Goal: Task Accomplishment & Management: Complete application form

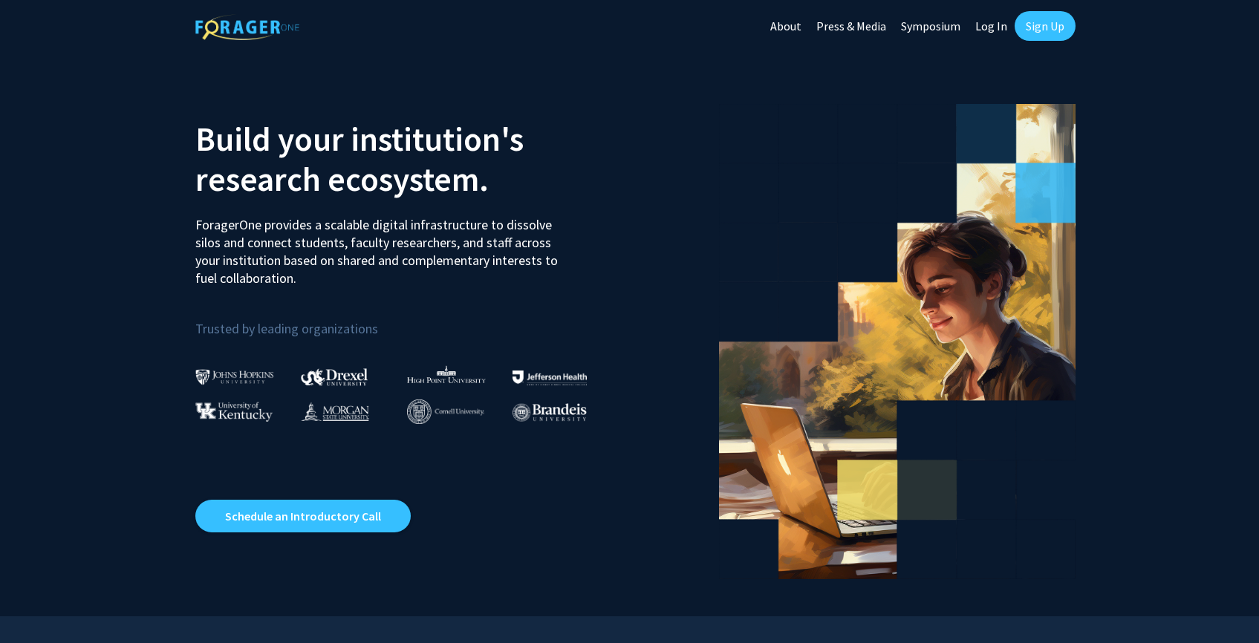
click at [986, 20] on link "Log In" at bounding box center [991, 26] width 47 height 52
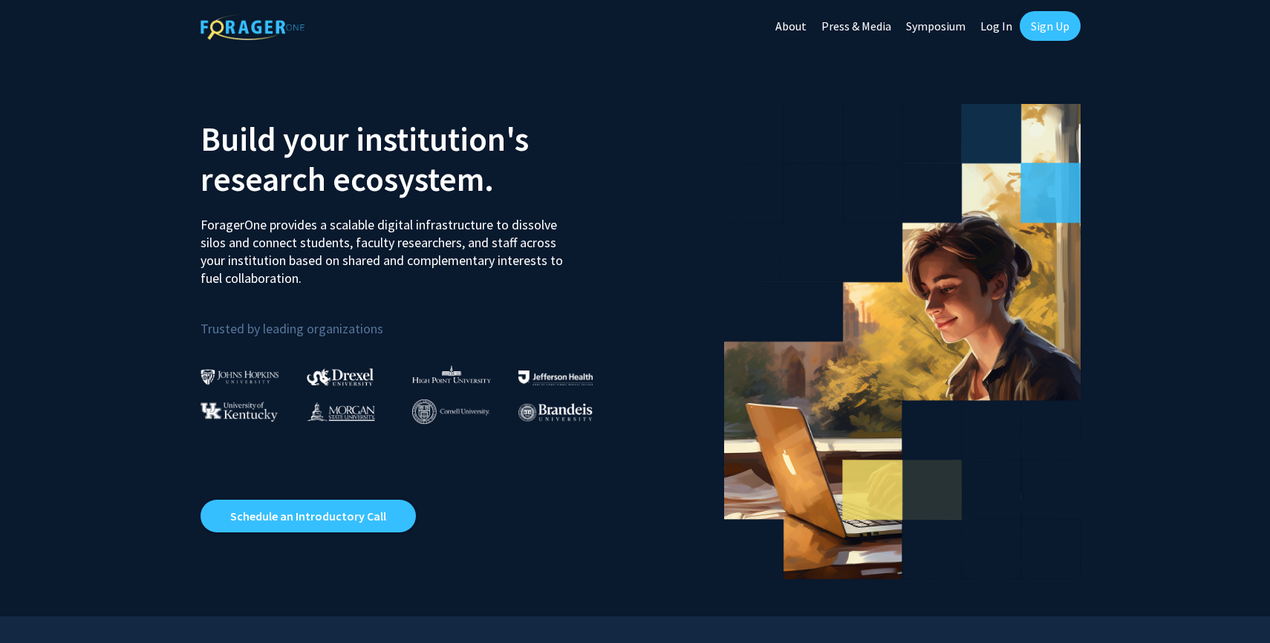
select select
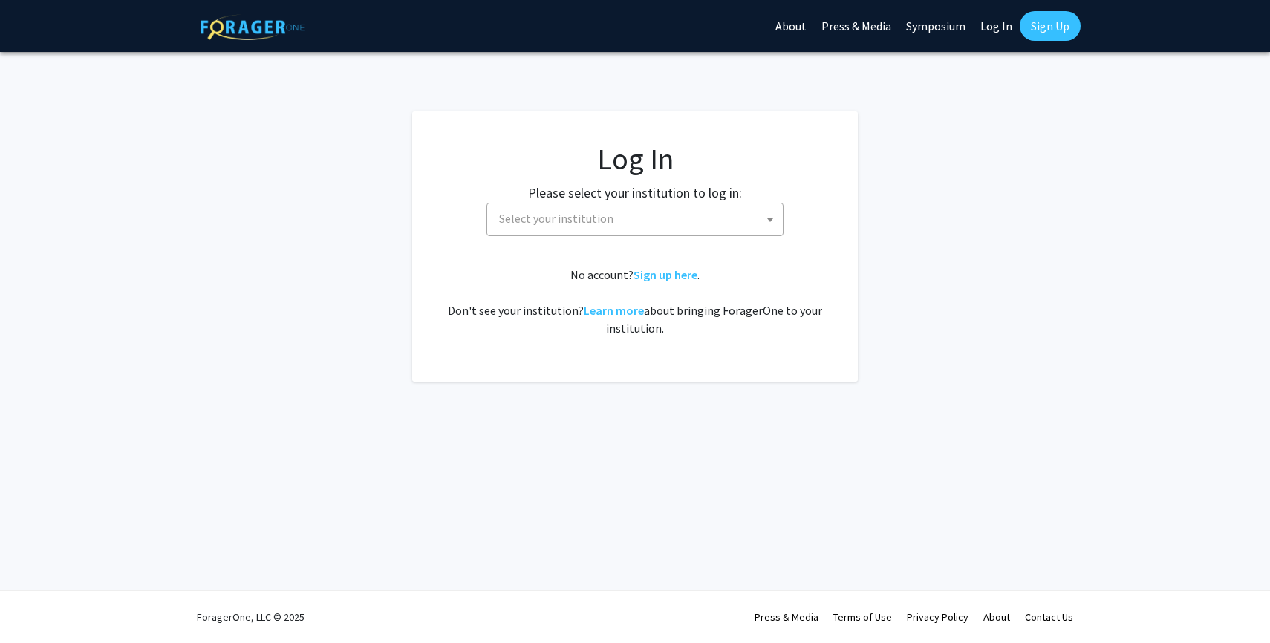
click at [602, 227] on span "Select your institution" at bounding box center [638, 219] width 290 height 30
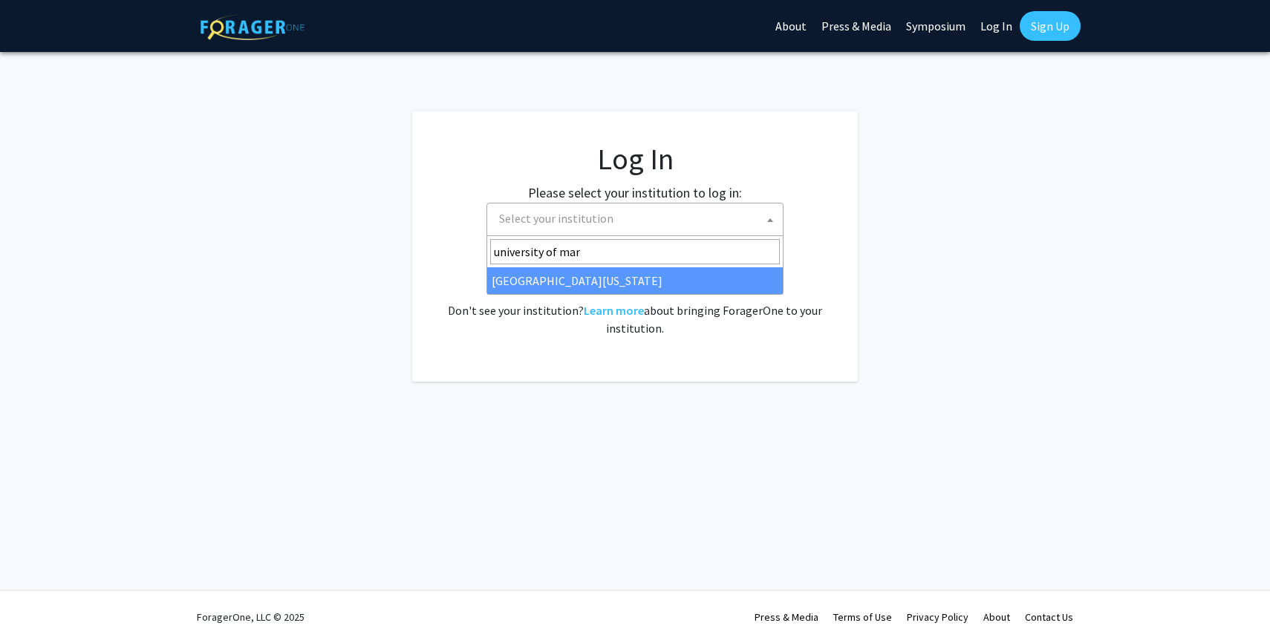
type input "university of mar"
select select "31"
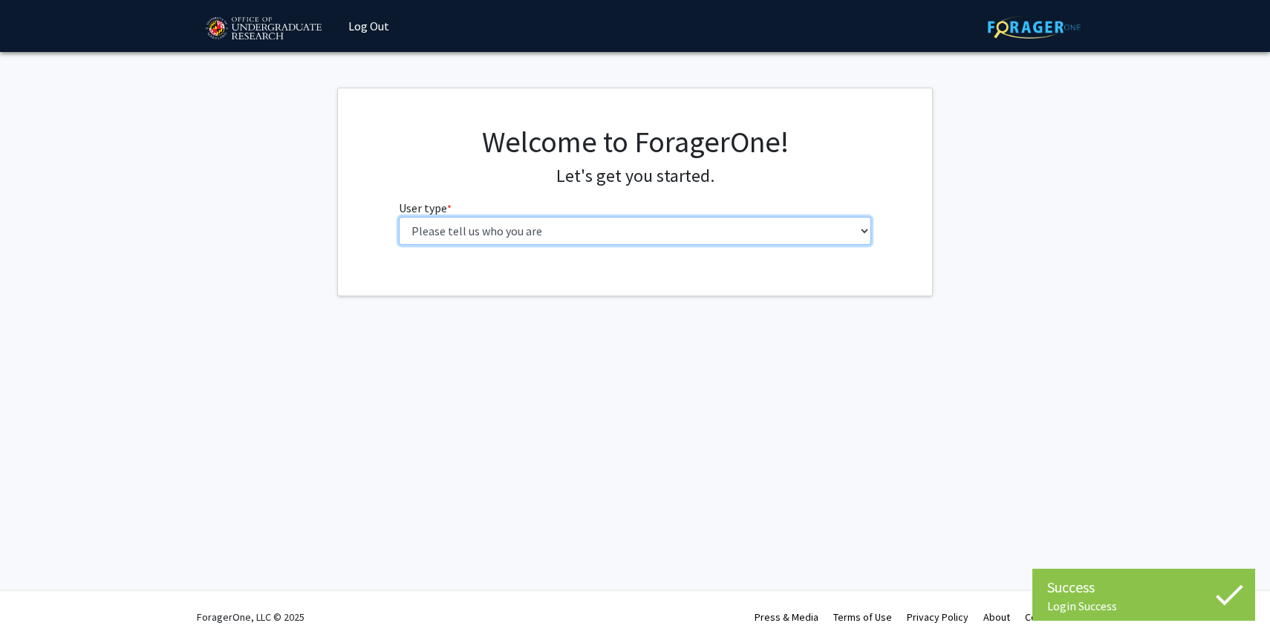
click at [504, 235] on select "Please tell us who you are Undergraduate Student Master's Student Doctoral Cand…" at bounding box center [635, 231] width 473 height 28
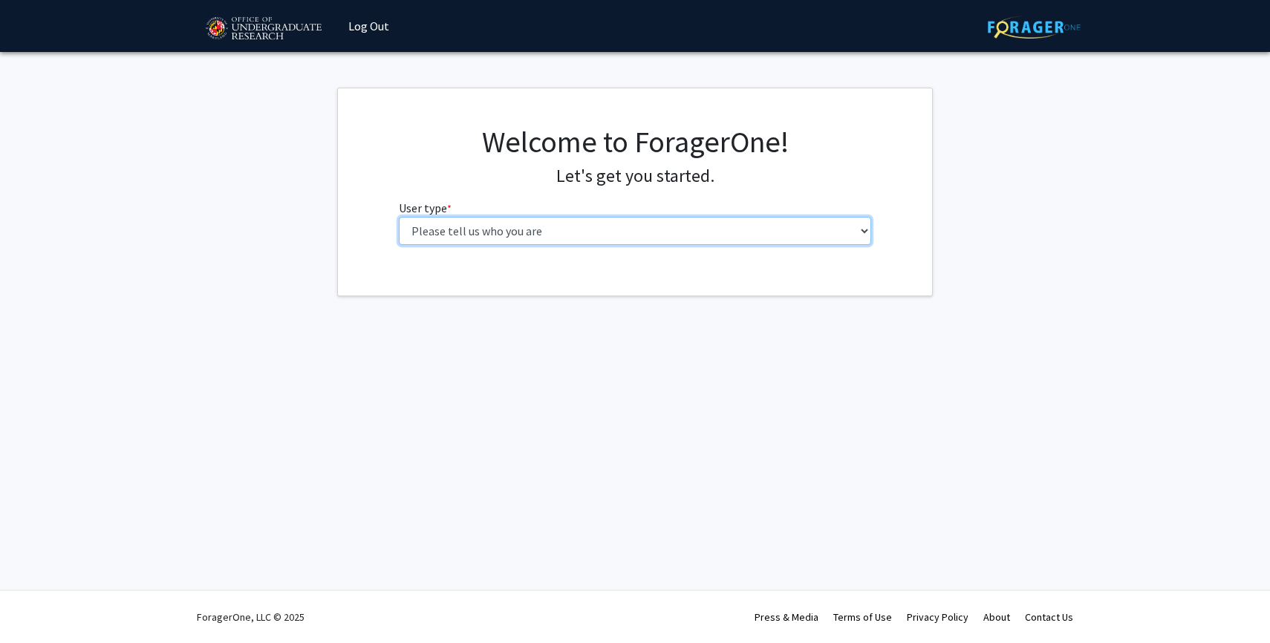
select select "5: faculty"
click at [399, 217] on select "Please tell us who you are Undergraduate Student Master's Student Doctoral Cand…" at bounding box center [635, 231] width 473 height 28
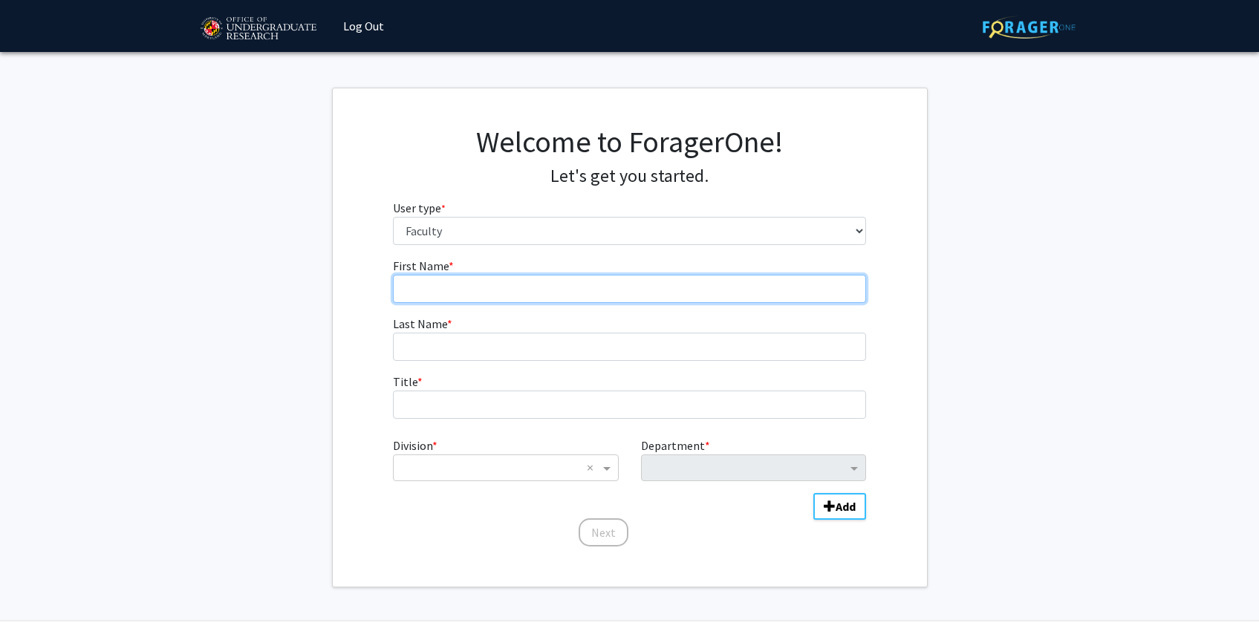
click at [502, 293] on input "First Name * required" at bounding box center [629, 289] width 473 height 28
type input "[PERSON_NAME]"
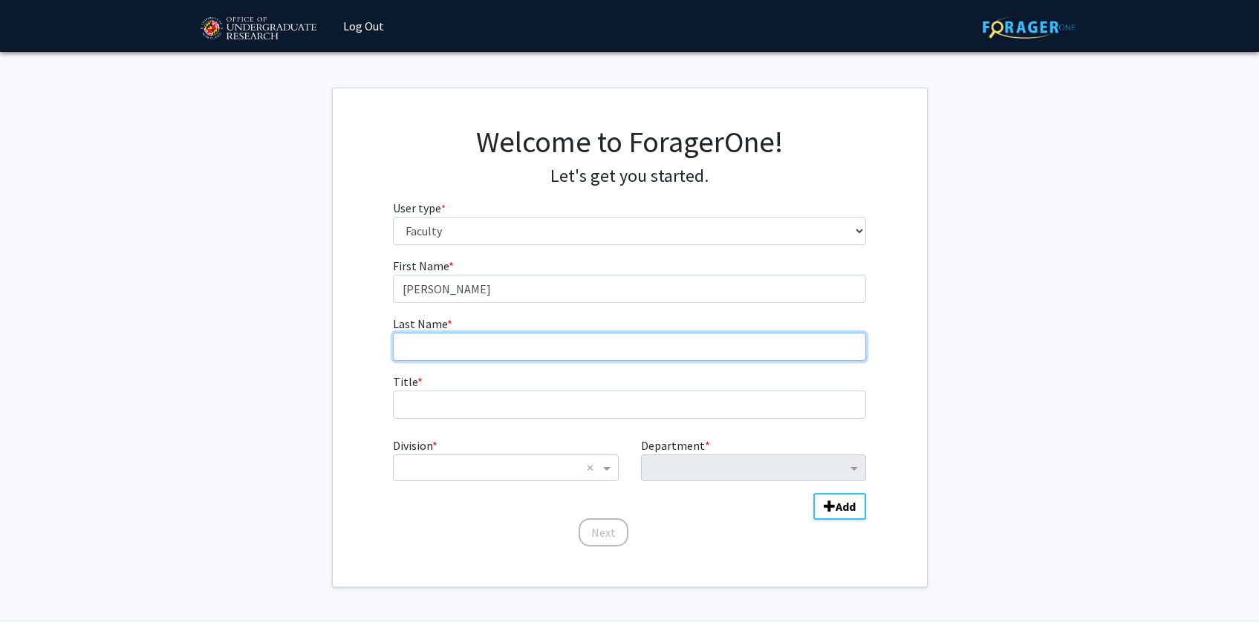
click at [429, 346] on input "Last Name * required" at bounding box center [629, 347] width 473 height 28
type input "Mon"
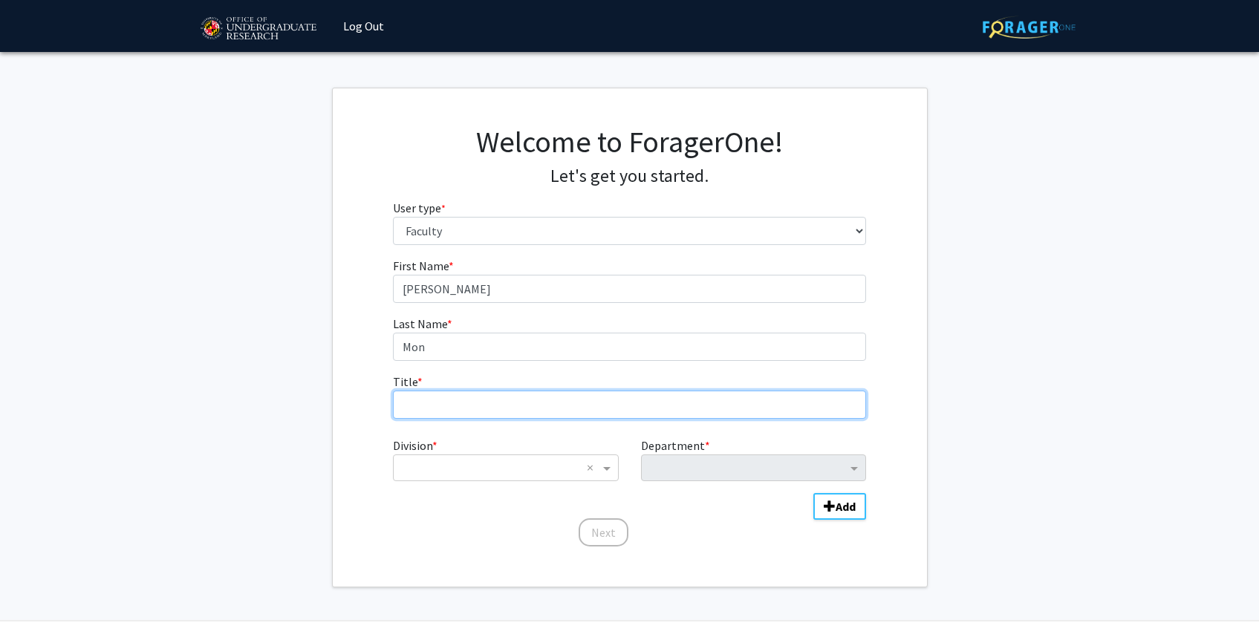
click at [400, 408] on input "Title * required" at bounding box center [629, 405] width 473 height 28
type input "L"
type input "a"
type input "Laboratory Manager"
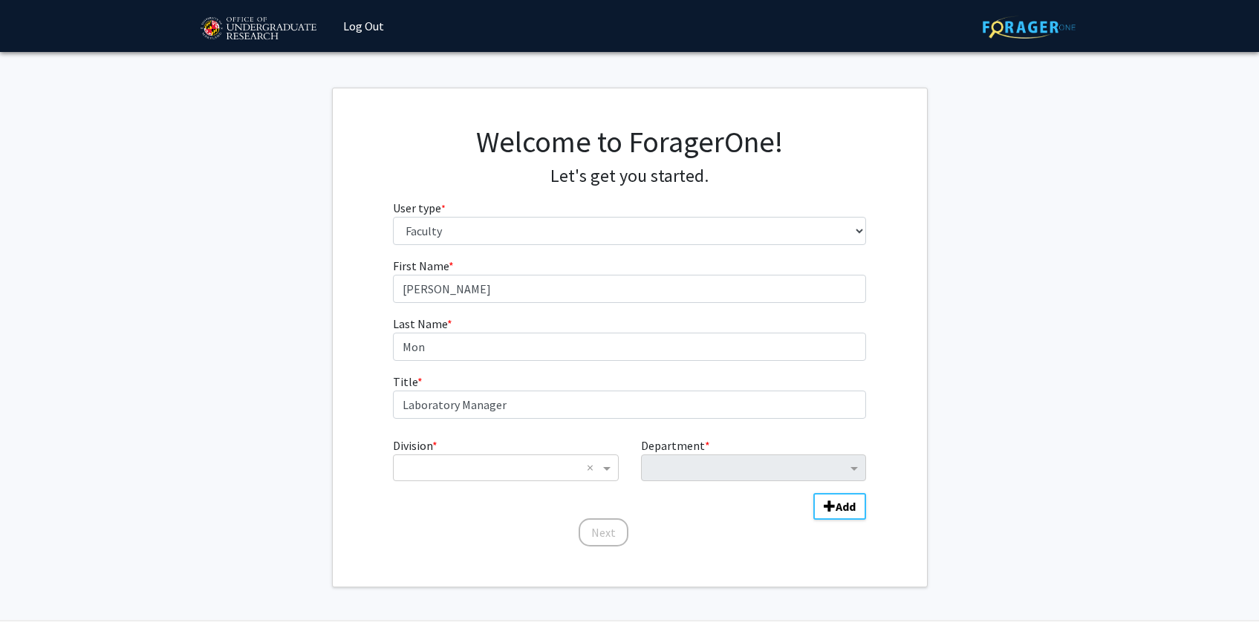
click at [432, 489] on div "Division * × × Department * Add" at bounding box center [629, 471] width 473 height 80
click at [427, 457] on div "× ×" at bounding box center [505, 468] width 225 height 27
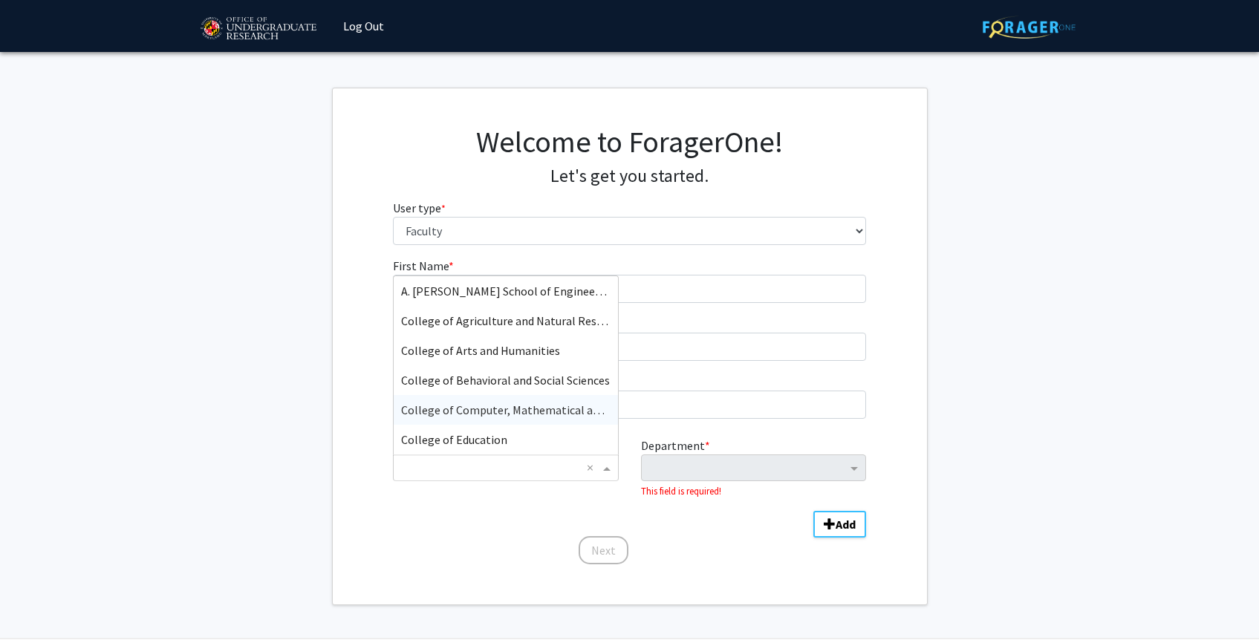
click at [512, 421] on div "College of Computer, Mathematical and Natural Sciences" at bounding box center [506, 410] width 224 height 30
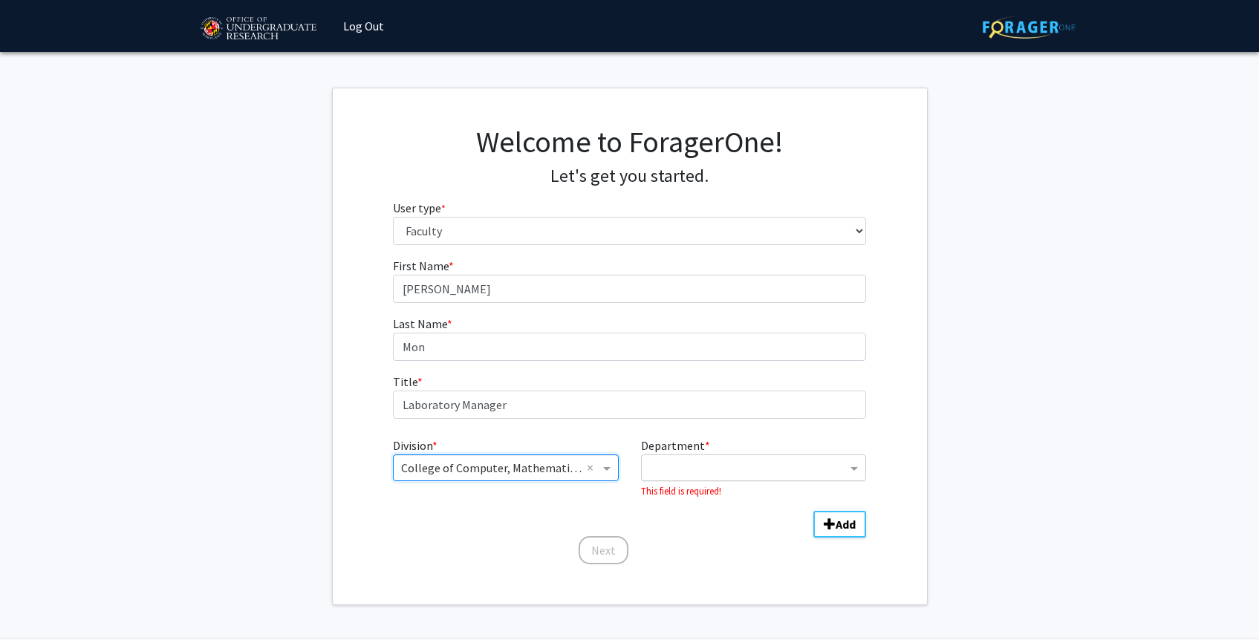
click at [707, 466] on input "Department" at bounding box center [748, 469] width 198 height 18
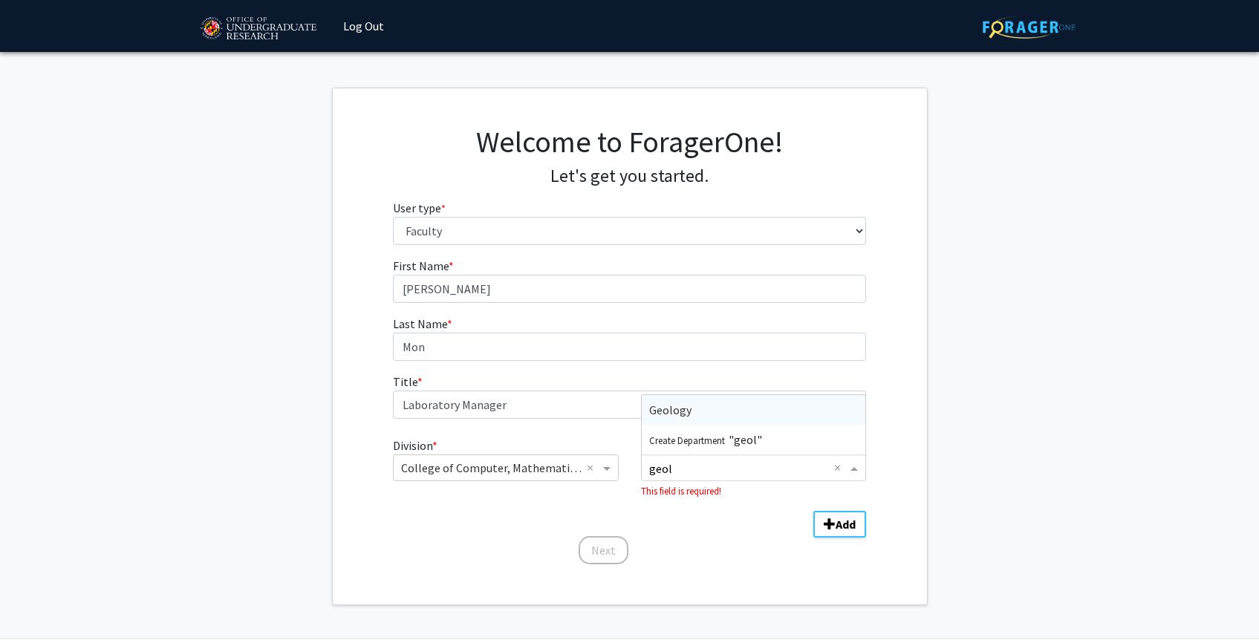
type input "geolo"
click at [713, 405] on div "Geology" at bounding box center [754, 410] width 224 height 30
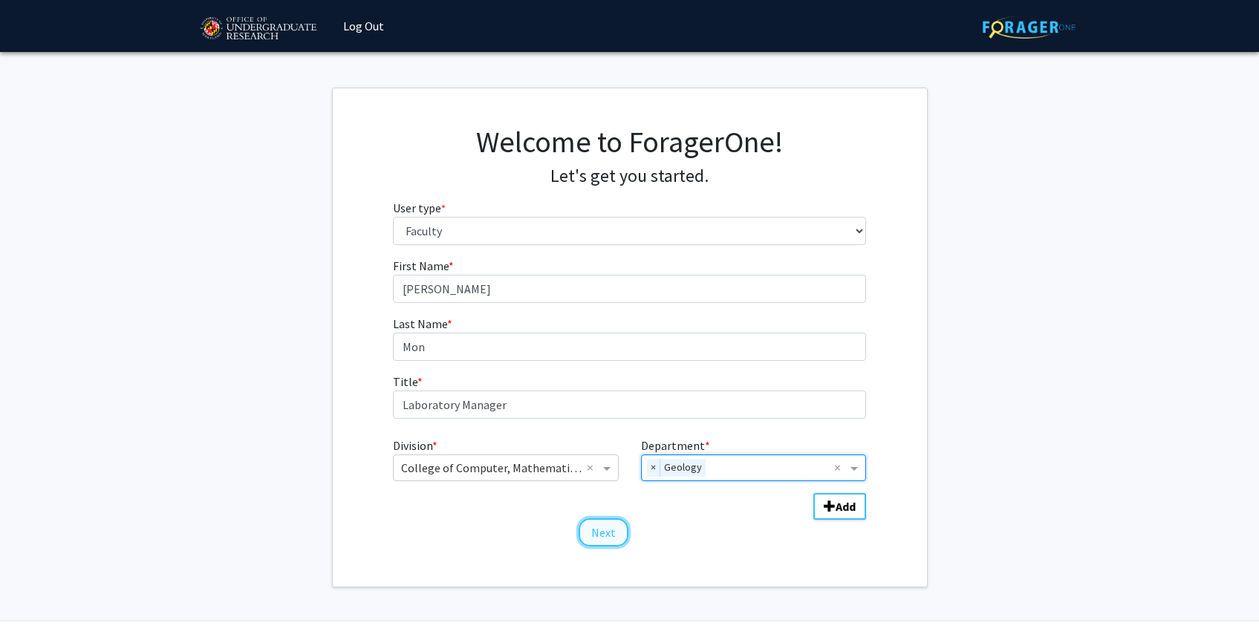
click at [596, 531] on button "Next" at bounding box center [604, 532] width 50 height 28
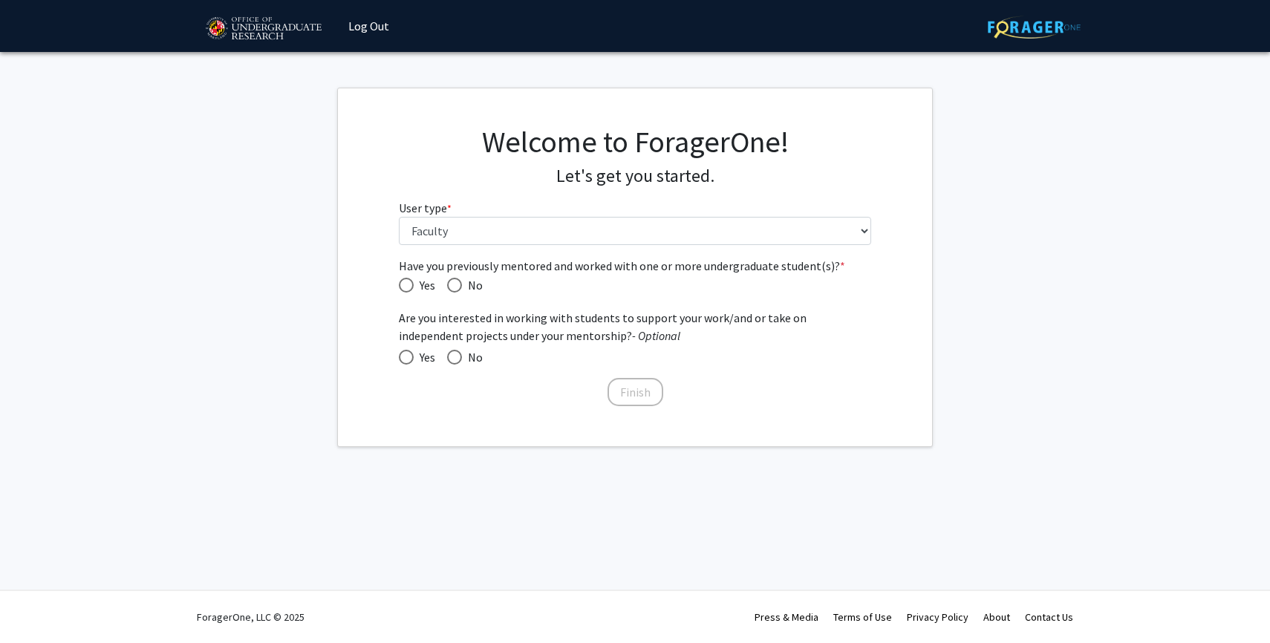
click at [407, 285] on span "Have you previously mentored and worked with one or more undergraduate student(…" at bounding box center [406, 285] width 15 height 15
click at [407, 285] on input "Yes" at bounding box center [406, 285] width 15 height 15
radio input "true"
click at [405, 355] on span at bounding box center [406, 357] width 15 height 15
click at [405, 355] on input "Yes" at bounding box center [406, 357] width 15 height 15
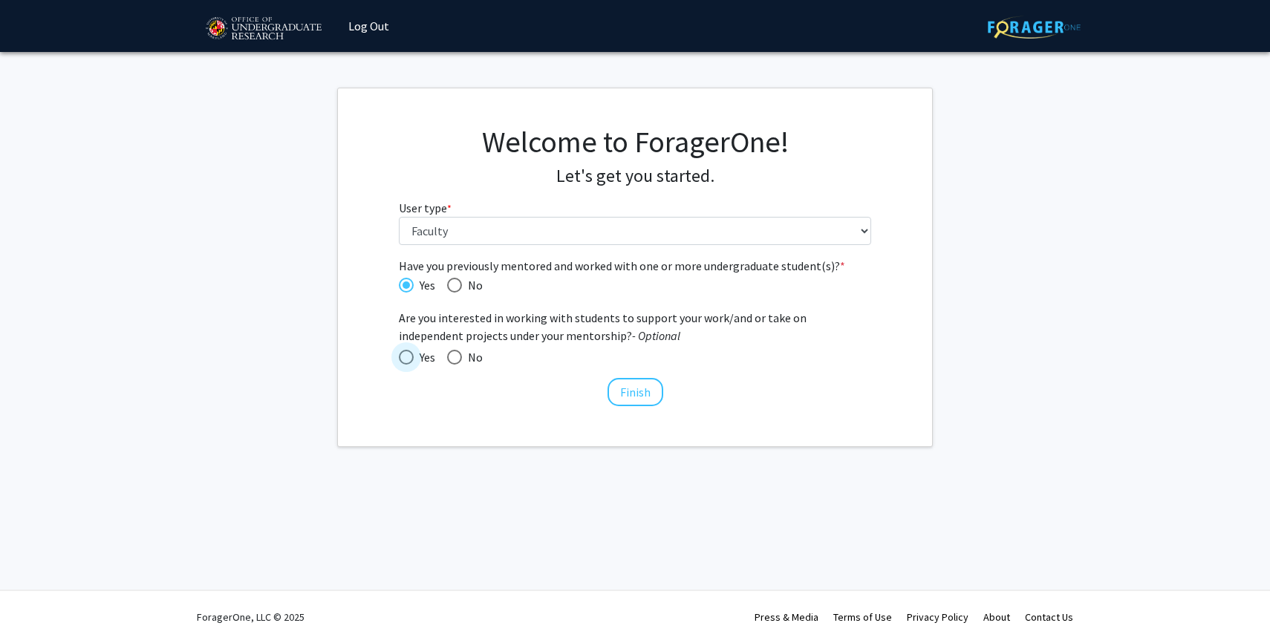
radio input "true"
click at [409, 356] on span at bounding box center [406, 357] width 7 height 7
click at [409, 356] on input "Yes" at bounding box center [406, 357] width 15 height 15
click at [447, 361] on span at bounding box center [454, 357] width 15 height 15
click at [447, 361] on input "No" at bounding box center [454, 357] width 15 height 15
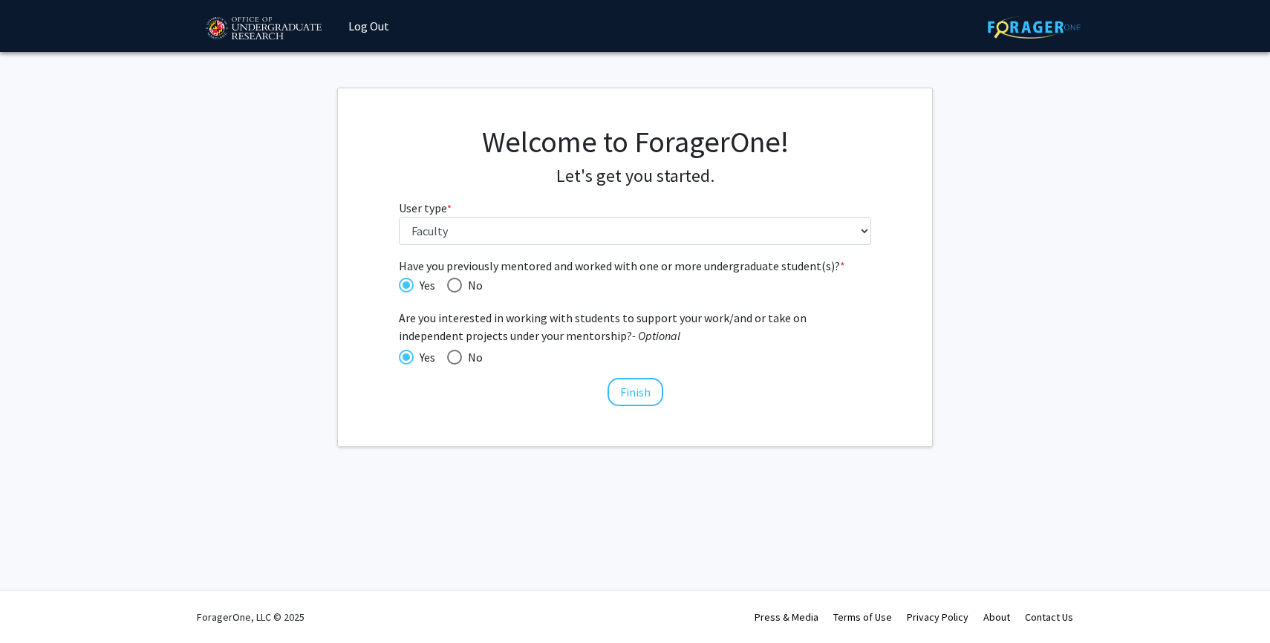
radio input "true"
click at [458, 360] on span at bounding box center [454, 357] width 15 height 15
click at [458, 360] on input "No" at bounding box center [454, 357] width 15 height 15
click at [406, 360] on span at bounding box center [406, 357] width 15 height 15
click at [406, 360] on input "Yes" at bounding box center [406, 357] width 15 height 15
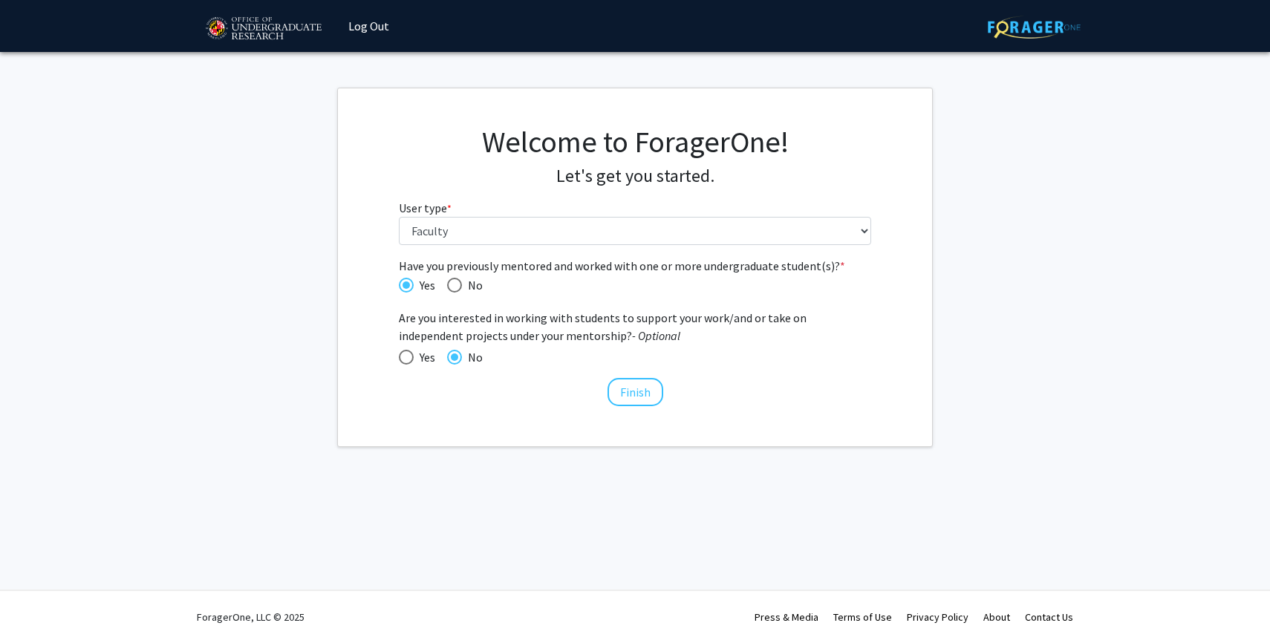
radio input "true"
click at [631, 394] on button "Finish" at bounding box center [636, 392] width 56 height 28
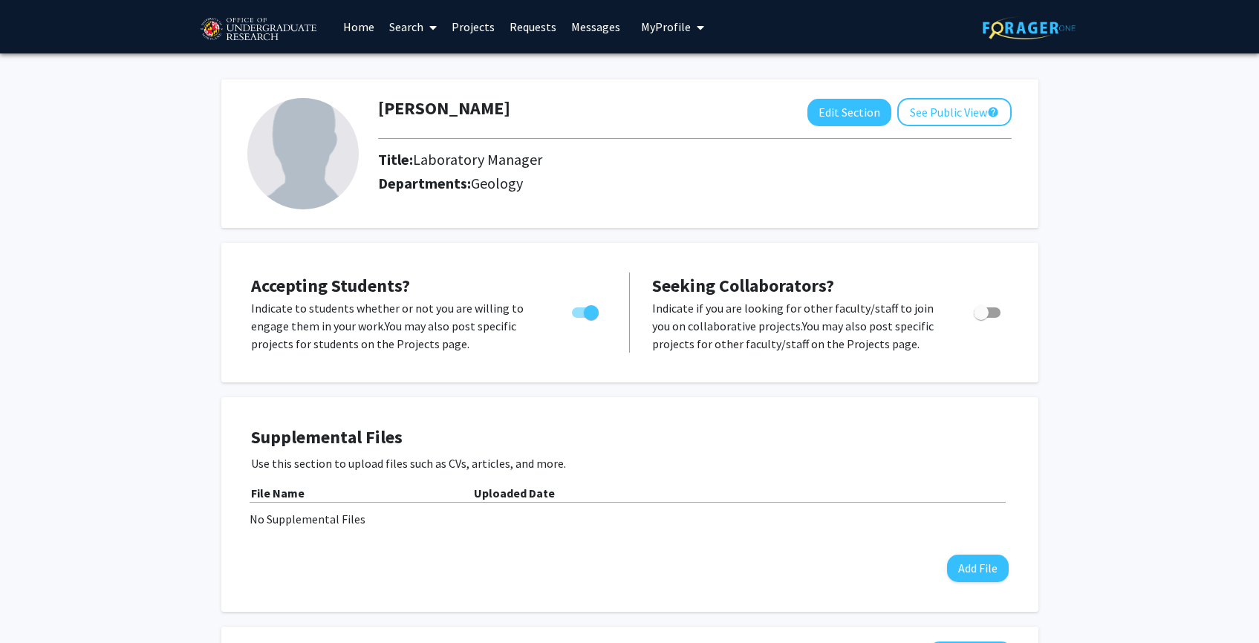
click at [400, 30] on link "Search" at bounding box center [413, 27] width 62 height 52
click at [445, 91] on span "Students" at bounding box center [427, 98] width 91 height 30
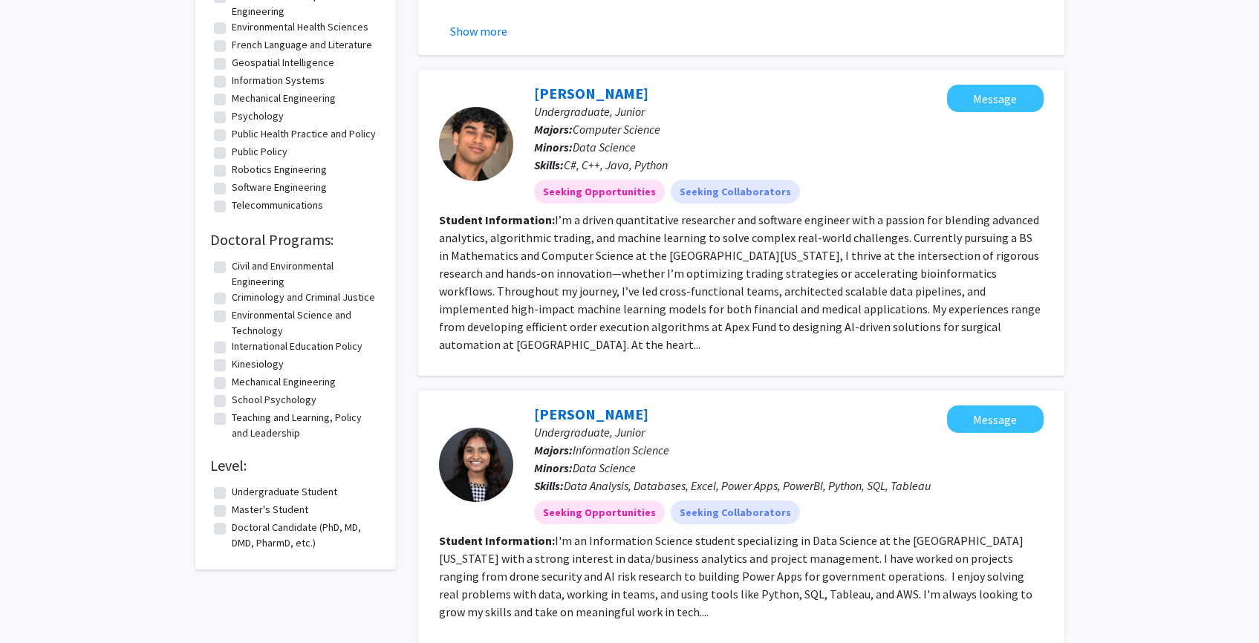
scroll to position [1188, 0]
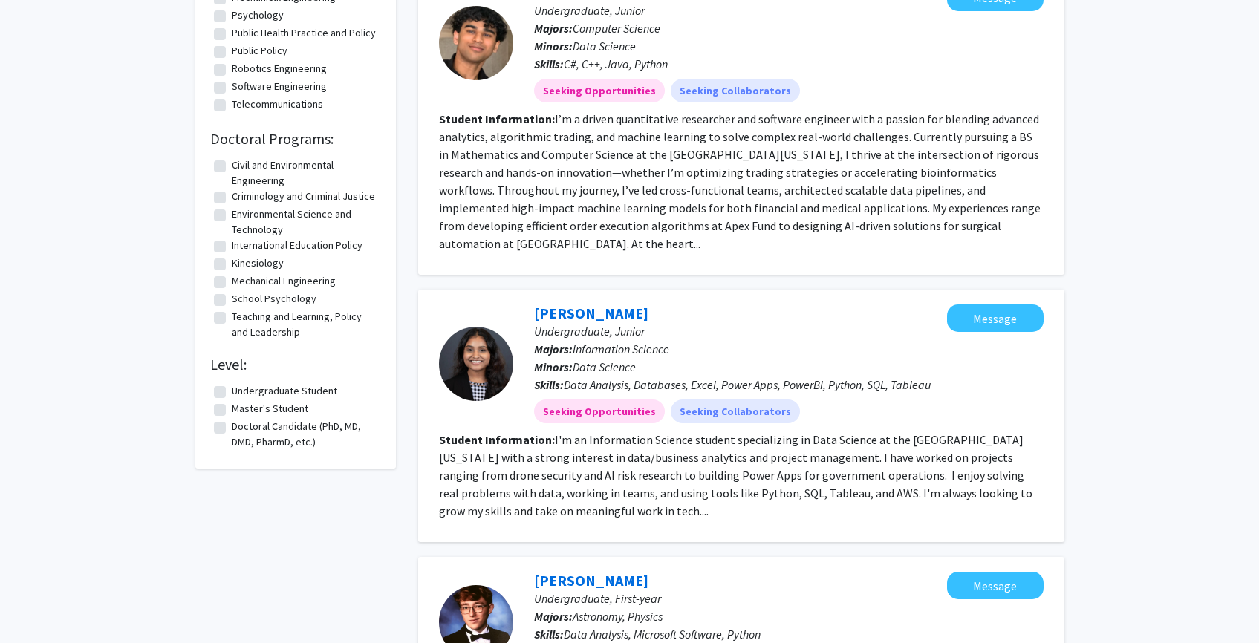
click at [299, 399] on label "Undergraduate Student" at bounding box center [284, 391] width 105 height 16
click at [241, 393] on input "Undergraduate Student" at bounding box center [237, 388] width 10 height 10
checkbox input "true"
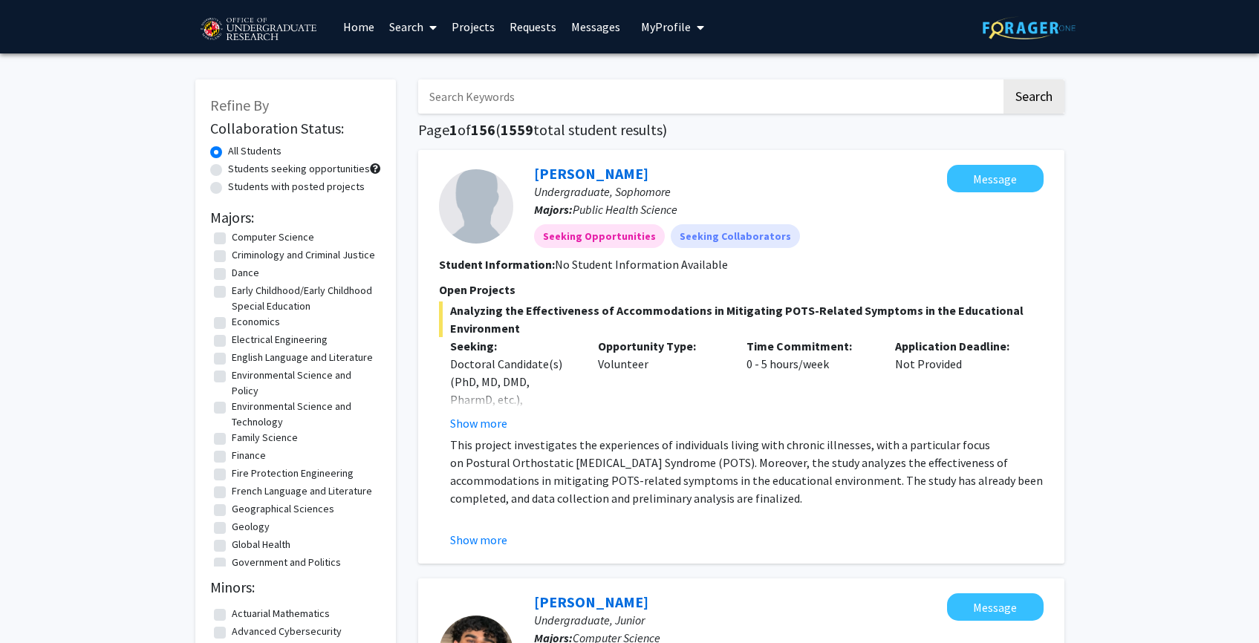
click at [652, 28] on span "My Profile" at bounding box center [666, 26] width 50 height 15
click at [665, 69] on img at bounding box center [666, 76] width 30 height 30
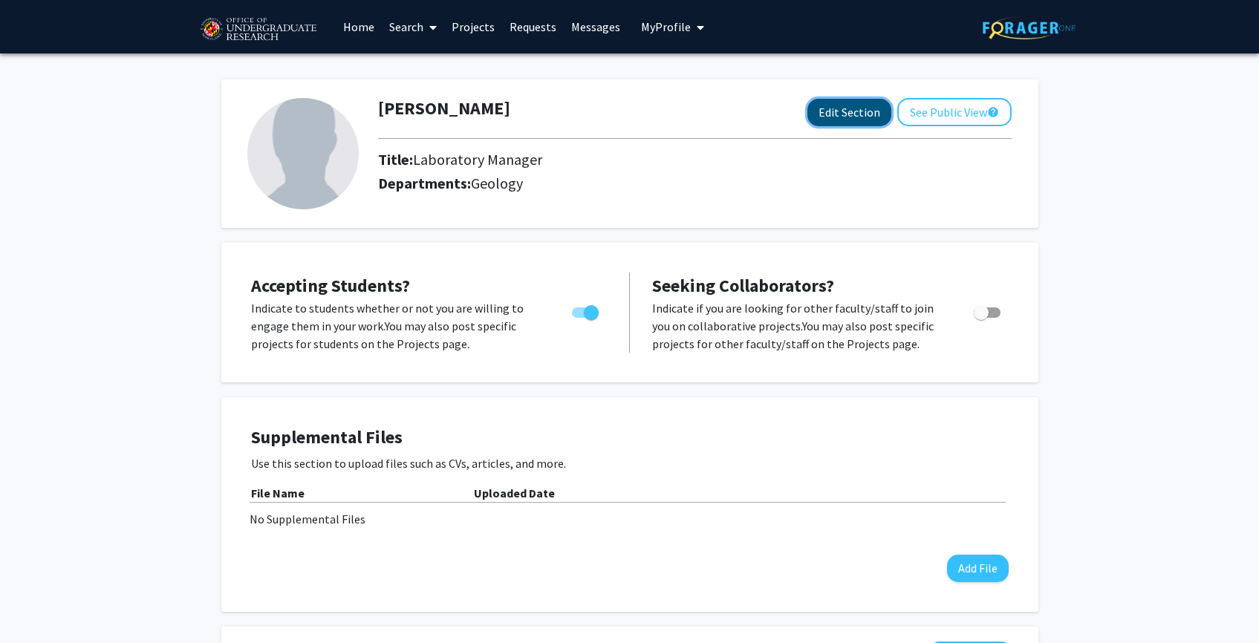
click at [840, 108] on button "Edit Section" at bounding box center [849, 112] width 84 height 27
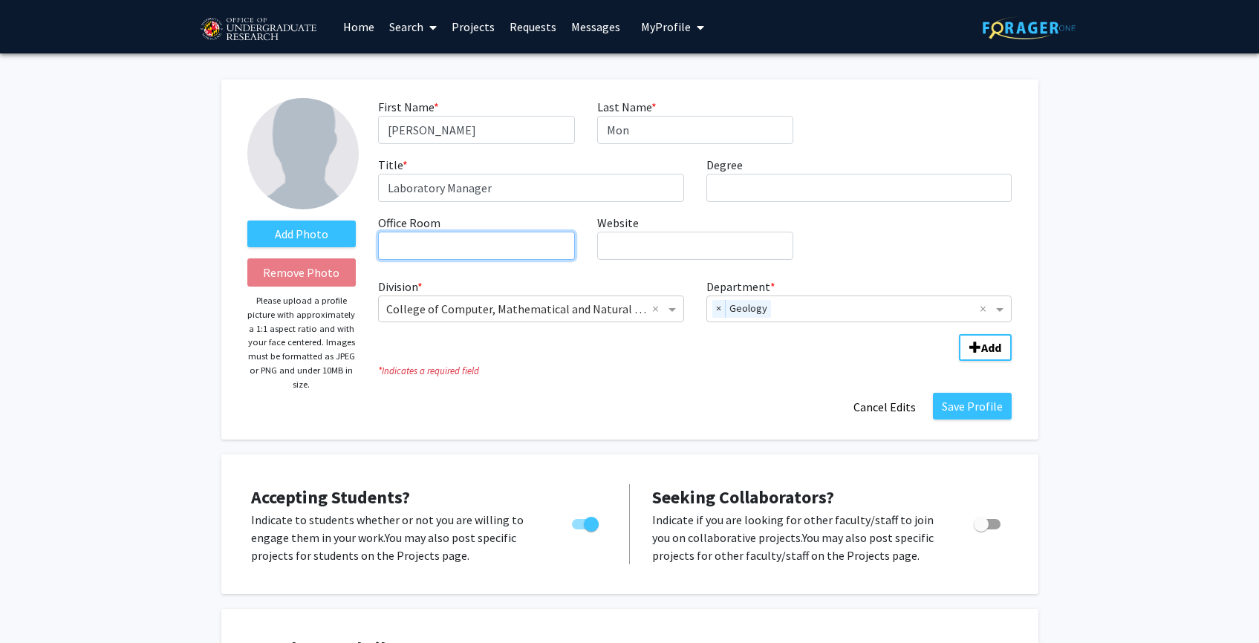
click at [445, 234] on input "Office Room required" at bounding box center [476, 246] width 196 height 28
type input "CHM 1511"
click at [645, 211] on div "First Name * required [PERSON_NAME] Last Name * required Mon Title * required L…" at bounding box center [695, 185] width 656 height 174
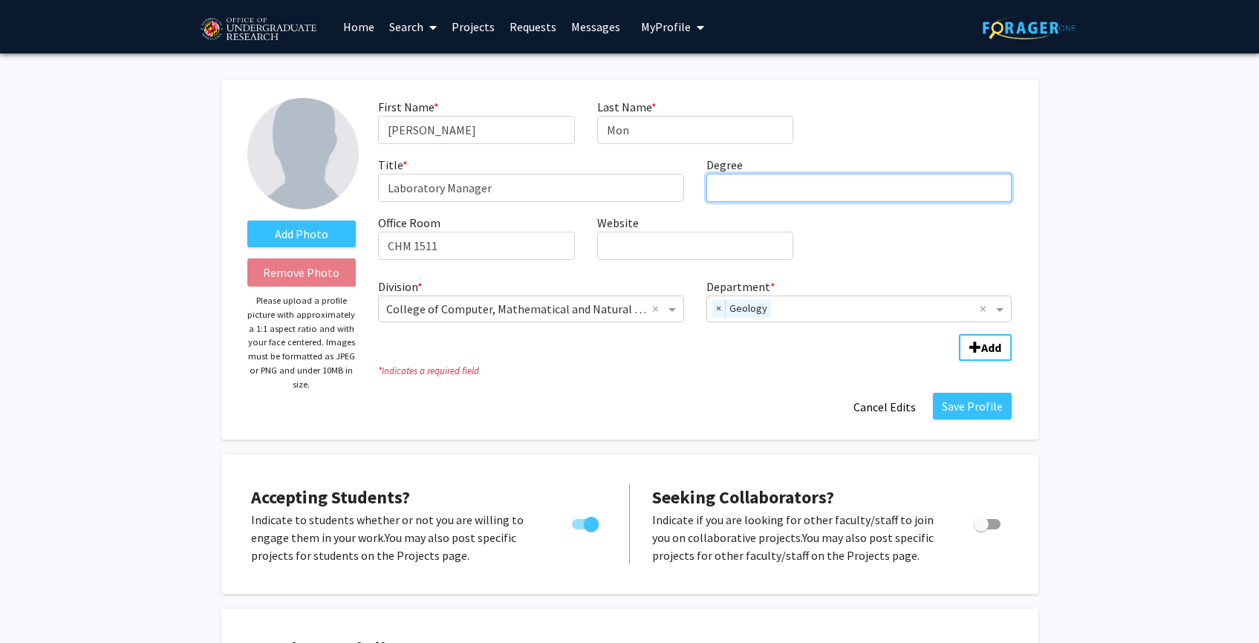
click at [788, 186] on input "Degree required" at bounding box center [859, 188] width 306 height 28
click at [871, 264] on div "First Name * required [PERSON_NAME] Last Name * required Mon Title * required L…" at bounding box center [695, 185] width 656 height 174
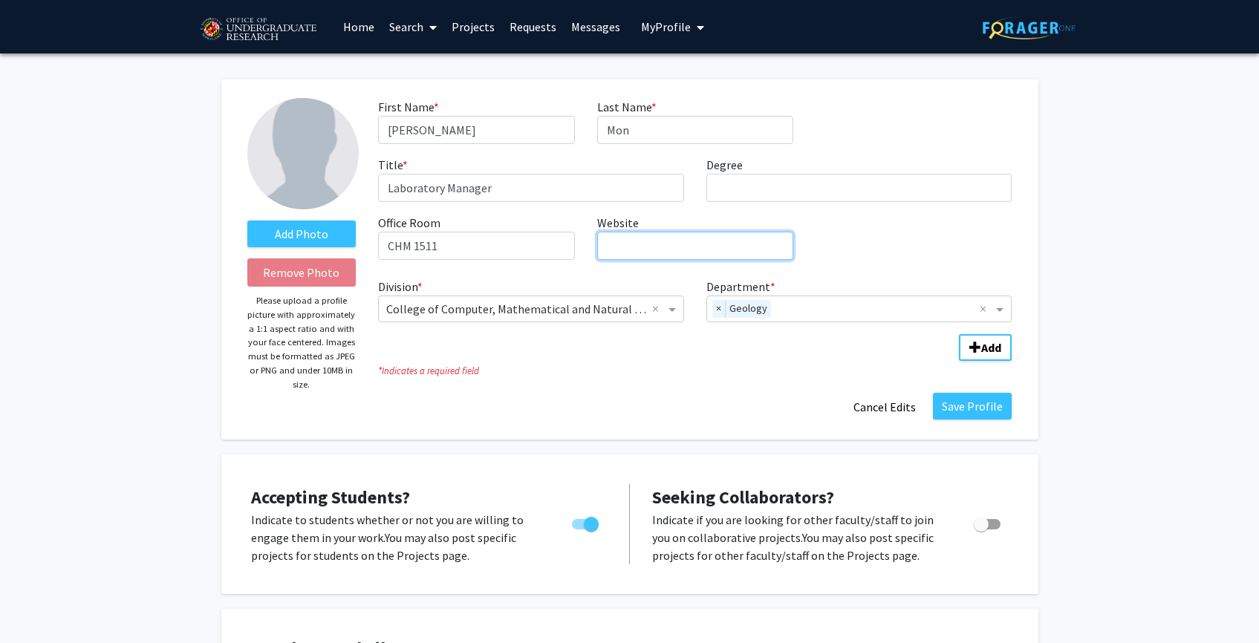
click at [669, 250] on input "Website required" at bounding box center [695, 246] width 196 height 28
paste input "[URL][DOMAIN_NAME]"
type input "[URL][DOMAIN_NAME]"
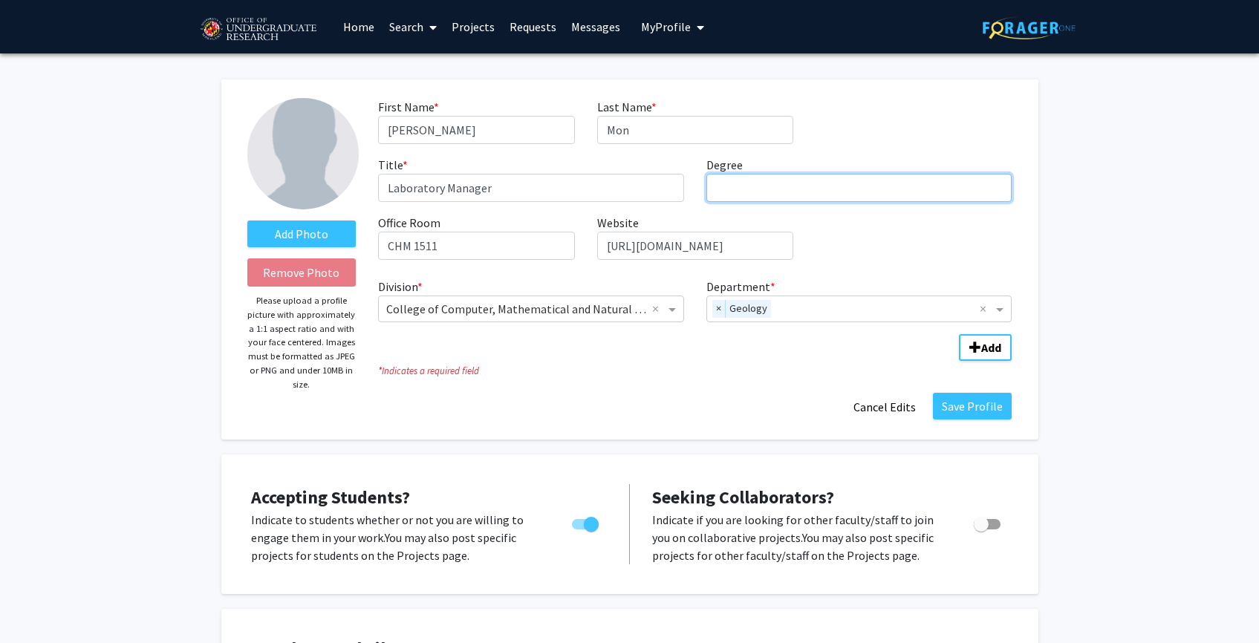
scroll to position [0, 0]
click at [778, 174] on input "Degree required" at bounding box center [859, 188] width 306 height 28
type input "Biochemistry"
click at [872, 274] on div "Division * × College of Computer, Mathematical and Natural Sciences × Departmen…" at bounding box center [695, 297] width 634 height 51
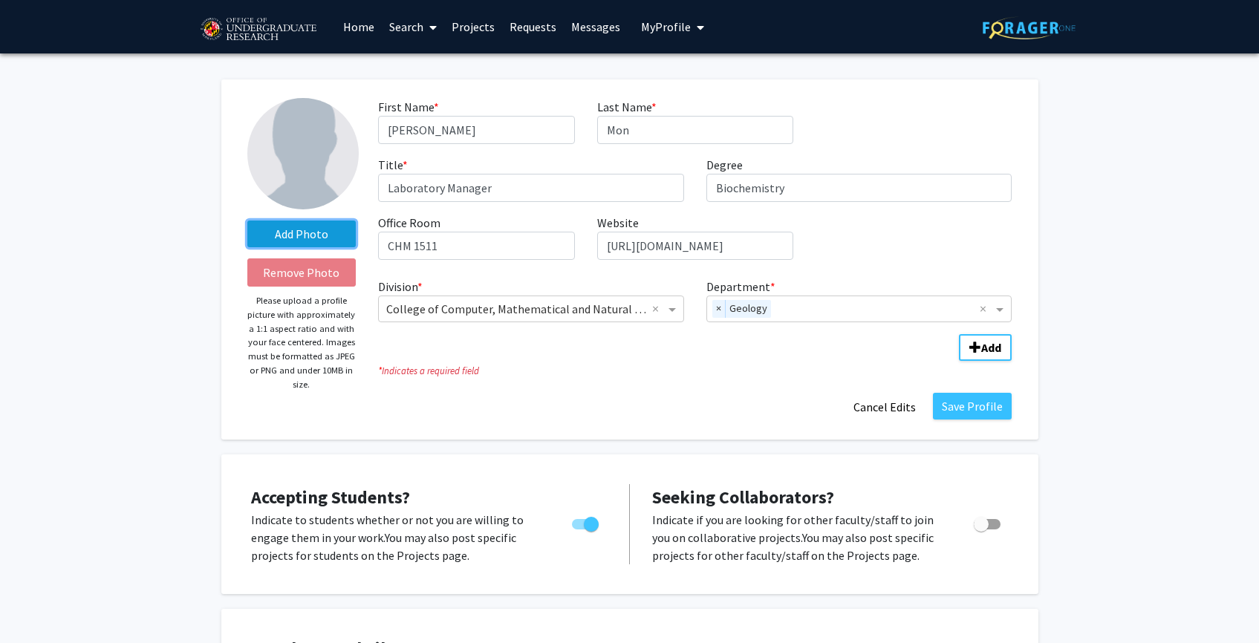
click at [322, 226] on label "Add Photo" at bounding box center [301, 234] width 109 height 27
click at [0, 0] on input "Add Photo" at bounding box center [0, 0] width 0 height 0
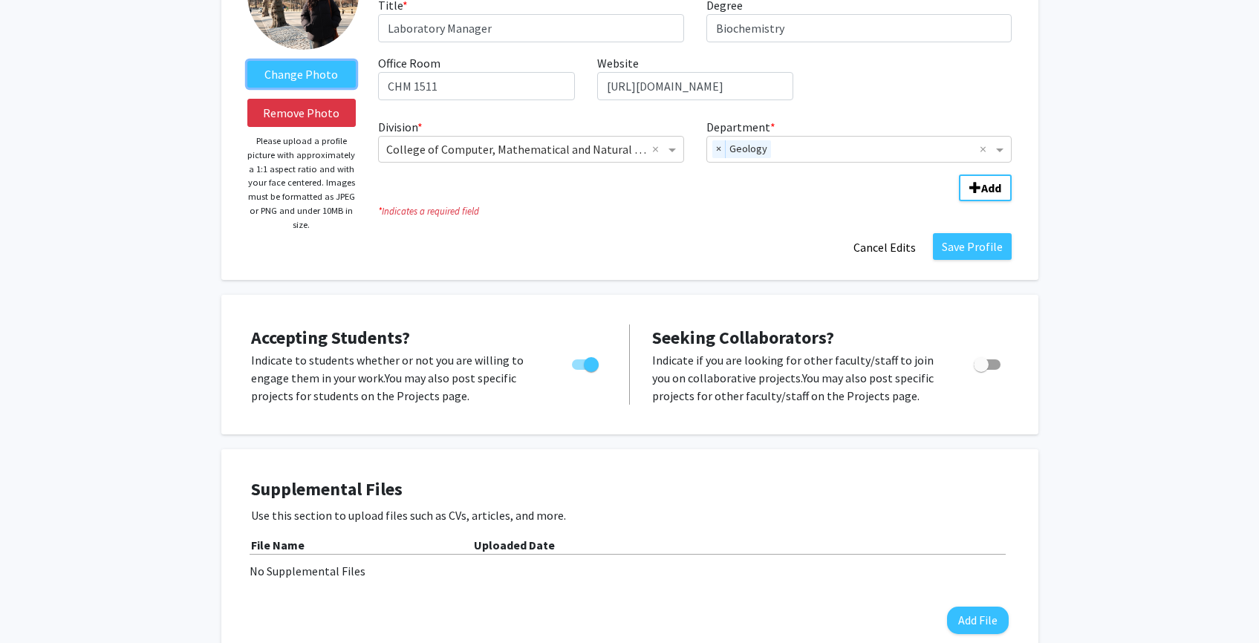
scroll to position [222, 0]
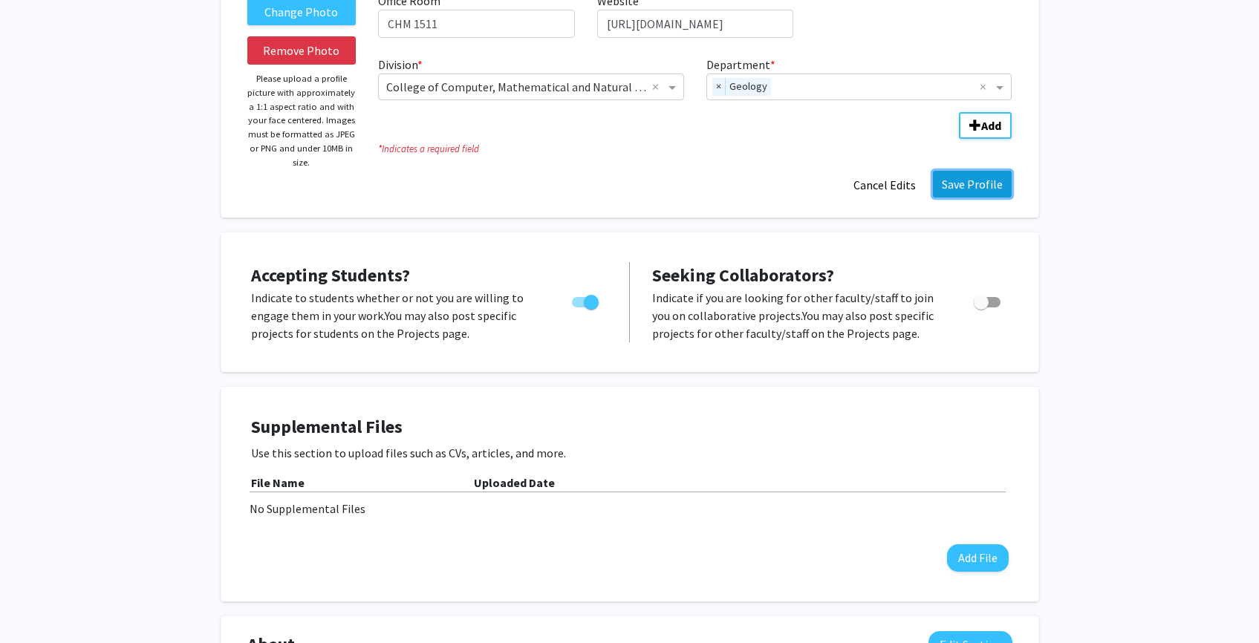
click at [977, 183] on button "Save Profile" at bounding box center [972, 184] width 79 height 27
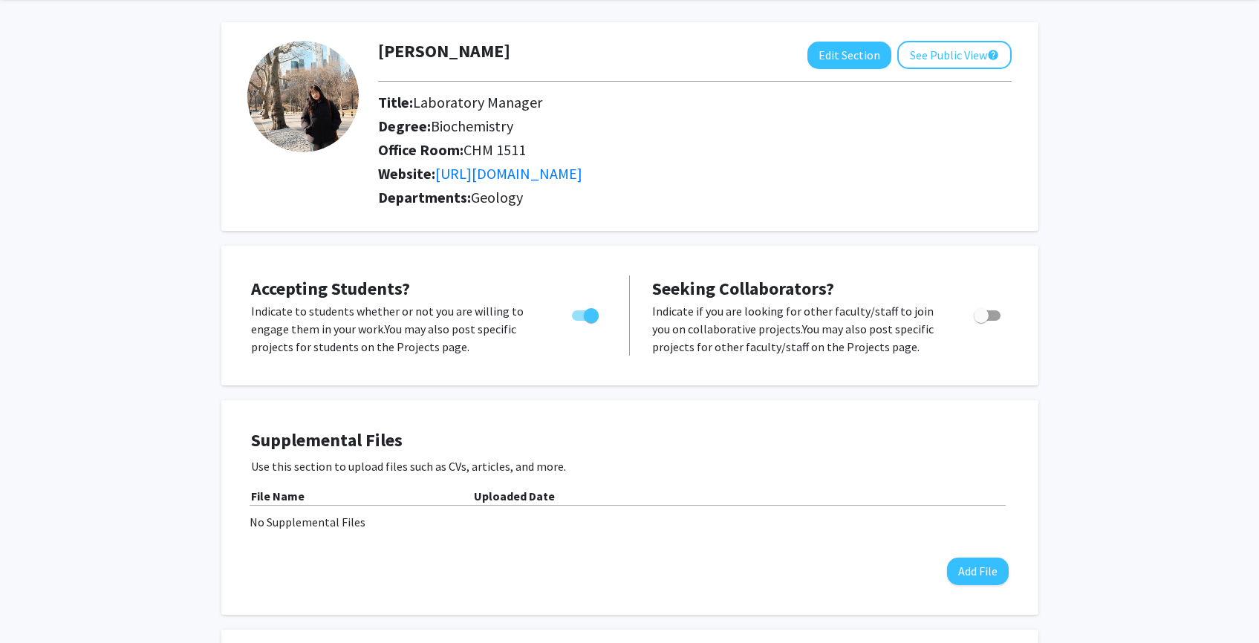
scroll to position [0, 0]
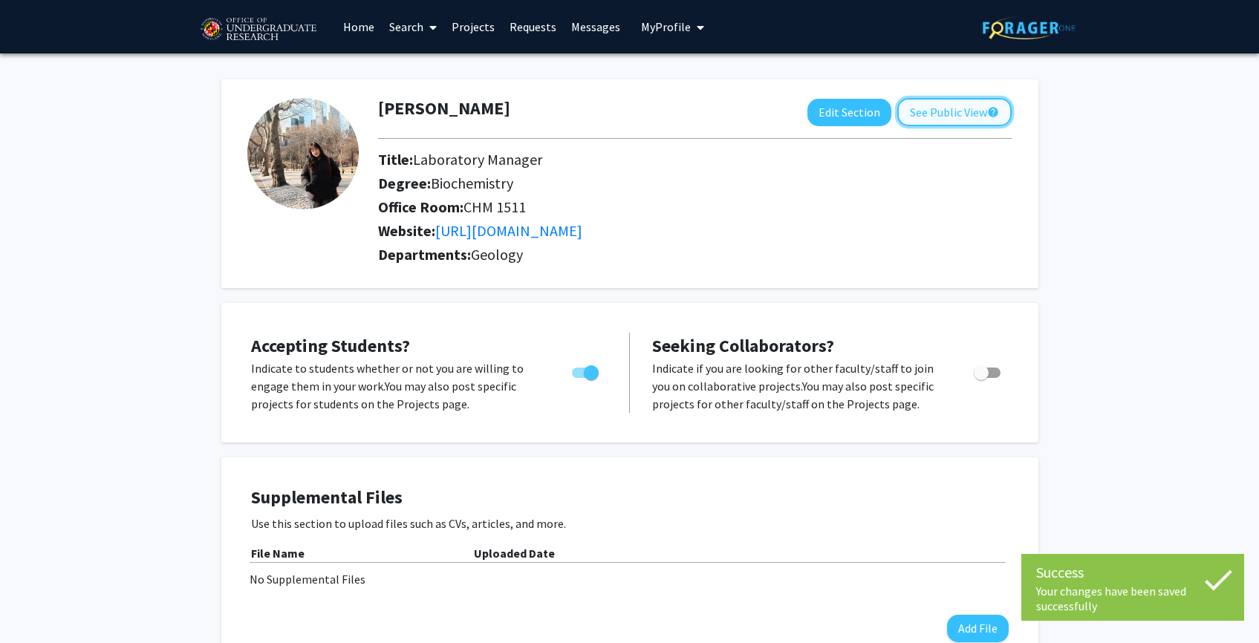
click at [975, 103] on button "See Public View help" at bounding box center [954, 112] width 114 height 28
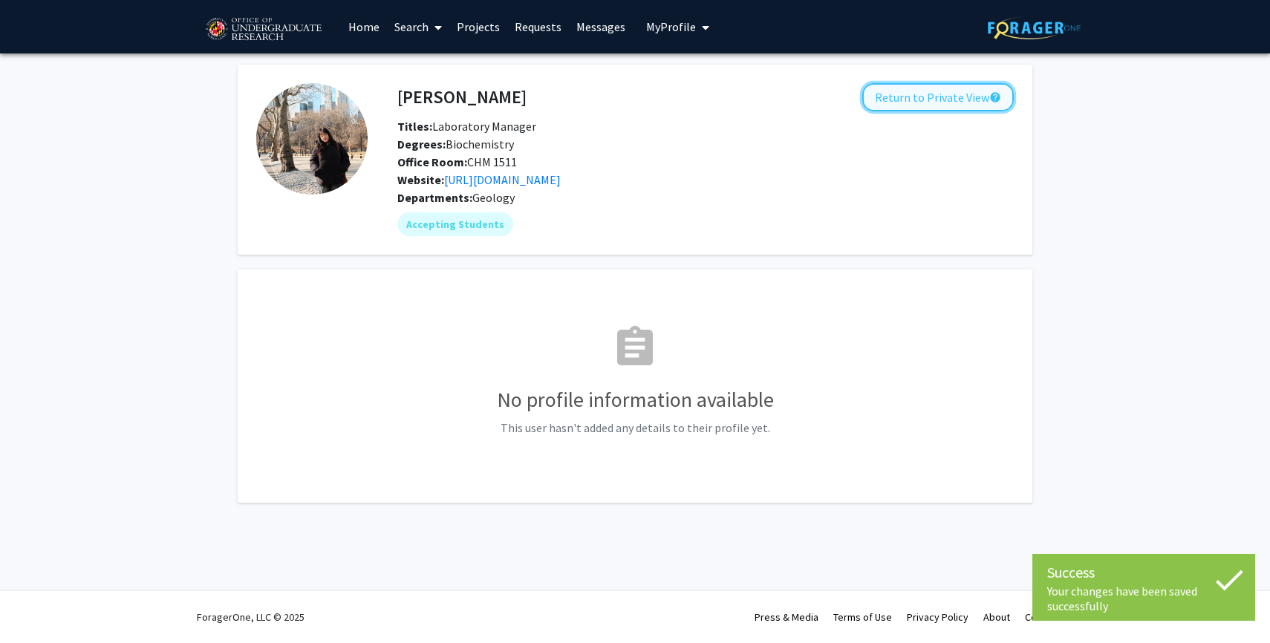
click at [911, 103] on button "Return to Private View help" at bounding box center [938, 97] width 152 height 28
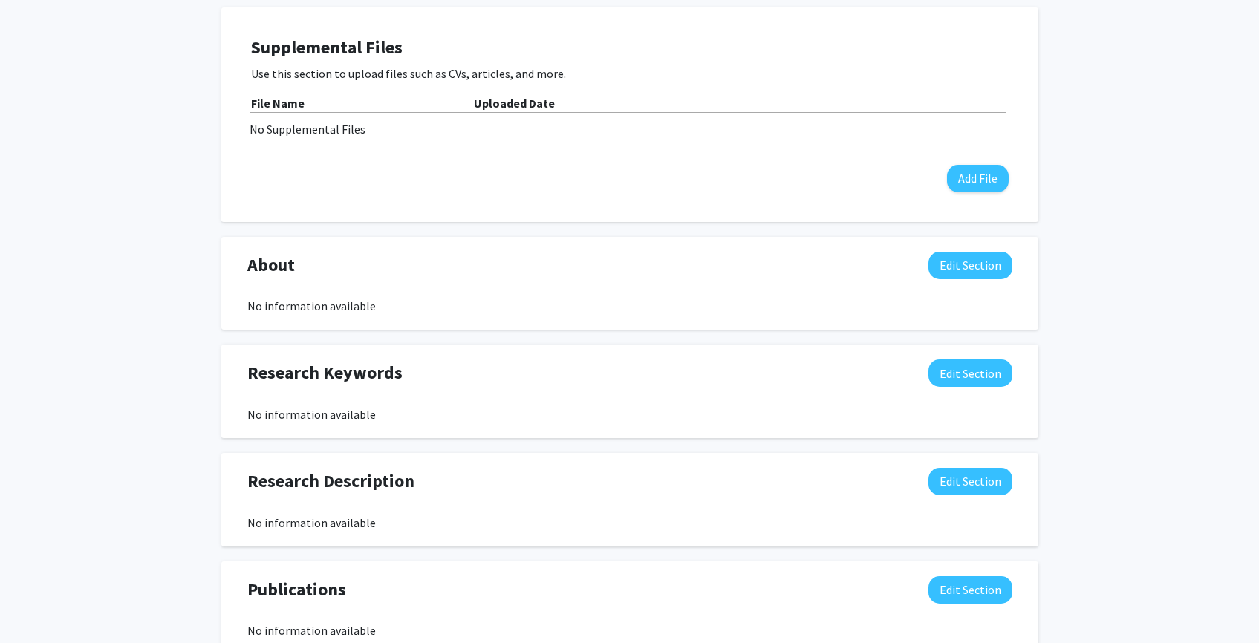
scroll to position [559, 0]
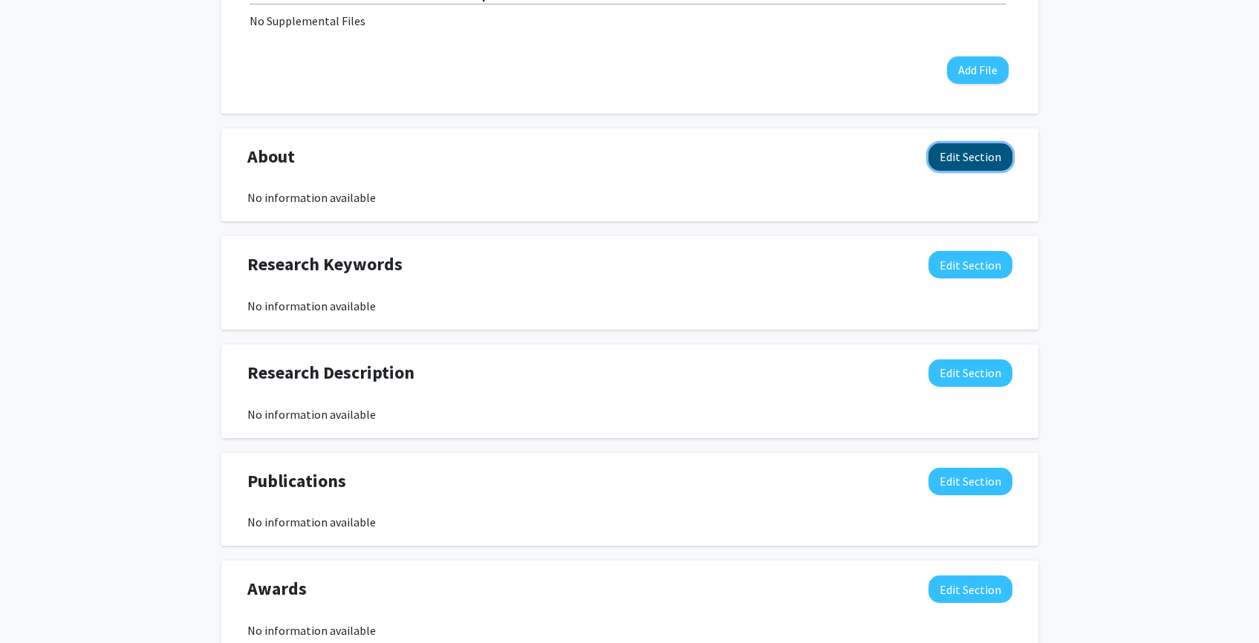
click at [957, 154] on button "Edit Section" at bounding box center [970, 156] width 84 height 27
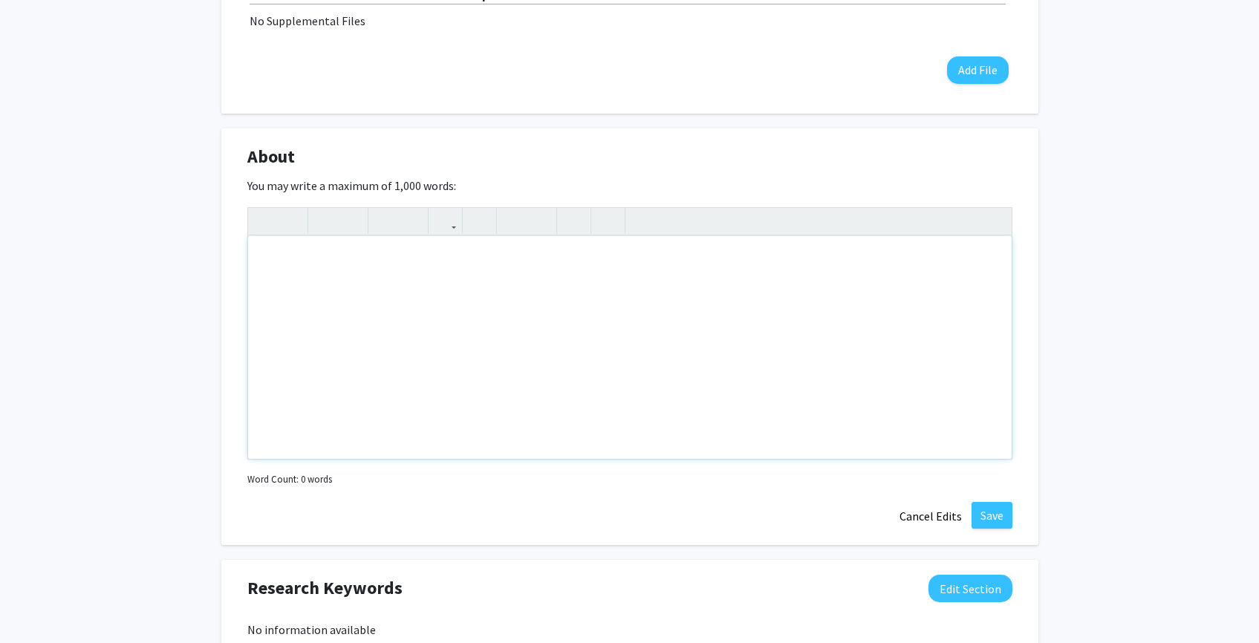
click at [408, 297] on div "Note to users with screen readers: Please deactivate our accessibility plugin f…" at bounding box center [630, 347] width 764 height 223
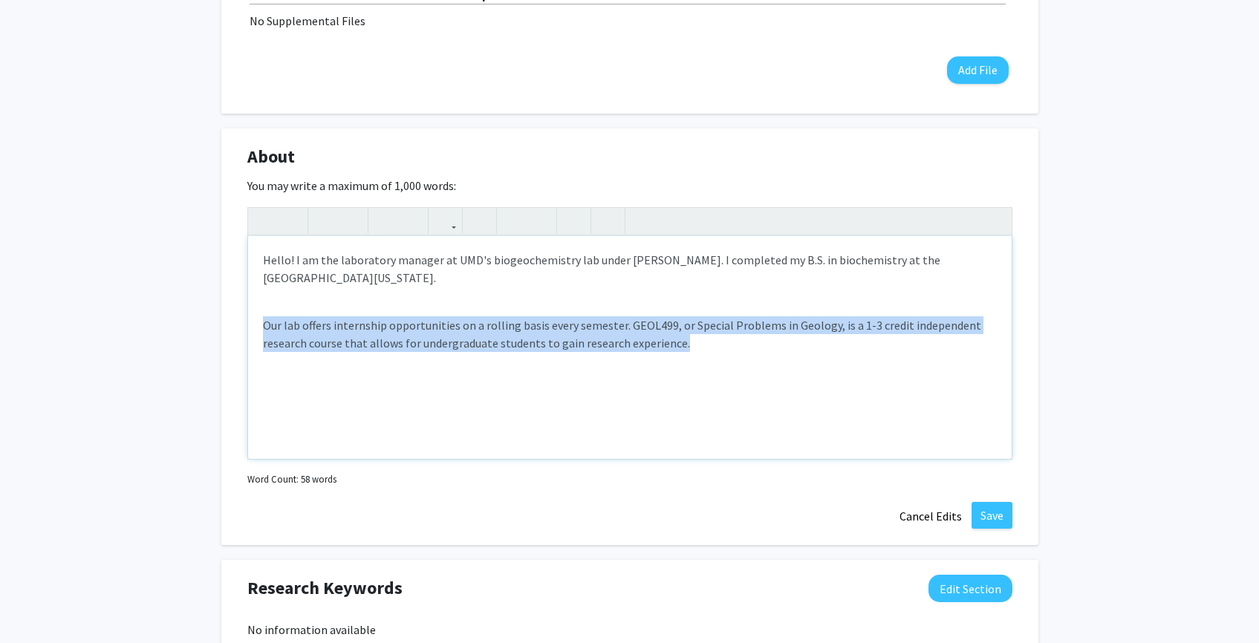
drag, startPoint x: 651, startPoint y: 348, endPoint x: 226, endPoint y: 332, distance: 425.9
click at [226, 332] on div "About Edit Section You may write a maximum of 1,000 words: <p>Hello! I am the l…" at bounding box center [629, 336] width 817 height 417
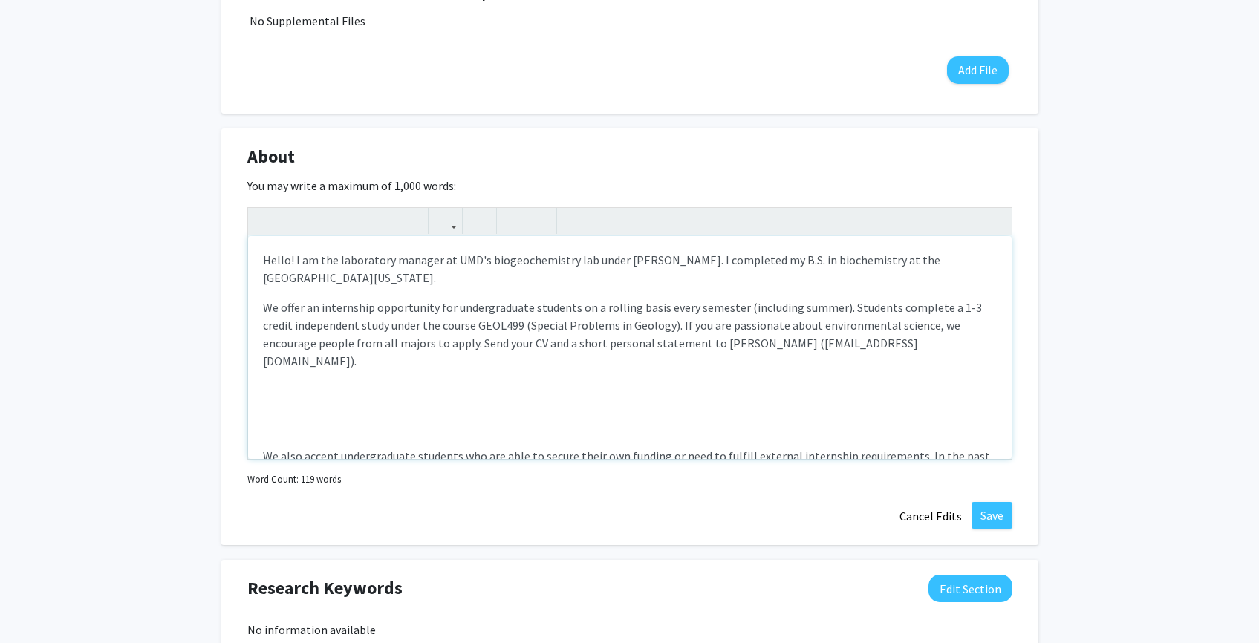
click at [351, 411] on div "Hello! I am the laboratory manager at UMD's biogeochemistry lab under [PERSON_N…" at bounding box center [630, 347] width 764 height 223
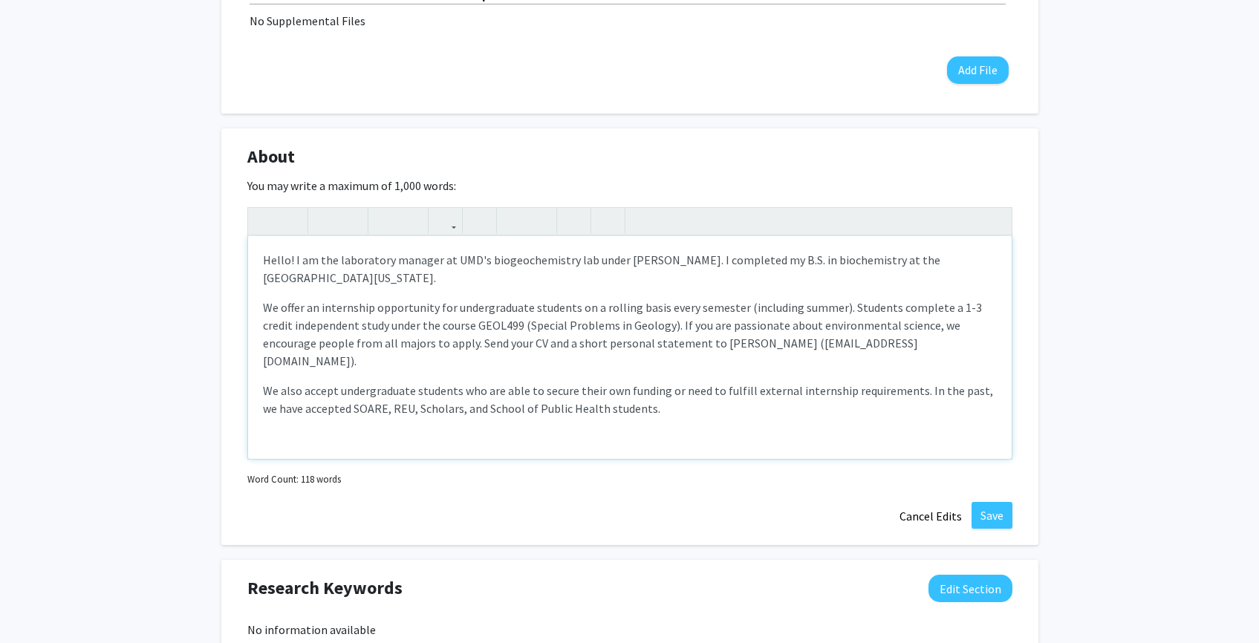
click at [279, 311] on p "We offer an internship opportunity for undergraduate students on a rolling basi…" at bounding box center [630, 334] width 734 height 71
click at [856, 309] on p "Our lab offers an internship opportunity for undergraduate students on a rollin…" at bounding box center [630, 334] width 734 height 71
click at [852, 385] on p "We also accept undergraduate students who are able to secure their own funding …" at bounding box center [630, 400] width 734 height 36
click at [483, 344] on p "Our lab offers an internship opportunity for undergraduate students on a rollin…" at bounding box center [630, 334] width 734 height 71
click at [879, 342] on p "Our lab offers an internship opportunity for undergraduate students on a rollin…" at bounding box center [630, 334] width 734 height 71
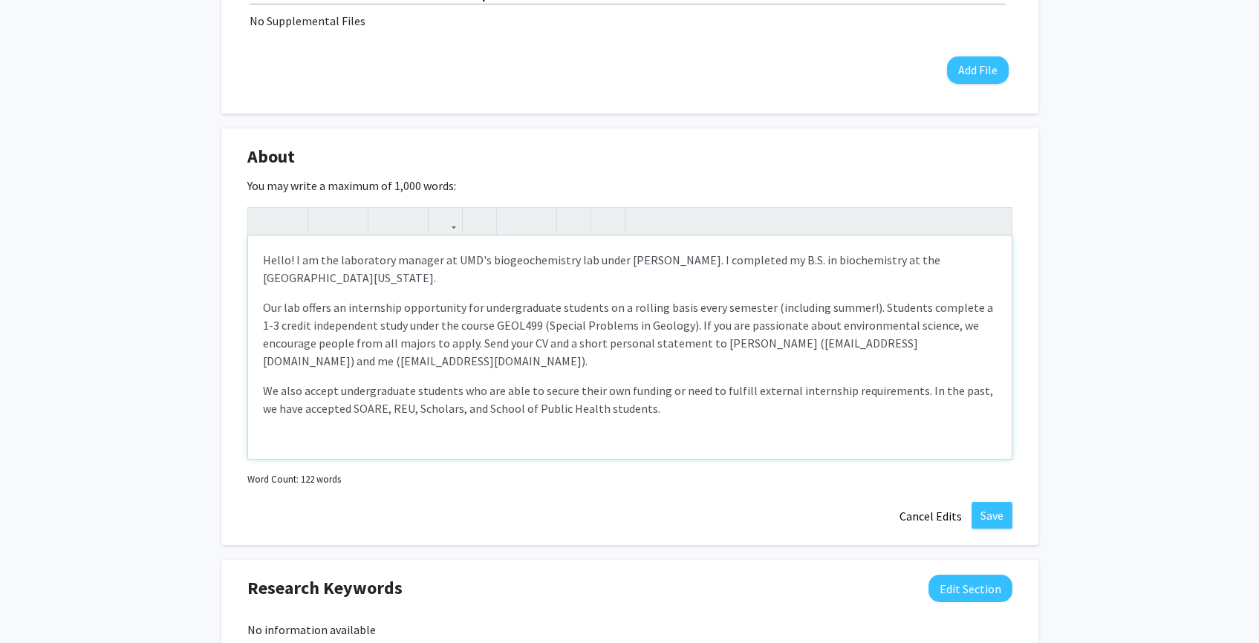
click at [733, 368] on p "Our lab offers an internship opportunity for undergraduate students on a rollin…" at bounding box center [630, 334] width 734 height 71
click at [734, 394] on p "We also accept undergraduate students who are able to secure their own funding …" at bounding box center [630, 400] width 734 height 36
click at [729, 403] on p "We also accept undergraduate students who are able to secure their own funding …" at bounding box center [630, 400] width 734 height 36
click at [677, 325] on p "Our lab offers an internship opportunity for undergraduate students on a rollin…" at bounding box center [630, 334] width 734 height 71
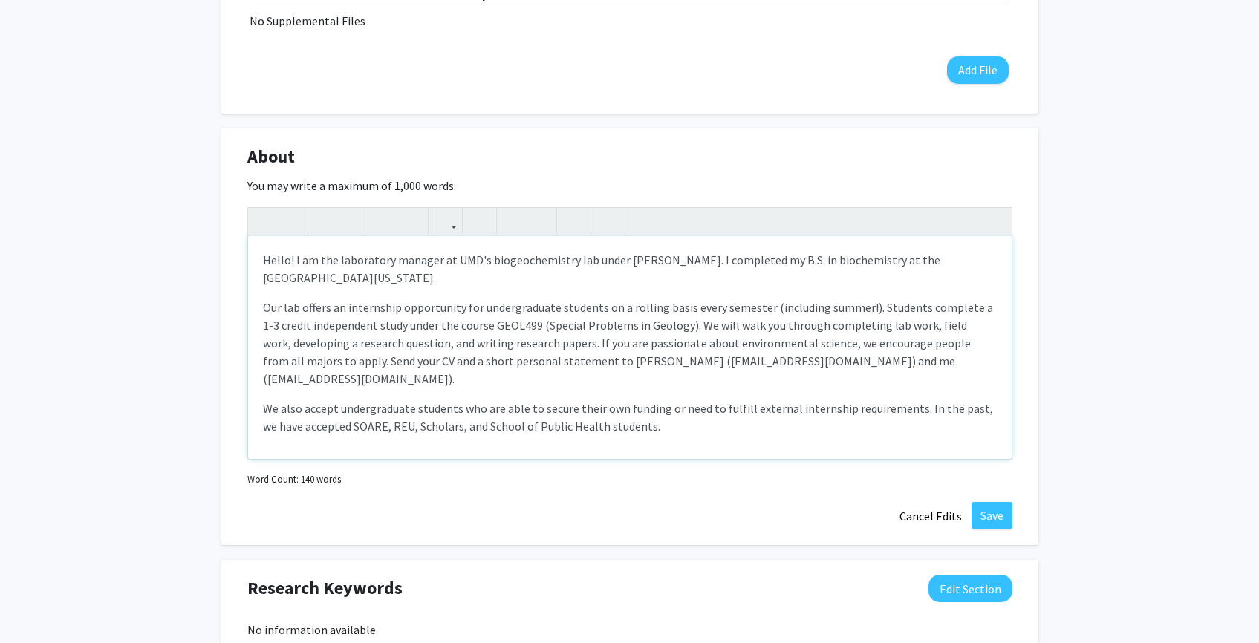
click at [342, 347] on p "Our lab offers an internship opportunity for undergraduate students on a rollin…" at bounding box center [630, 343] width 734 height 89
click at [497, 347] on p "Our lab offers an internship opportunity for undergraduate students on a rollin…" at bounding box center [630, 343] width 734 height 89
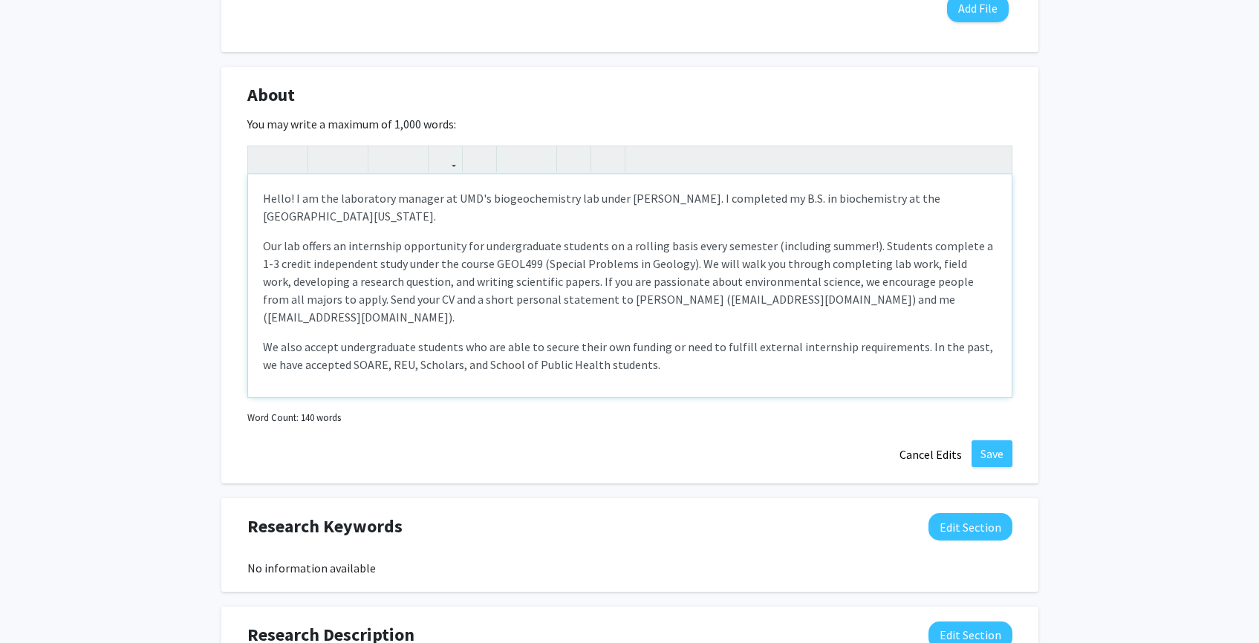
scroll to position [683, 0]
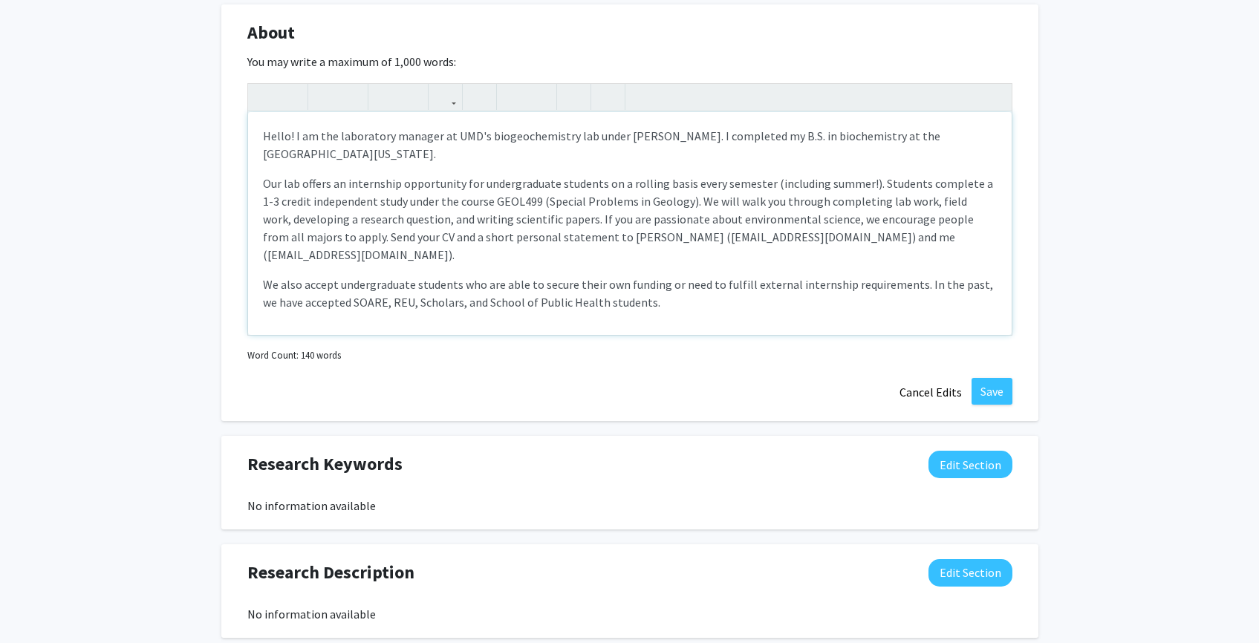
click at [689, 285] on p "We also accept undergraduate students who are able to secure their own funding …" at bounding box center [630, 294] width 734 height 36
click at [816, 218] on p "Our lab offers an internship opportunity for undergraduate students on a rollin…" at bounding box center [630, 219] width 734 height 89
click at [730, 288] on p "We also accept undergraduate students who are able to secure their own funding …" at bounding box center [630, 294] width 734 height 36
click at [408, 236] on p "Our lab offers an internship opportunity for undergraduate students on a rollin…" at bounding box center [630, 219] width 734 height 89
type textarea "<p>Hello! I am the laboratory manager at UMD's biogeochemistry lab under [PERSO…"
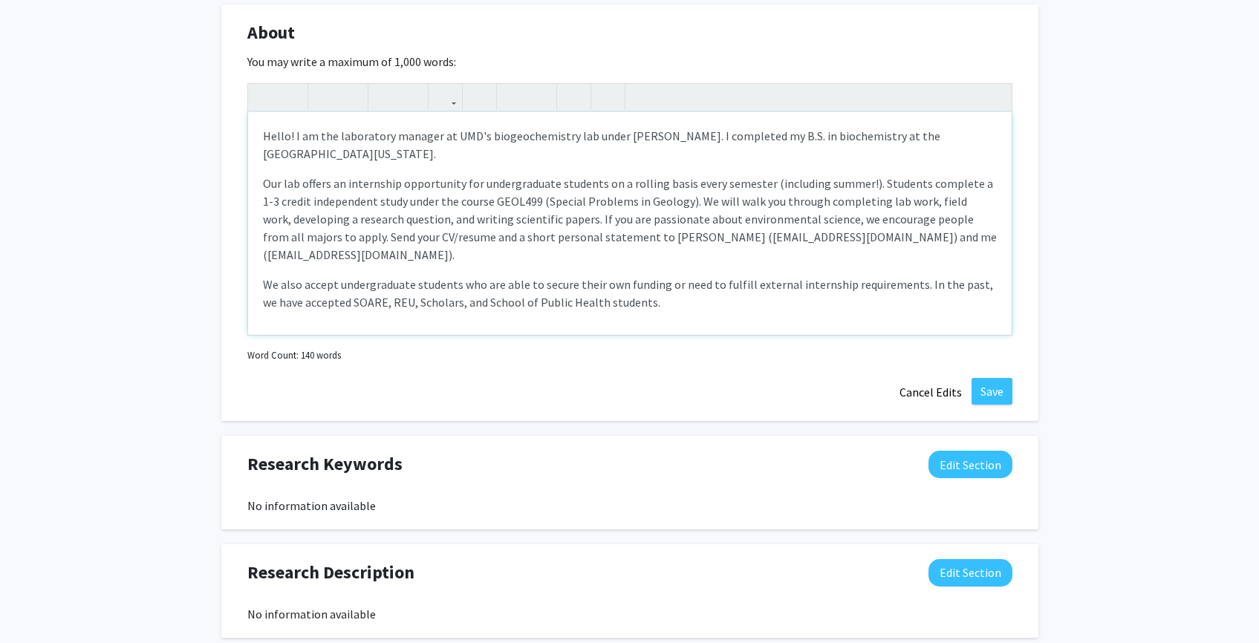
click at [554, 216] on p "Our lab offers an internship opportunity for undergraduate students on a rollin…" at bounding box center [630, 219] width 734 height 89
click at [637, 280] on p "We also accept undergraduate students who are able to secure their own funding …" at bounding box center [630, 294] width 734 height 36
click at [653, 287] on p "We also accept undergraduate students who are able to secure their own funding …" at bounding box center [630, 294] width 734 height 36
click at [1000, 394] on button "Save" at bounding box center [992, 391] width 41 height 27
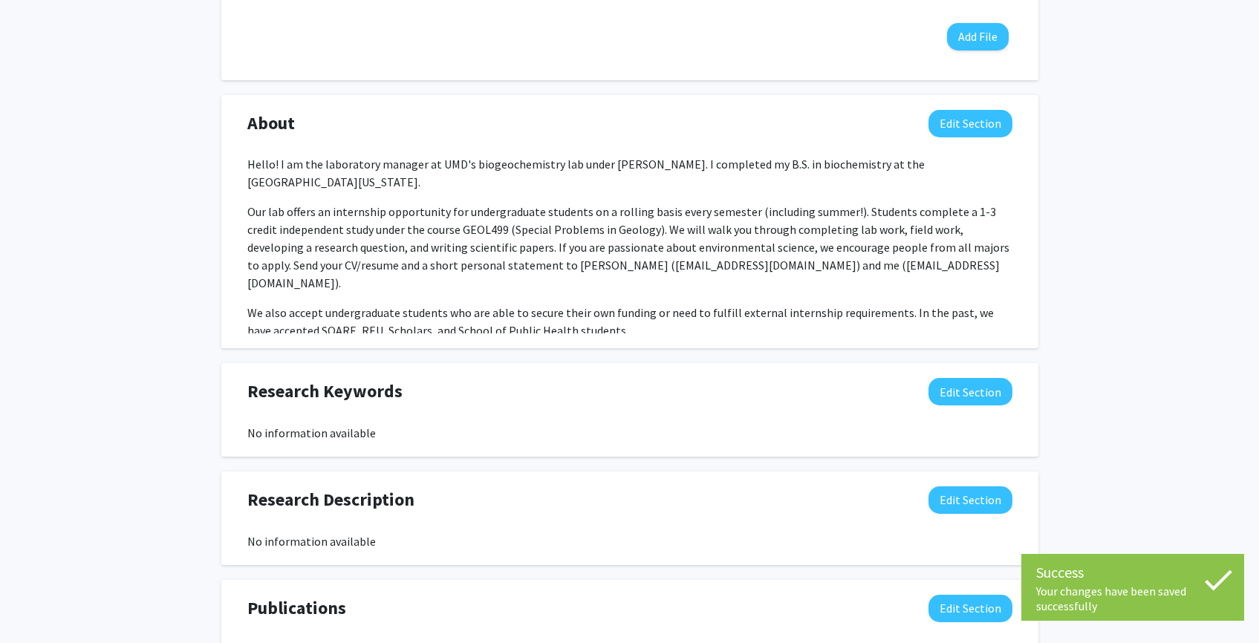
scroll to position [823, 0]
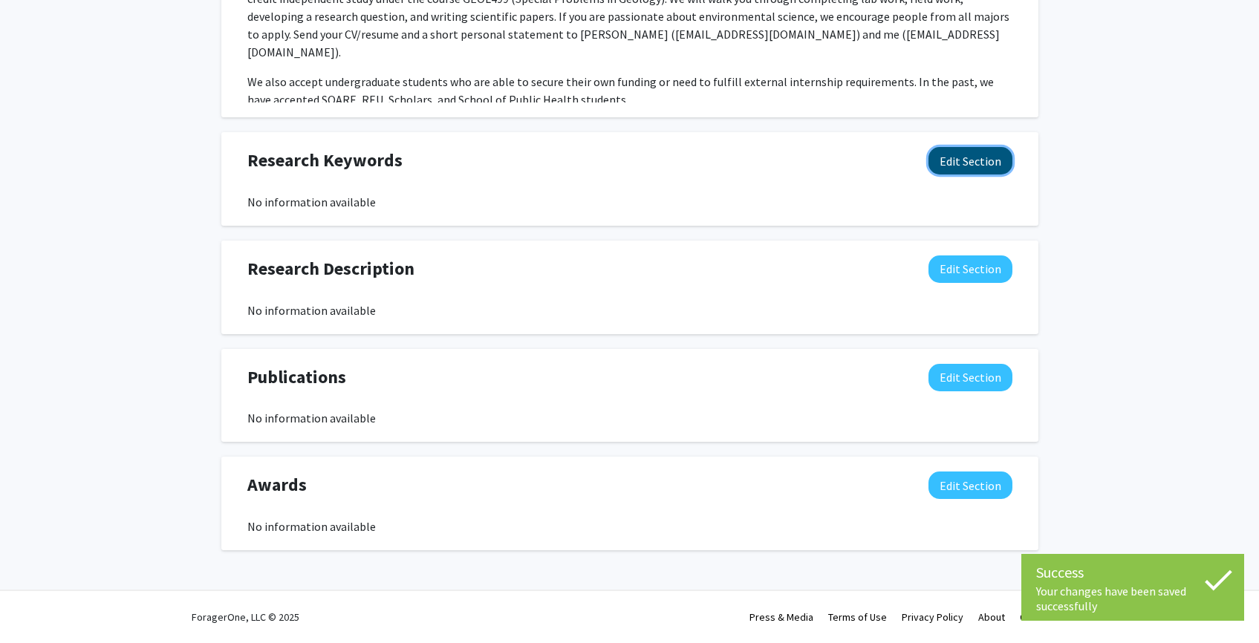
click at [947, 164] on button "Edit Section" at bounding box center [970, 160] width 84 height 27
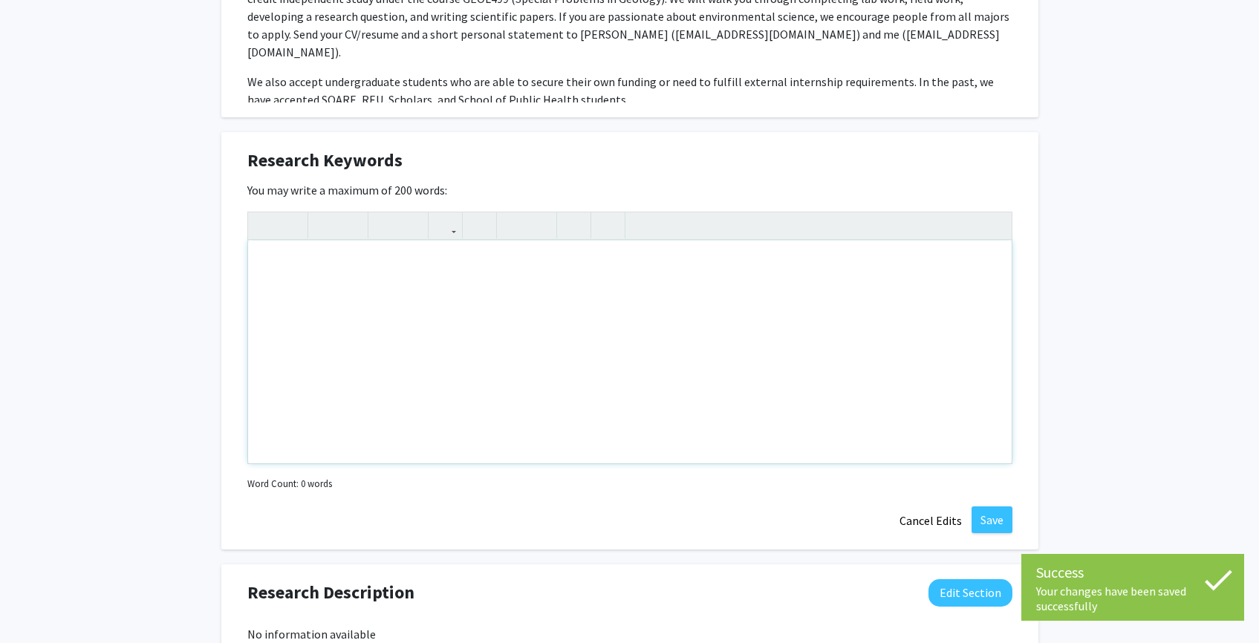
click at [510, 287] on div "Note to users with screen readers: Please deactivate our accessibility plugin f…" at bounding box center [630, 352] width 764 height 223
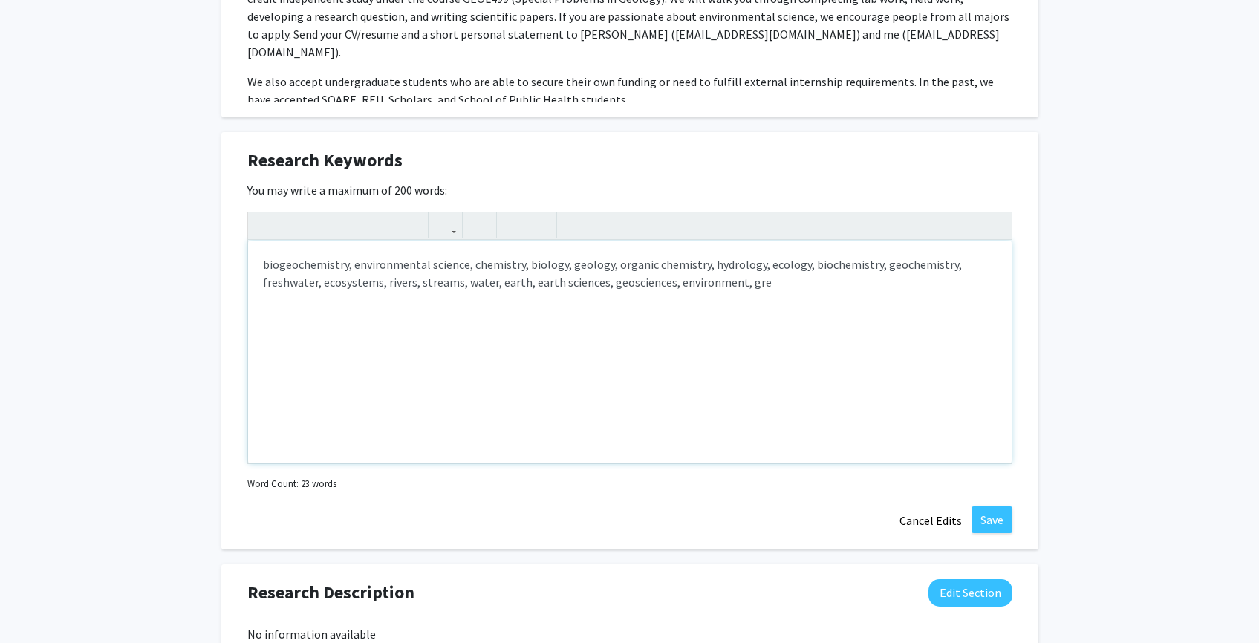
type textarea "biogeochemistry, environmental science, chemistry, biology, geology, organic ch…"
click at [1001, 524] on button "Save" at bounding box center [992, 520] width 41 height 27
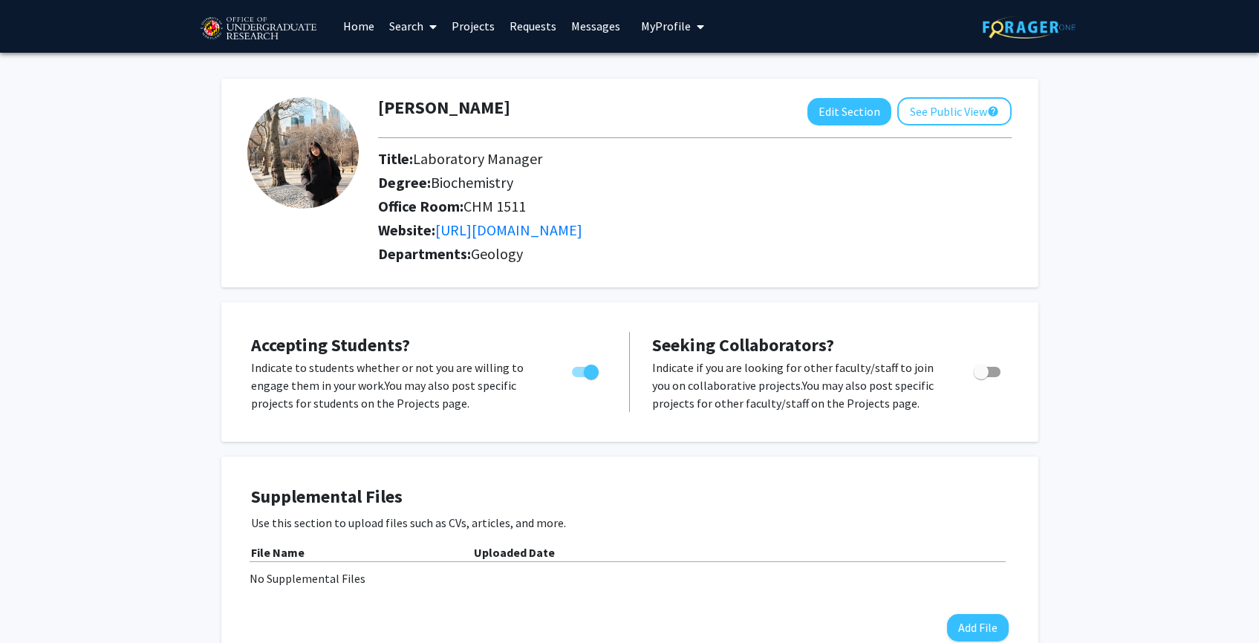
scroll to position [0, 0]
click at [434, 31] on icon at bounding box center [432, 28] width 7 height 12
click at [440, 94] on span "Students" at bounding box center [427, 98] width 91 height 30
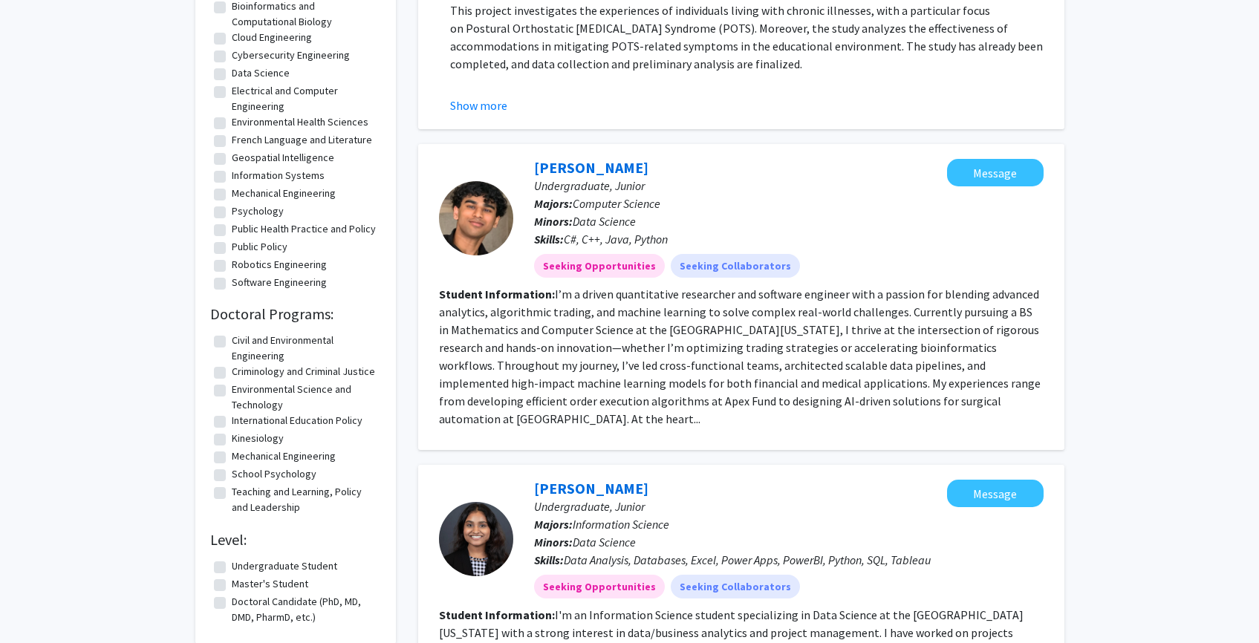
scroll to position [1388, 0]
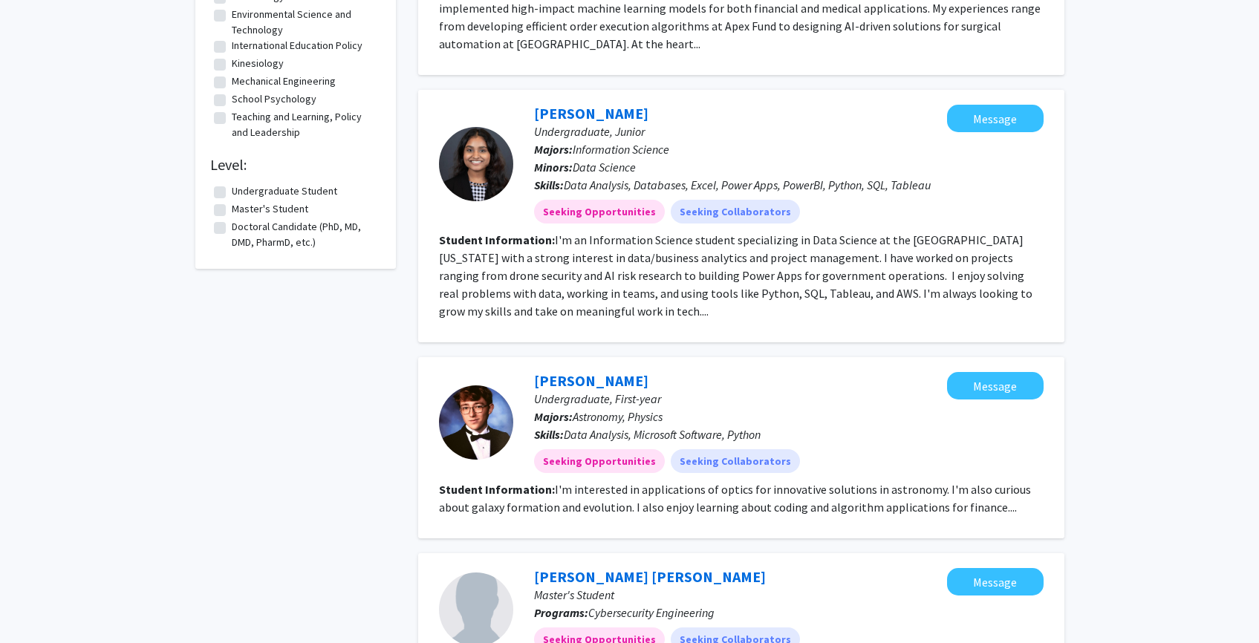
click at [253, 199] on label "Undergraduate Student" at bounding box center [284, 191] width 105 height 16
click at [241, 193] on input "Undergraduate Student" at bounding box center [237, 188] width 10 height 10
checkbox input "true"
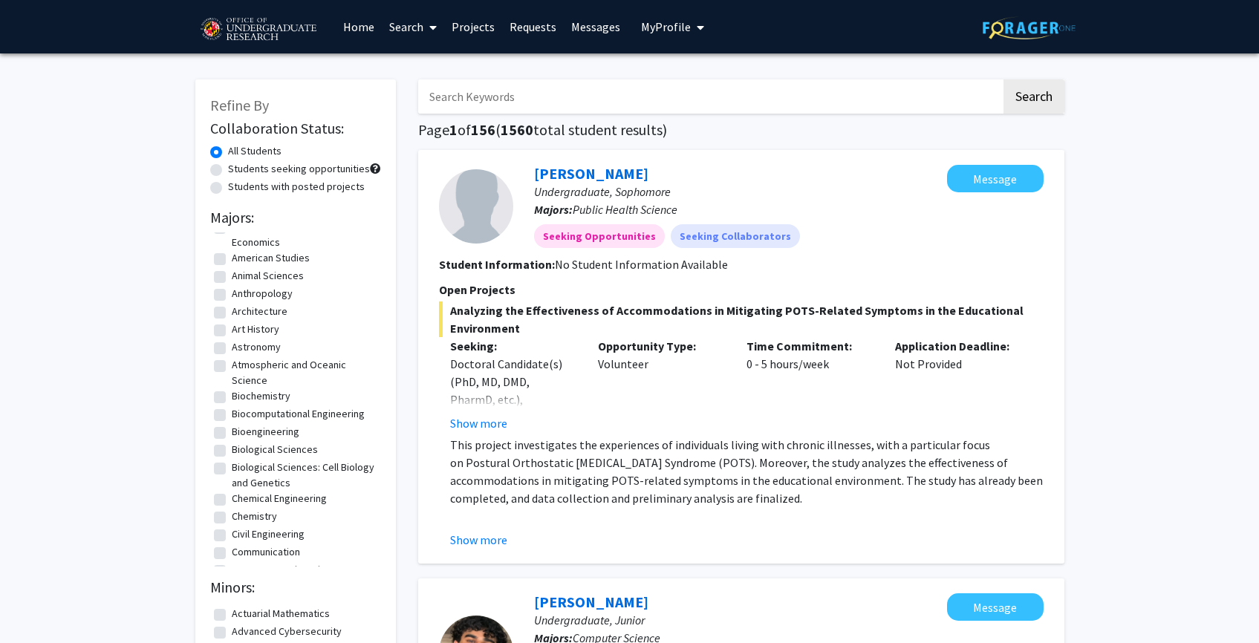
scroll to position [126, 0]
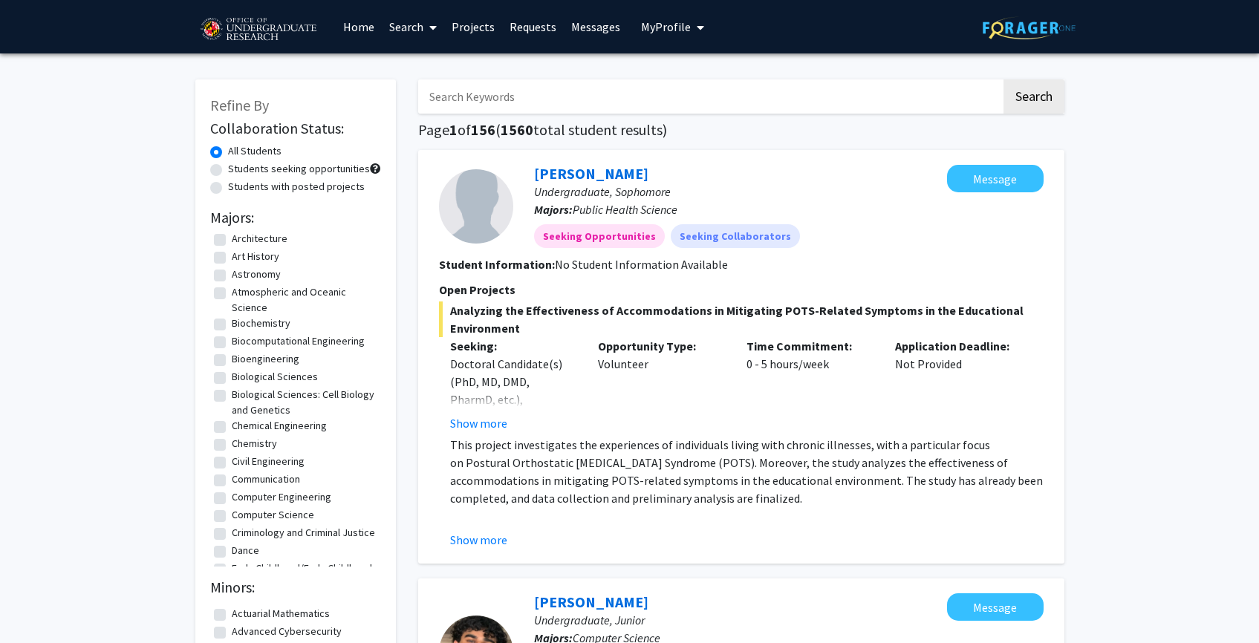
click at [232, 325] on label "Biochemistry" at bounding box center [261, 324] width 59 height 16
click at [232, 325] on input "Biochemistry" at bounding box center [237, 321] width 10 height 10
checkbox input "true"
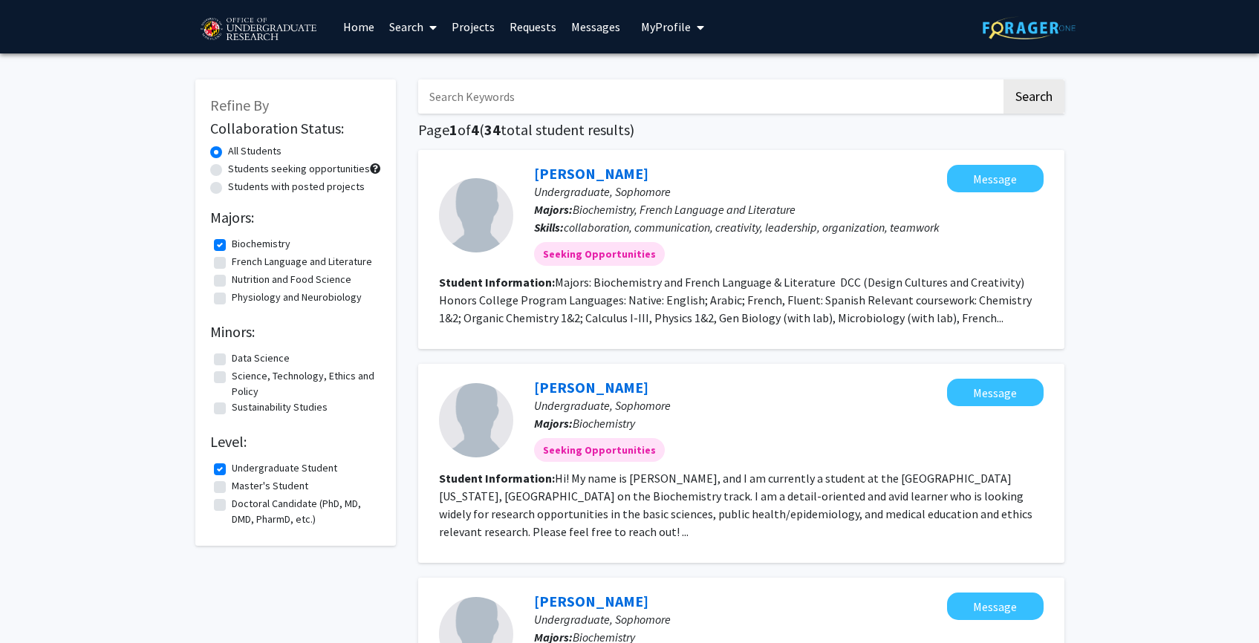
click at [232, 241] on label "Biochemistry" at bounding box center [261, 244] width 59 height 16
click at [232, 241] on input "Biochemistry" at bounding box center [237, 241] width 10 height 10
checkbox input "false"
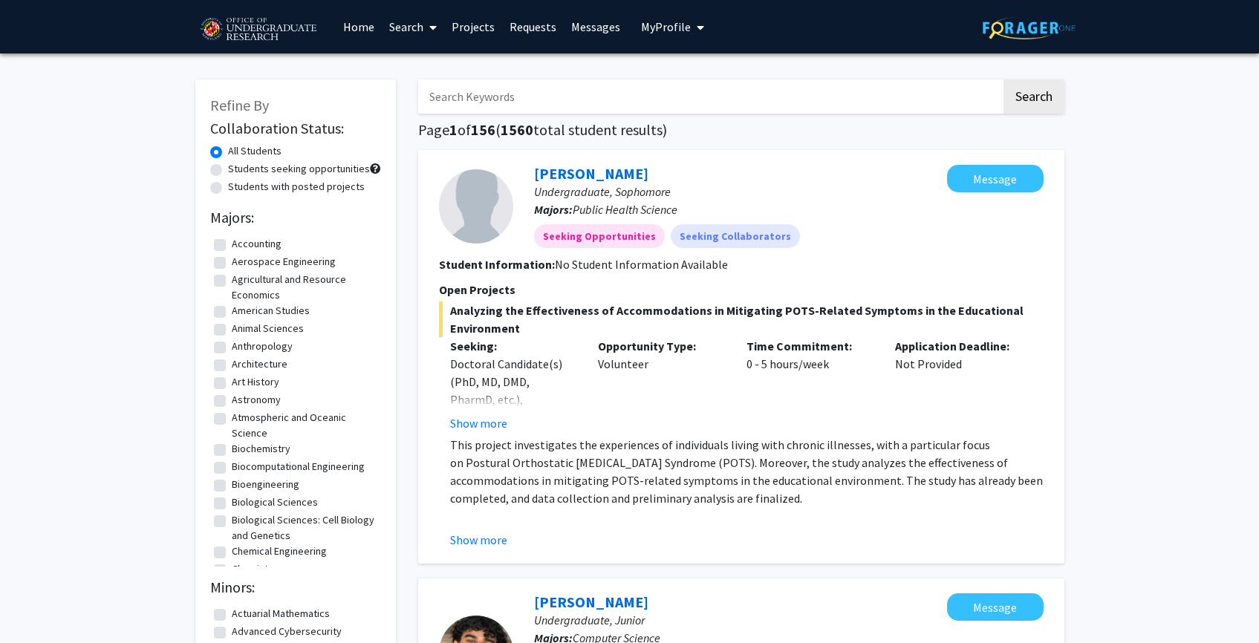
click at [232, 311] on label "American Studies" at bounding box center [271, 311] width 78 height 16
click at [232, 311] on input "American Studies" at bounding box center [237, 308] width 10 height 10
checkbox input "true"
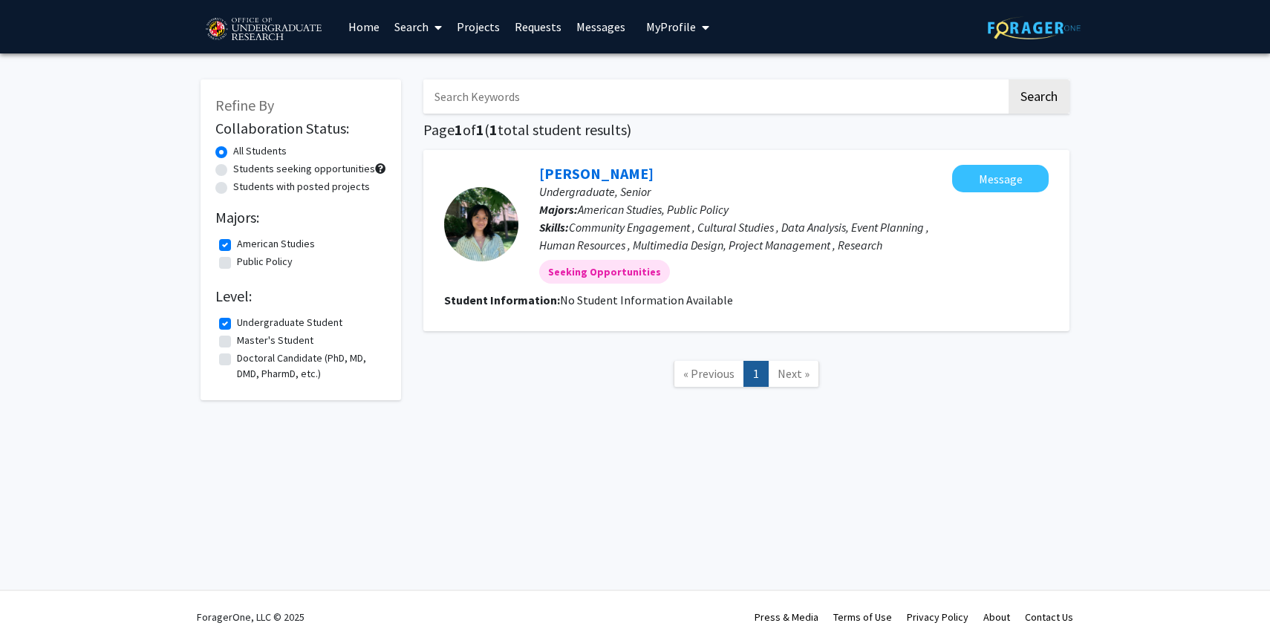
click at [237, 246] on label "American Studies" at bounding box center [276, 244] width 78 height 16
click at [237, 246] on input "American Studies" at bounding box center [242, 241] width 10 height 10
checkbox input "false"
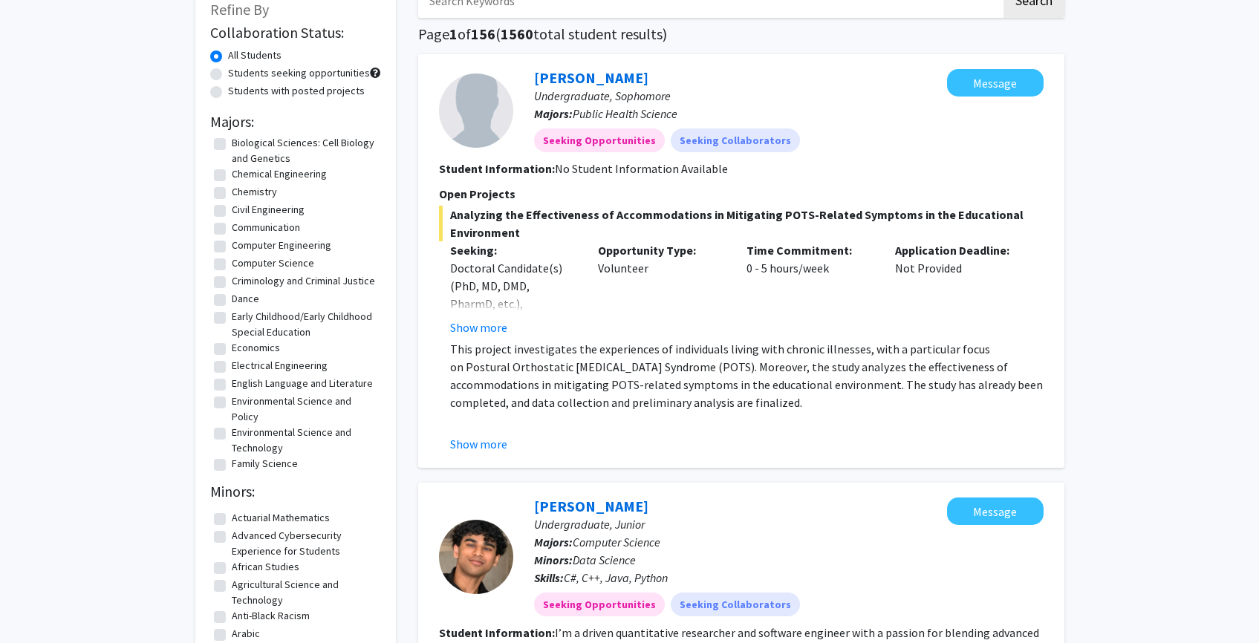
scroll to position [97, 0]
click at [486, 325] on button "Show more" at bounding box center [478, 326] width 57 height 18
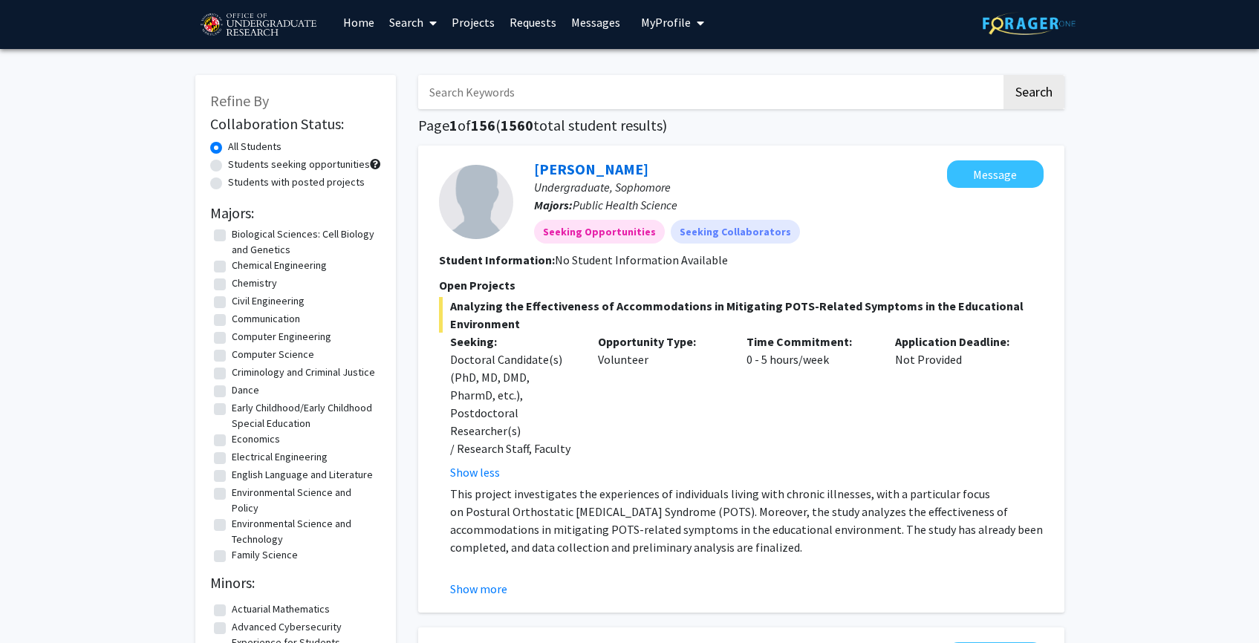
scroll to position [0, 0]
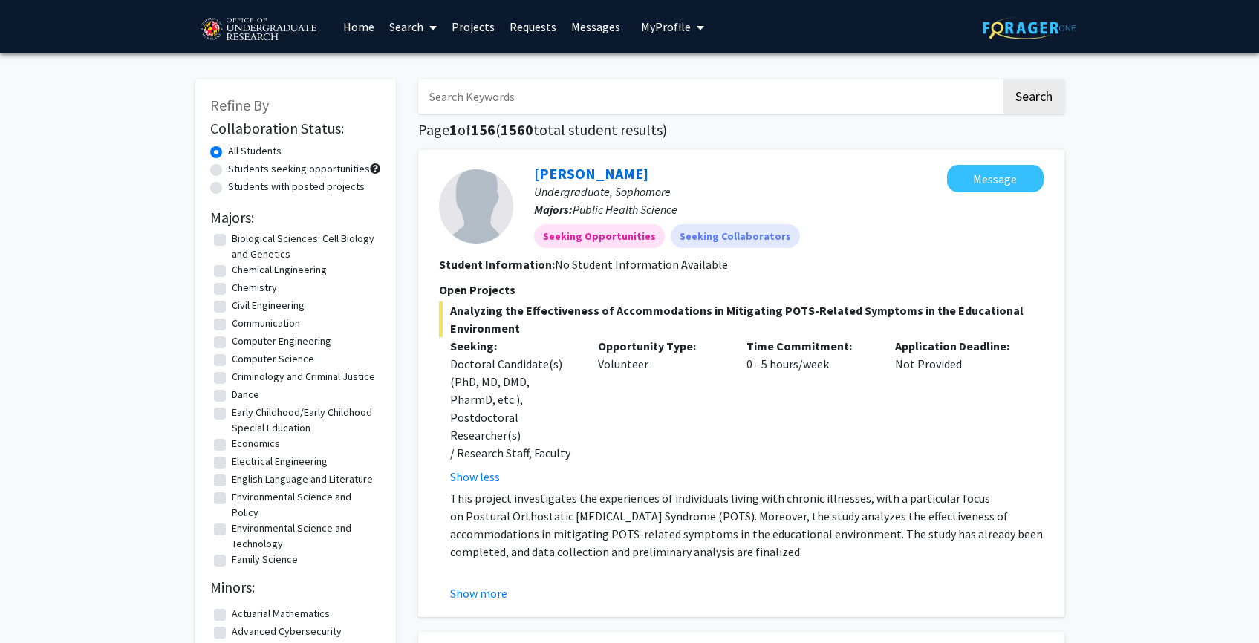
click at [422, 32] on link "Search" at bounding box center [413, 27] width 62 height 52
click at [417, 70] on span "Faculty/Staff" at bounding box center [436, 68] width 109 height 30
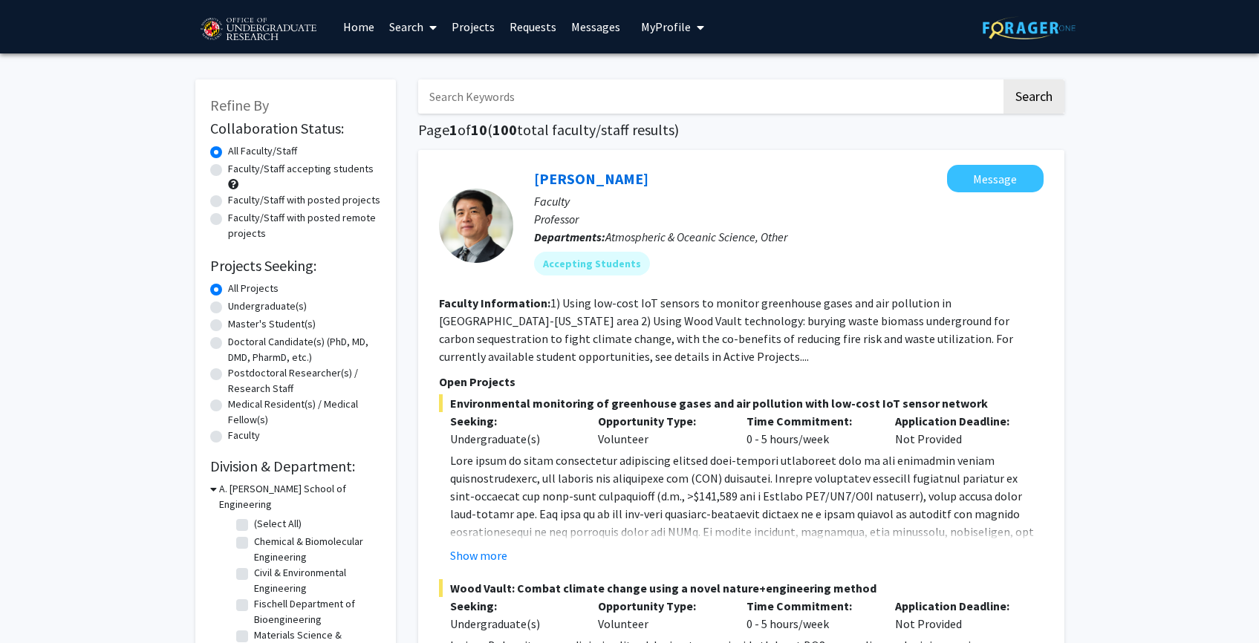
click at [661, 23] on span "My Profile" at bounding box center [666, 26] width 50 height 15
click at [671, 72] on img at bounding box center [666, 76] width 30 height 30
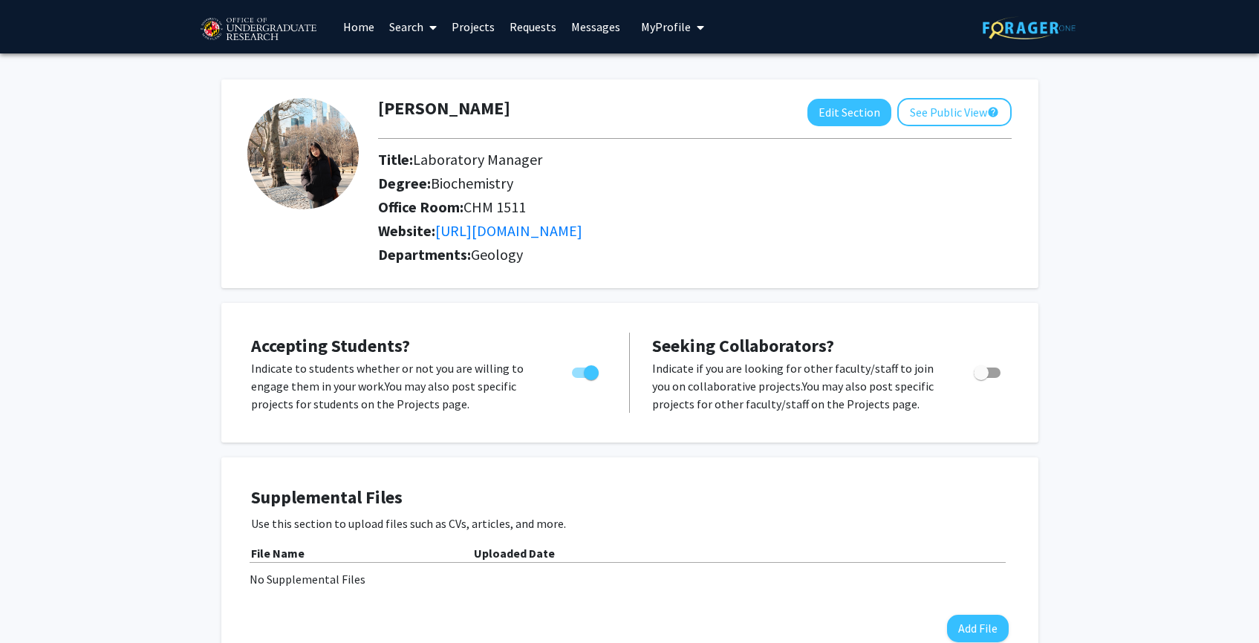
click at [660, 33] on span "My Profile" at bounding box center [666, 26] width 50 height 15
click at [464, 25] on link "Projects" at bounding box center [473, 27] width 58 height 52
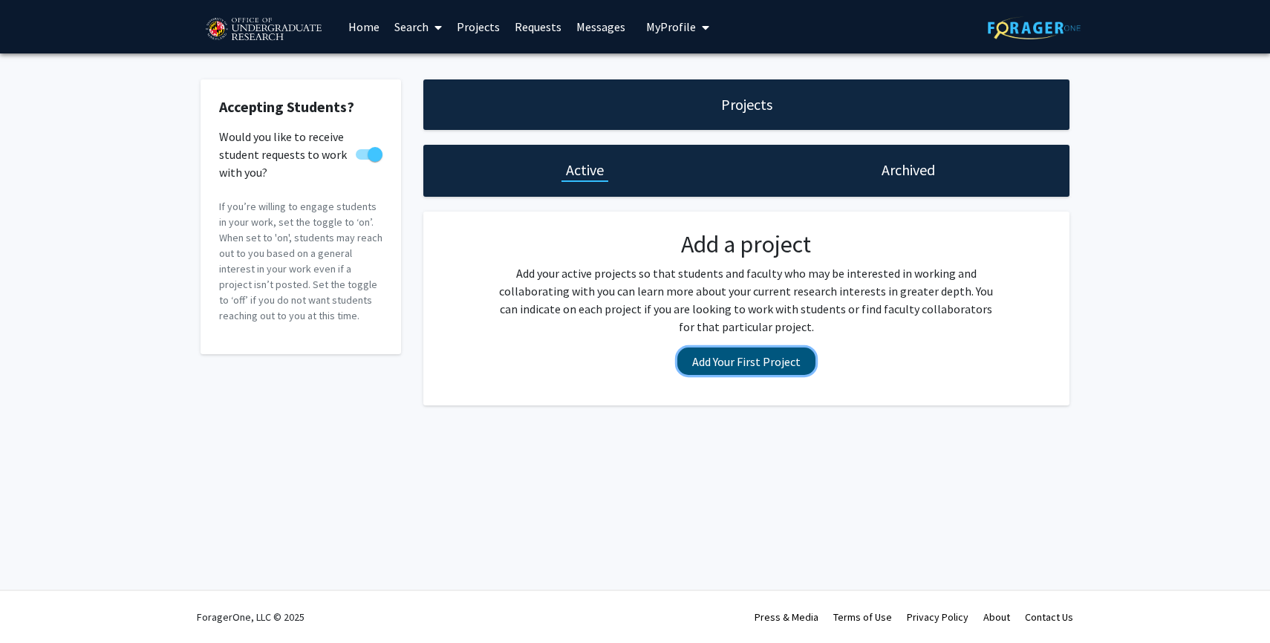
click at [780, 363] on button "Add Your First Project" at bounding box center [746, 361] width 138 height 27
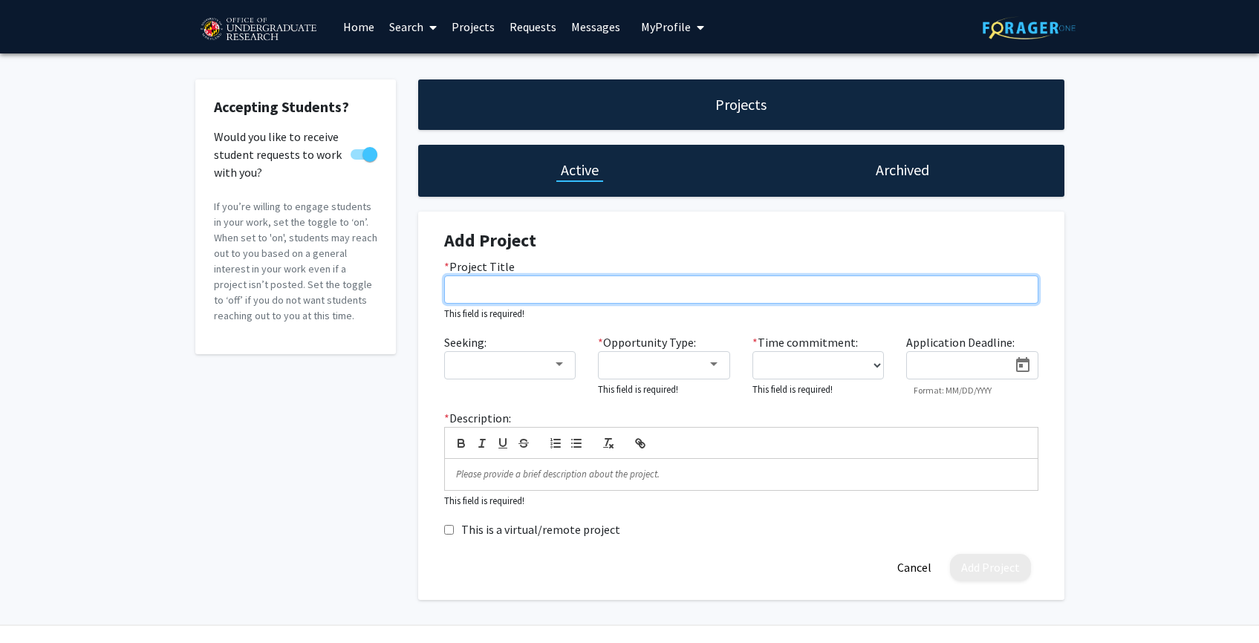
click at [758, 279] on input "* Project Title" at bounding box center [741, 290] width 594 height 28
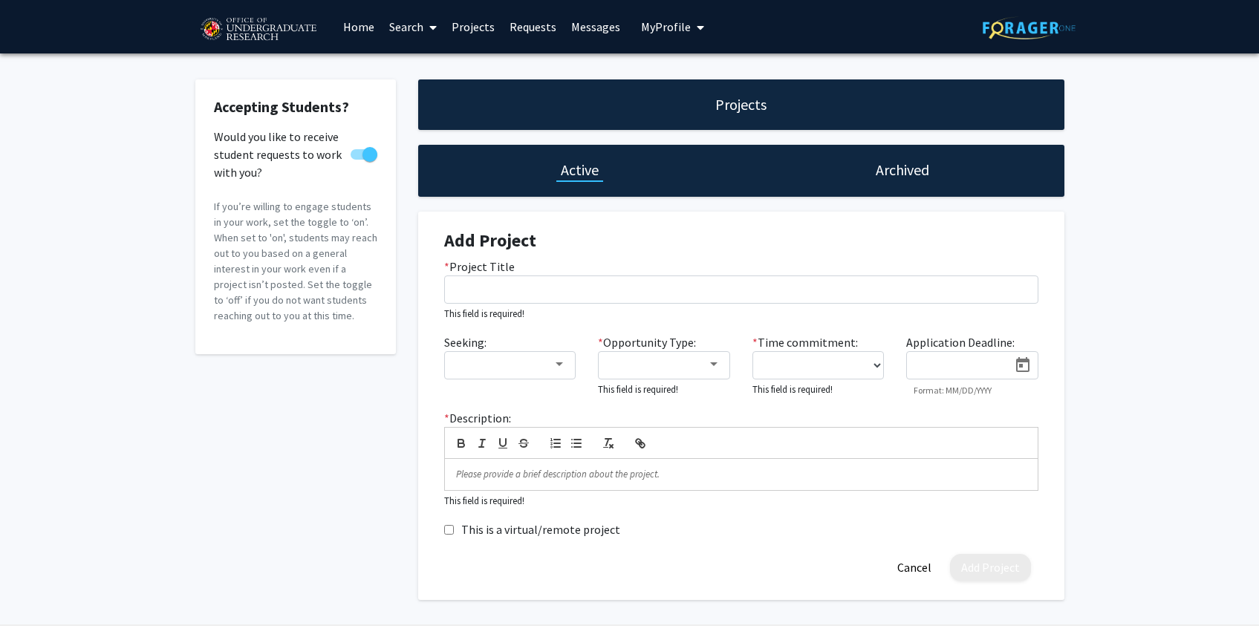
click at [406, 20] on link "Search" at bounding box center [413, 27] width 62 height 52
click at [437, 74] on span "Faculty/Staff" at bounding box center [436, 68] width 109 height 30
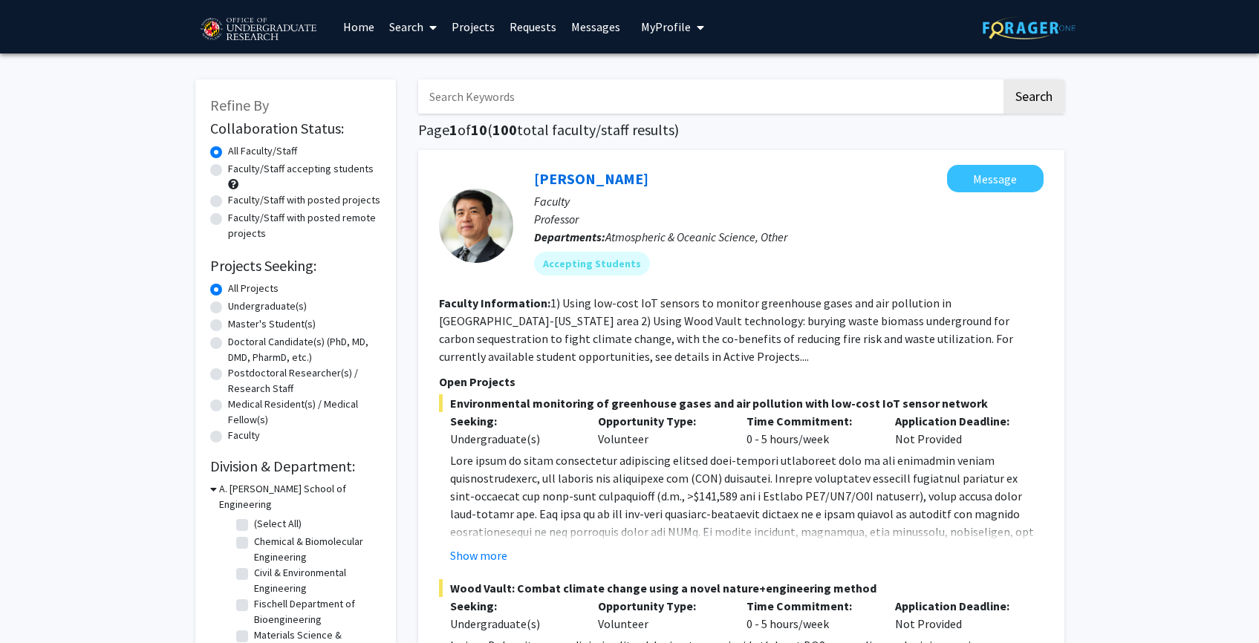
click at [673, 23] on span "My Profile" at bounding box center [666, 26] width 50 height 15
click at [703, 74] on span "[PERSON_NAME]" at bounding box center [734, 69] width 90 height 16
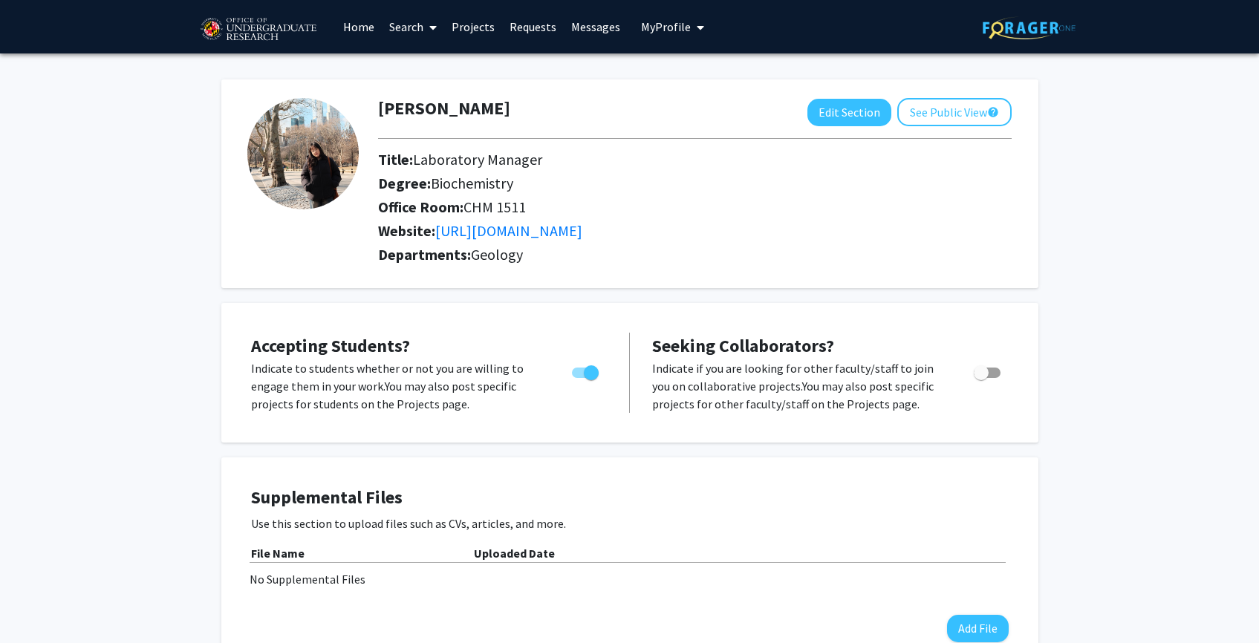
click at [484, 25] on link "Projects" at bounding box center [473, 27] width 58 height 52
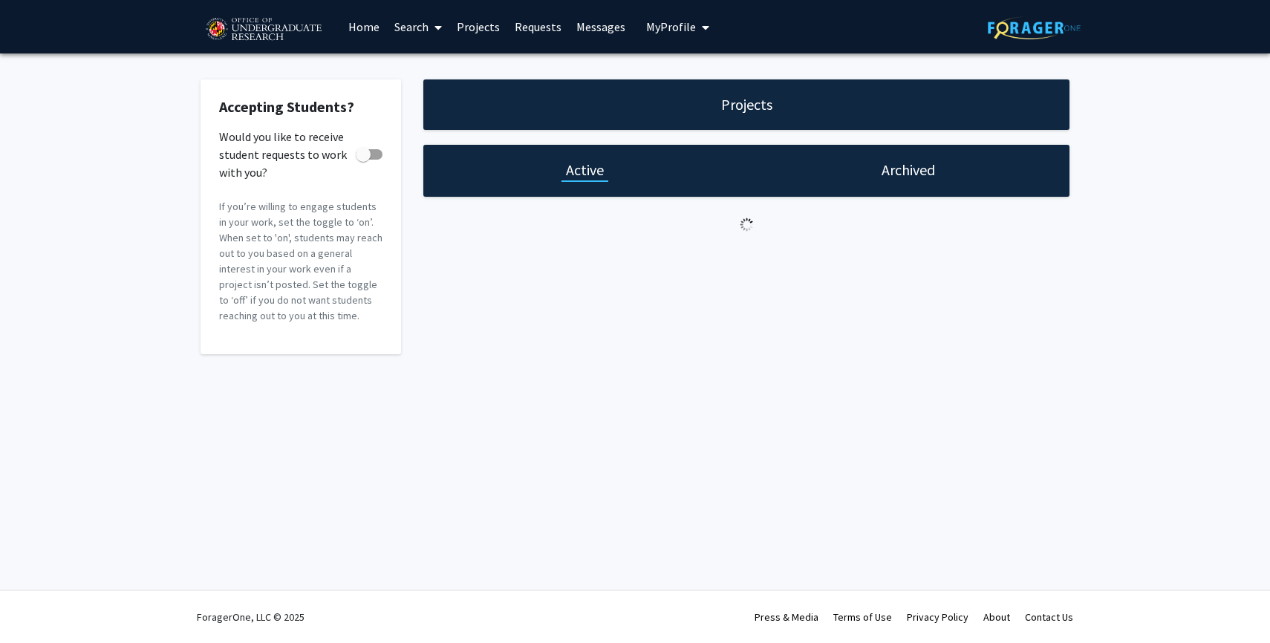
checkbox input "true"
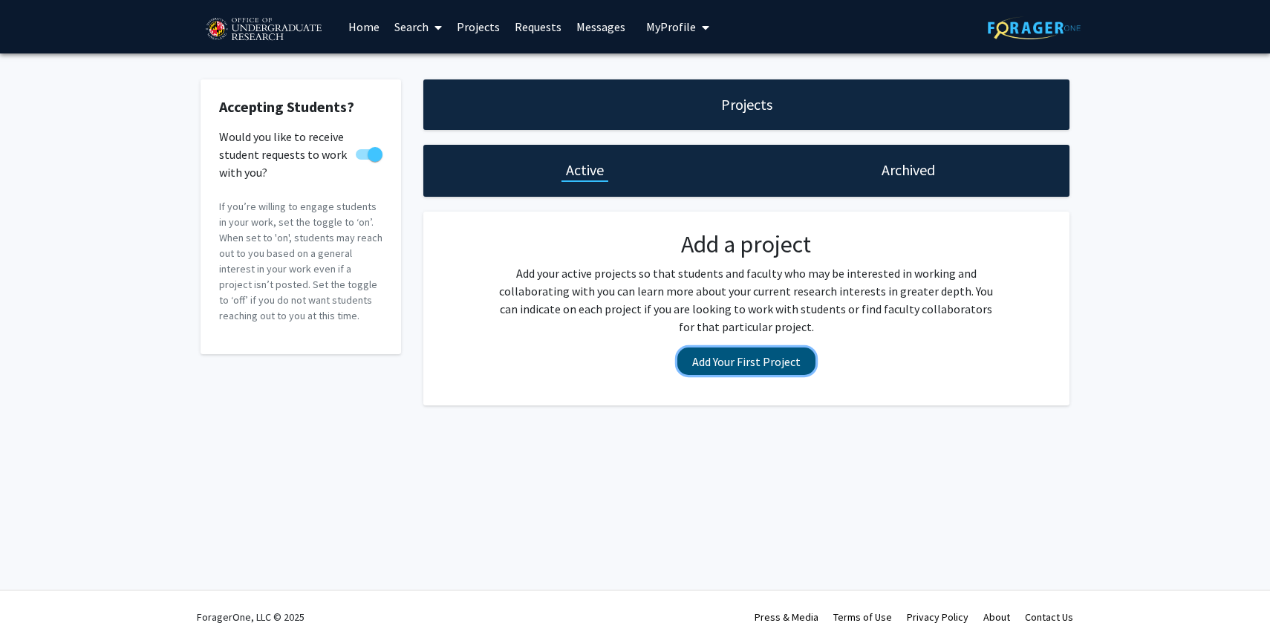
click at [712, 350] on button "Add Your First Project" at bounding box center [746, 361] width 138 height 27
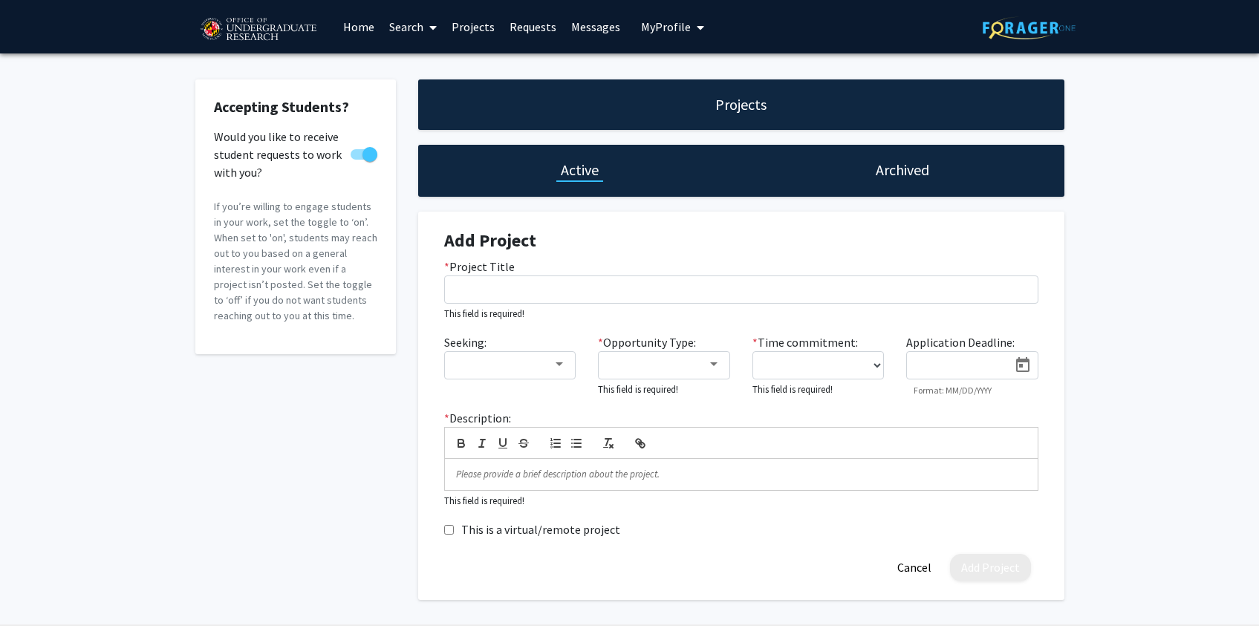
click at [621, 304] on div "* Project Title This field is required!" at bounding box center [741, 290] width 616 height 64
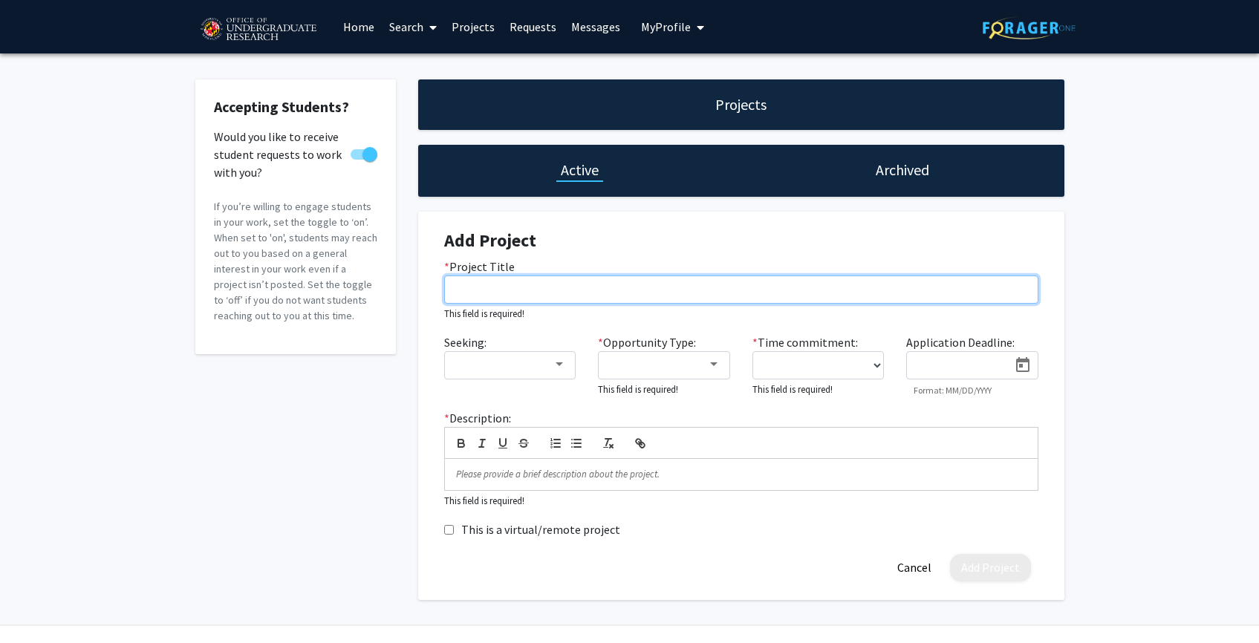
click at [617, 299] on input "* Project Title" at bounding box center [741, 290] width 594 height 28
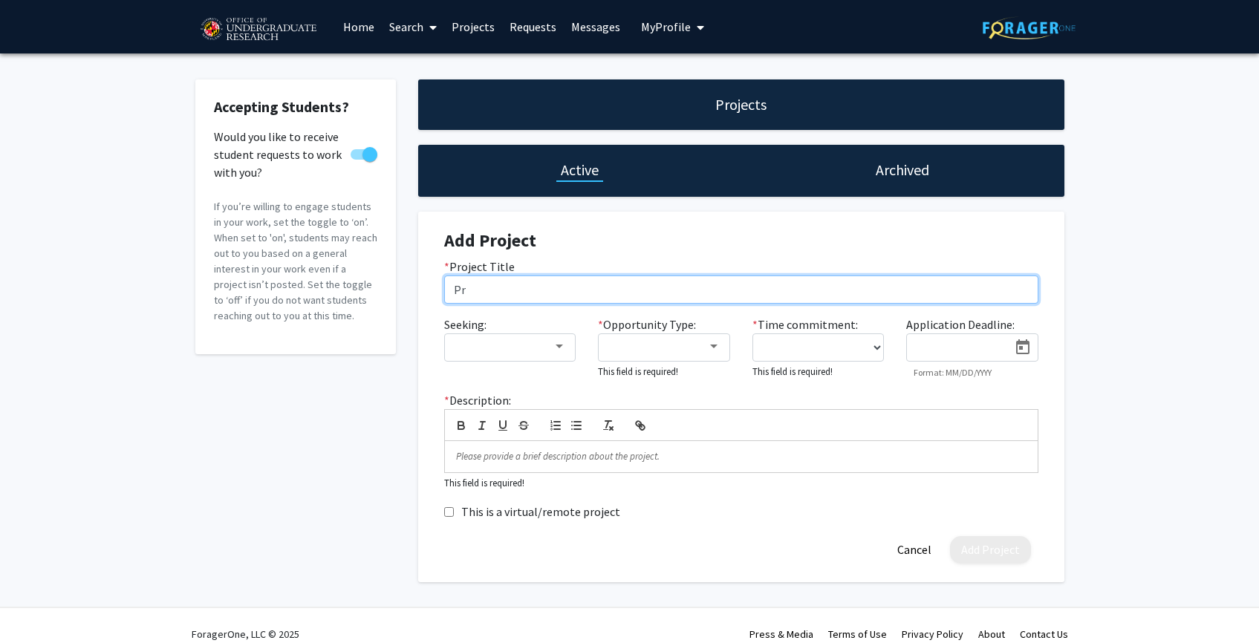
type input "P"
type input "Analyzing freshwater stream dynamics in the Anacostia watershed"
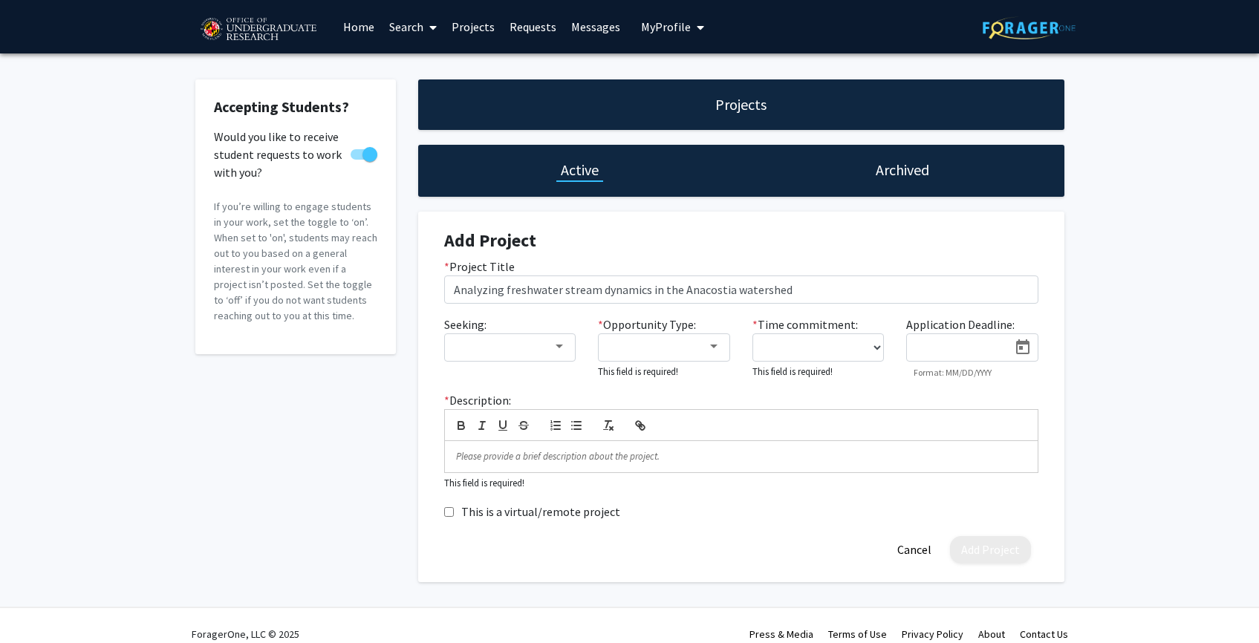
click at [668, 235] on h4 "Add Project" at bounding box center [741, 241] width 594 height 22
click at [514, 344] on div at bounding box center [504, 347] width 100 height 18
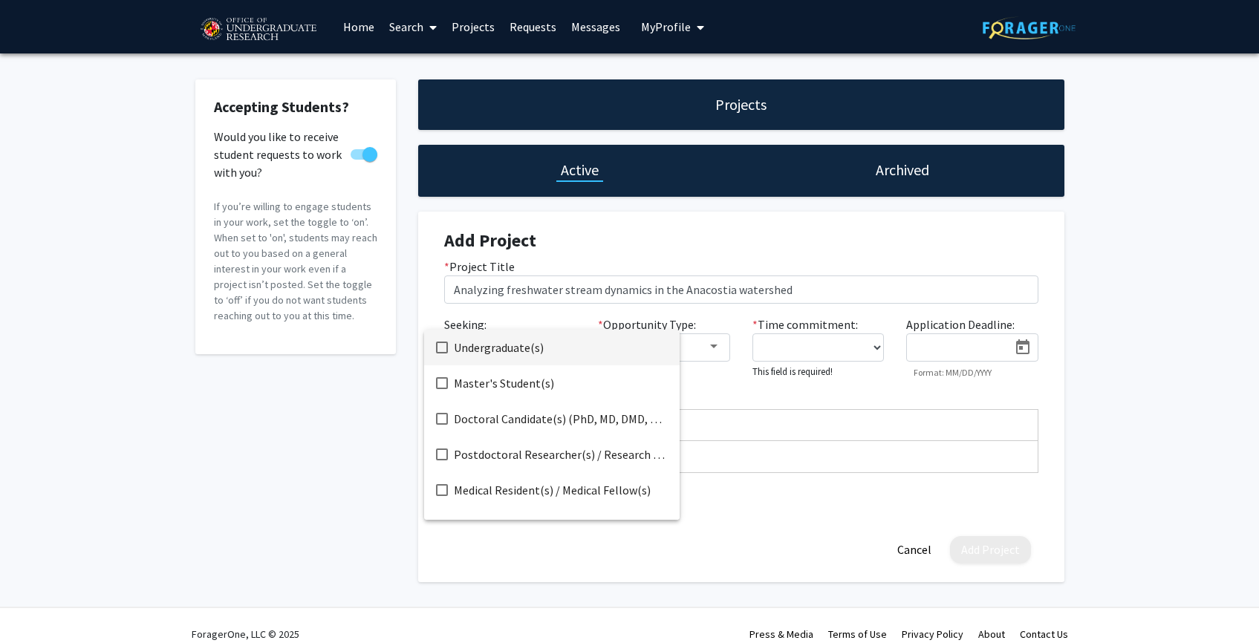
click at [504, 342] on span "Undergraduate(s)" at bounding box center [561, 348] width 214 height 36
click at [707, 342] on div at bounding box center [629, 321] width 1259 height 643
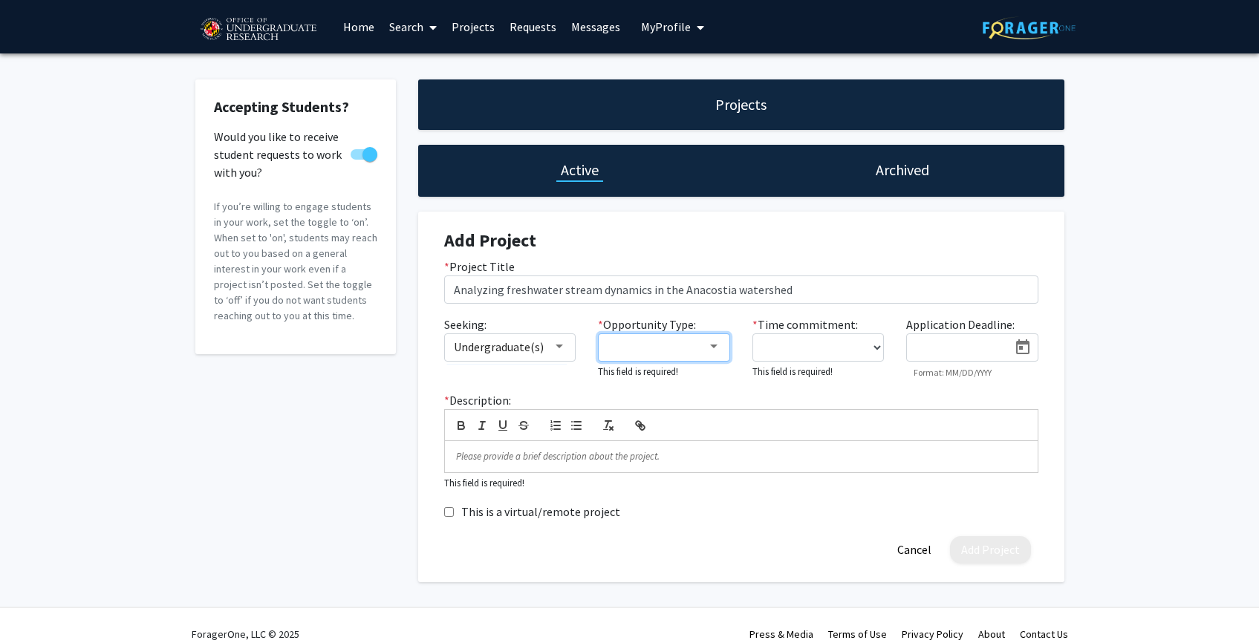
click at [707, 348] on div at bounding box center [713, 347] width 13 height 12
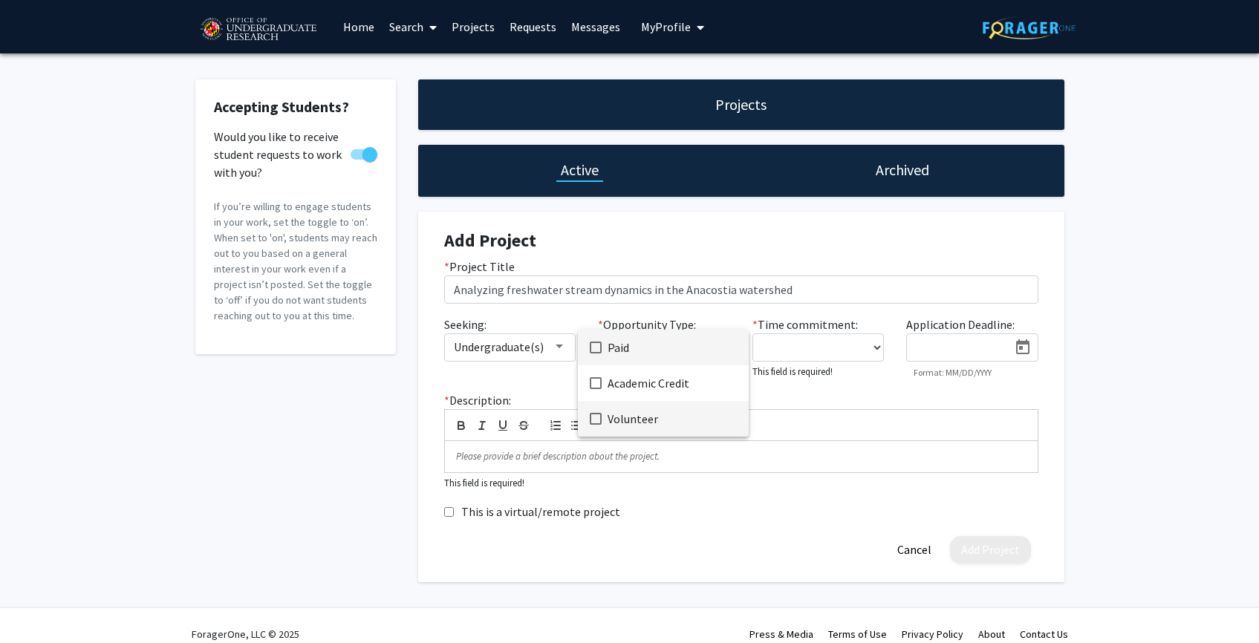
click at [667, 412] on span "Volunteer" at bounding box center [672, 419] width 129 height 36
click at [660, 394] on span "Academic Credit" at bounding box center [672, 383] width 129 height 36
click at [856, 389] on div at bounding box center [629, 321] width 1259 height 643
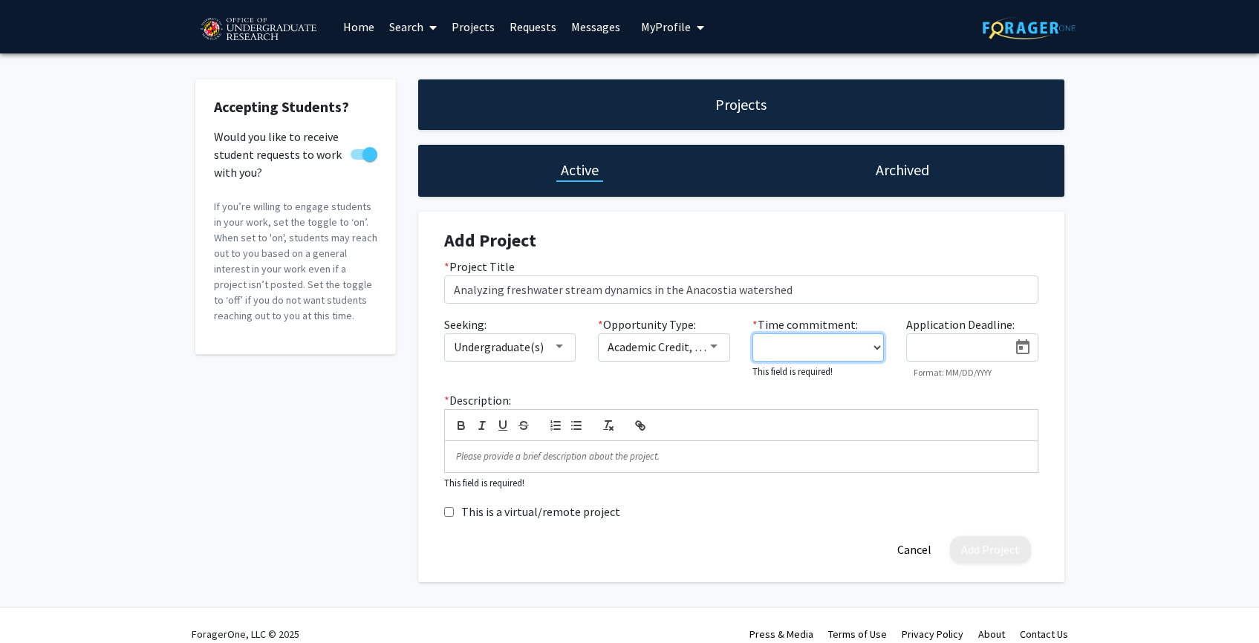
click at [824, 345] on select "0 - 5 hours/week 5 - 10 hours/week 10 - 15 hours/week 15 - 20 hours/week 20 - 3…" at bounding box center [818, 348] width 132 height 28
click at [752, 334] on select "0 - 5 hours/week 5 - 10 hours/week 10 - 15 hours/week 15 - 20 hours/week 20 - 3…" at bounding box center [818, 348] width 132 height 28
click at [856, 323] on div "* Time commitment: 0 - 5 hours/week 5 - 10 hours/week 10 - 15 hours/week 15 - 2…" at bounding box center [818, 347] width 154 height 62
click at [840, 345] on select "0 - 5 hours/week 5 - 10 hours/week 10 - 15 hours/week 15 - 20 hours/week 20 - 3…" at bounding box center [818, 348] width 132 height 28
select select "0 - 5"
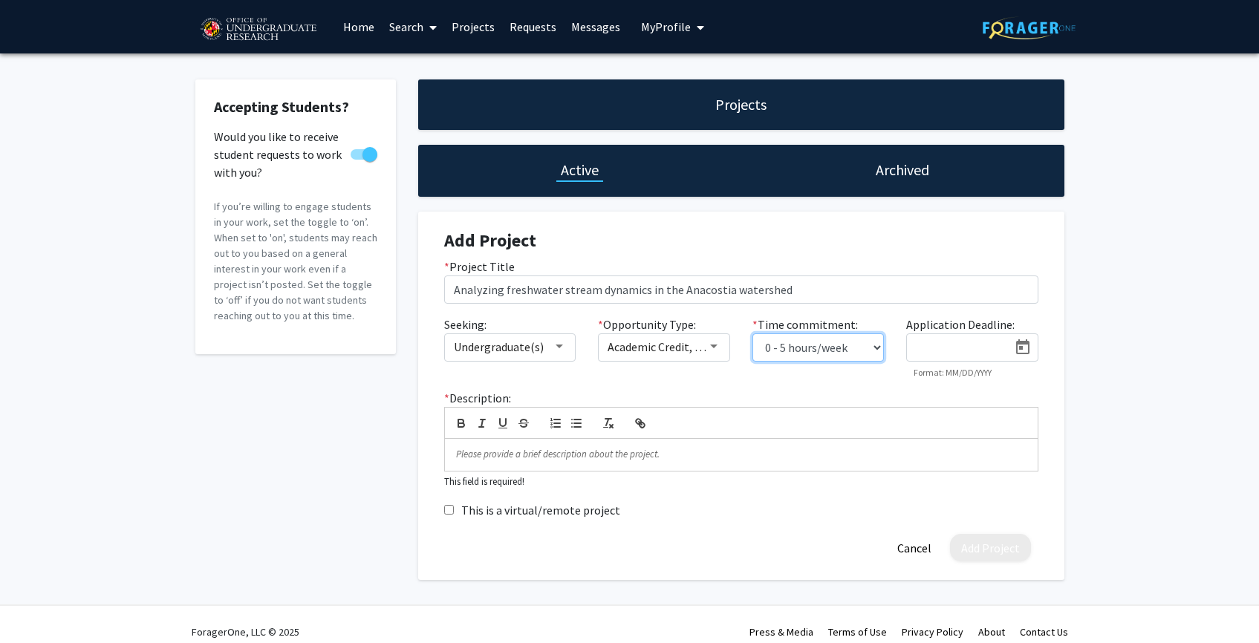
click at [752, 334] on select "0 - 5 hours/week 5 - 10 hours/week 10 - 15 hours/week 15 - 20 hours/week 20 - 3…" at bounding box center [818, 348] width 132 height 28
click at [946, 345] on input at bounding box center [961, 348] width 94 height 13
click at [894, 397] on div "* Description: This field is required!" at bounding box center [741, 439] width 616 height 100
click at [602, 459] on p at bounding box center [741, 454] width 570 height 13
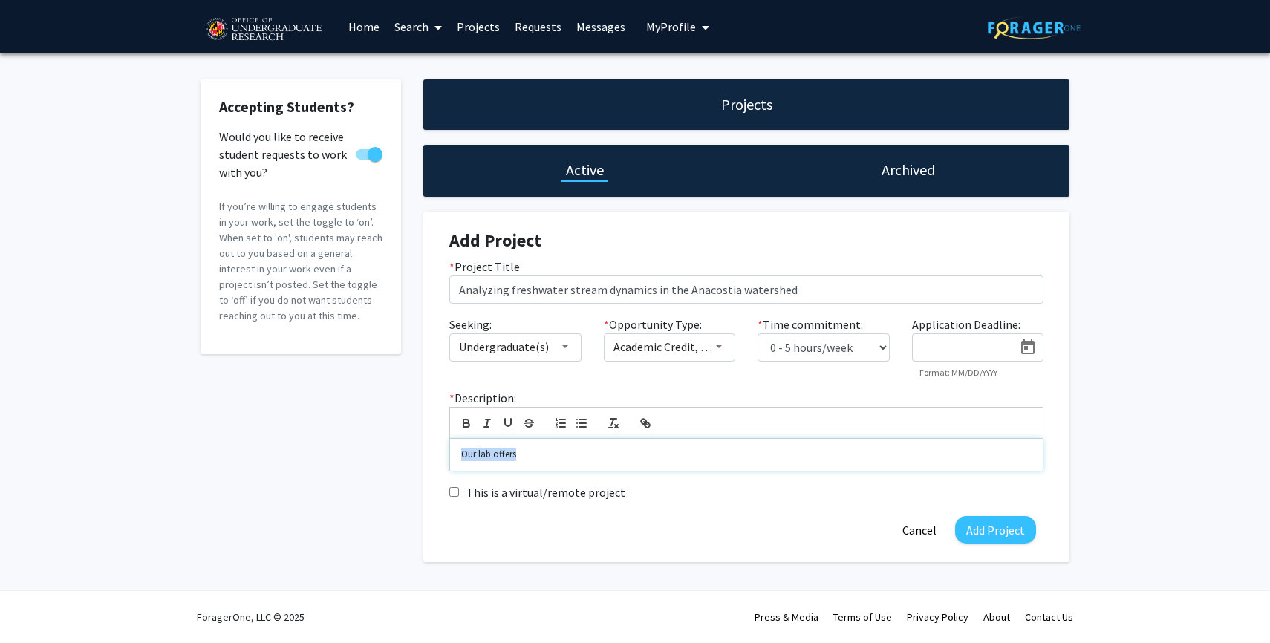
drag, startPoint x: 487, startPoint y: 452, endPoint x: 429, endPoint y: 452, distance: 57.9
click at [429, 452] on div "Add Project * Project Title Analyzing freshwater stream dynamics in the Anacost…" at bounding box center [746, 387] width 646 height 351
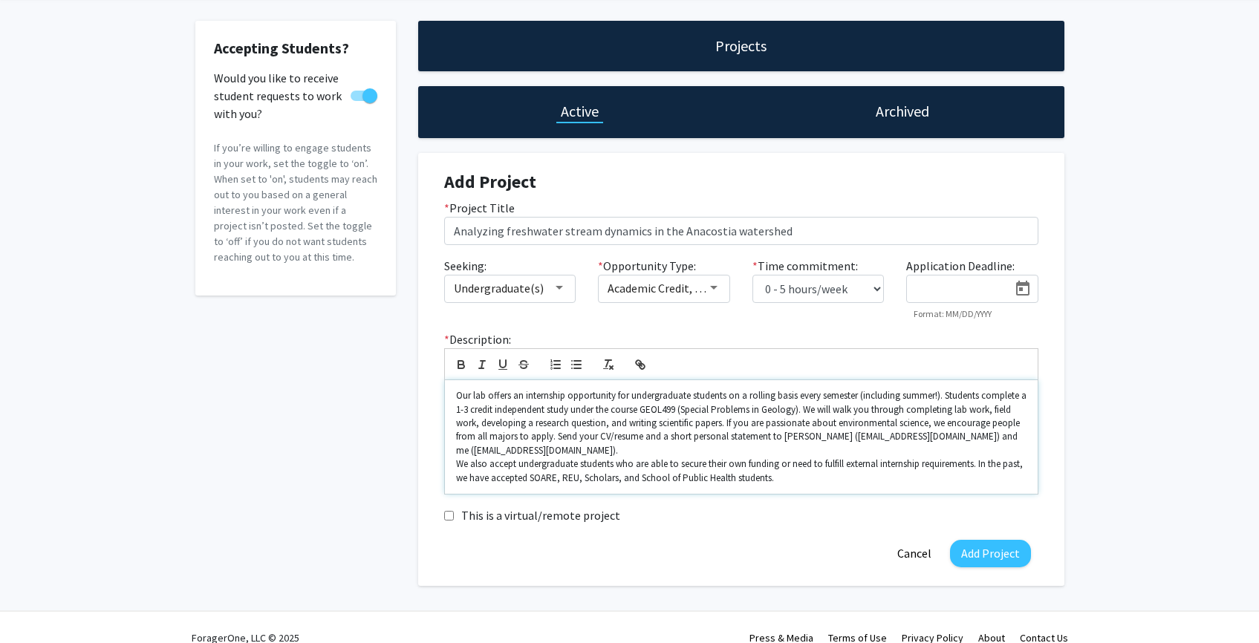
scroll to position [66, 0]
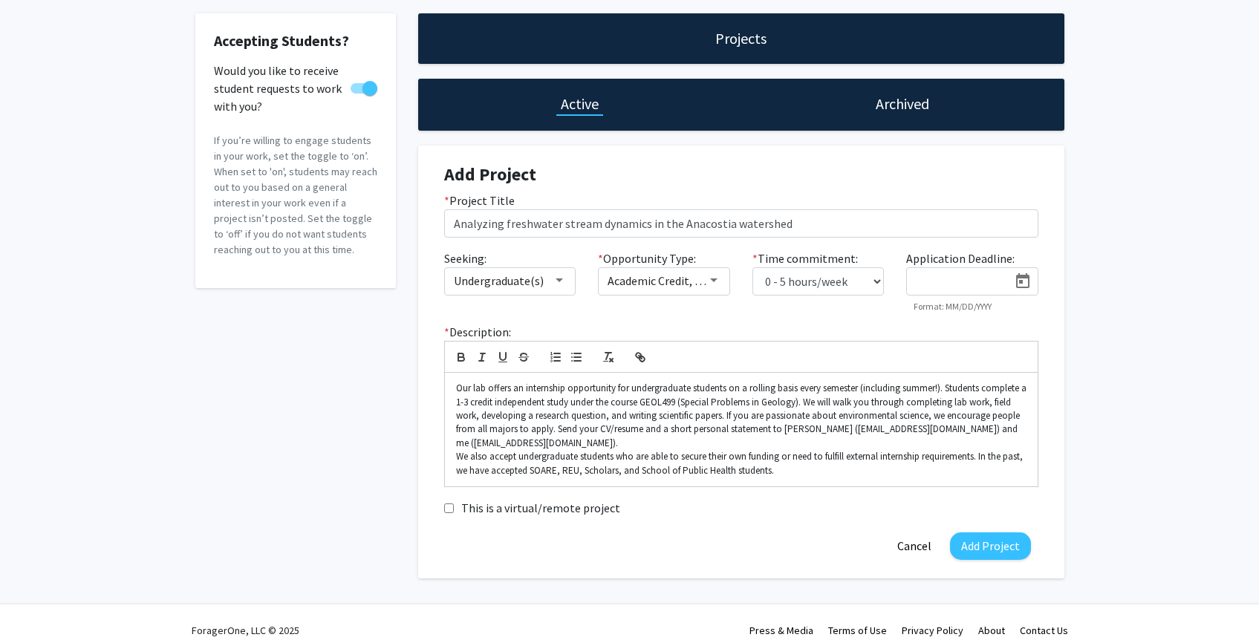
click at [579, 325] on div "* Description: Our lab offers an internship opportunity for undergraduate stude…" at bounding box center [741, 405] width 616 height 164
click at [596, 420] on p "Our lab offers an internship opportunity for undergraduate students on a rollin…" at bounding box center [741, 416] width 570 height 68
click at [694, 395] on p "Our lab offers an internship opportunity for undergraduate students on a rollin…" at bounding box center [741, 416] width 570 height 68
drag, startPoint x: 725, startPoint y: 415, endPoint x: 742, endPoint y: 425, distance: 19.6
click at [726, 415] on p "Our lab offers an internship opportunity for undergraduate students on a rollin…" at bounding box center [741, 416] width 570 height 68
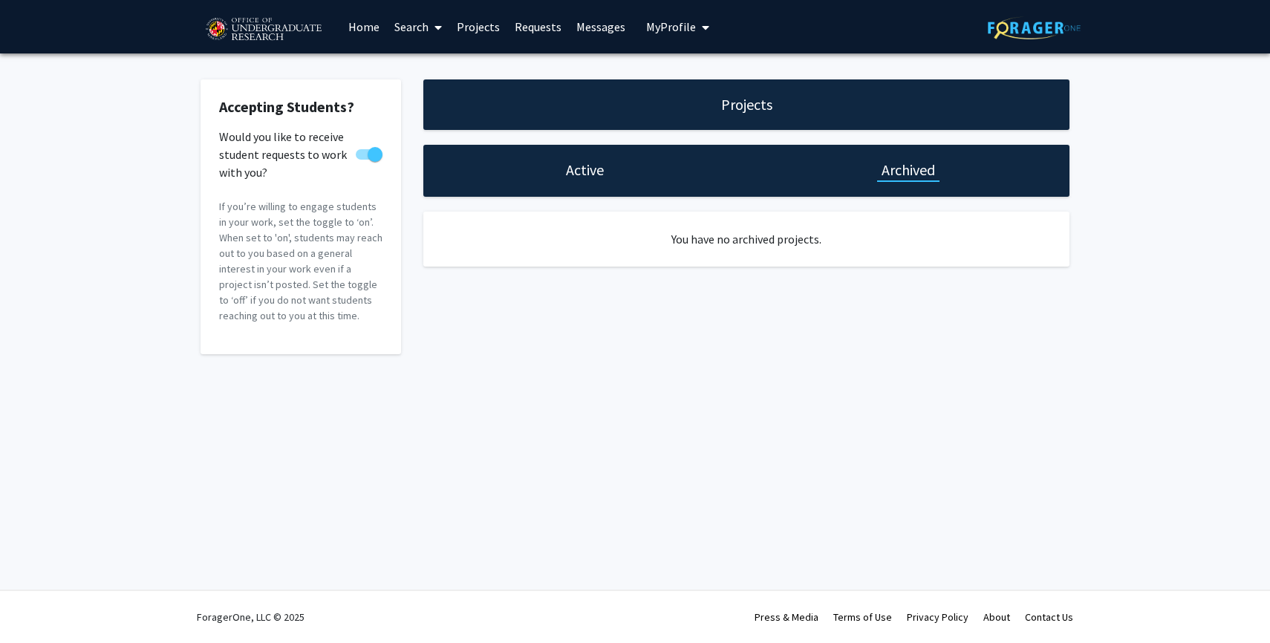
click at [567, 161] on h1 "Active" at bounding box center [585, 170] width 38 height 21
select select "0 - 5"
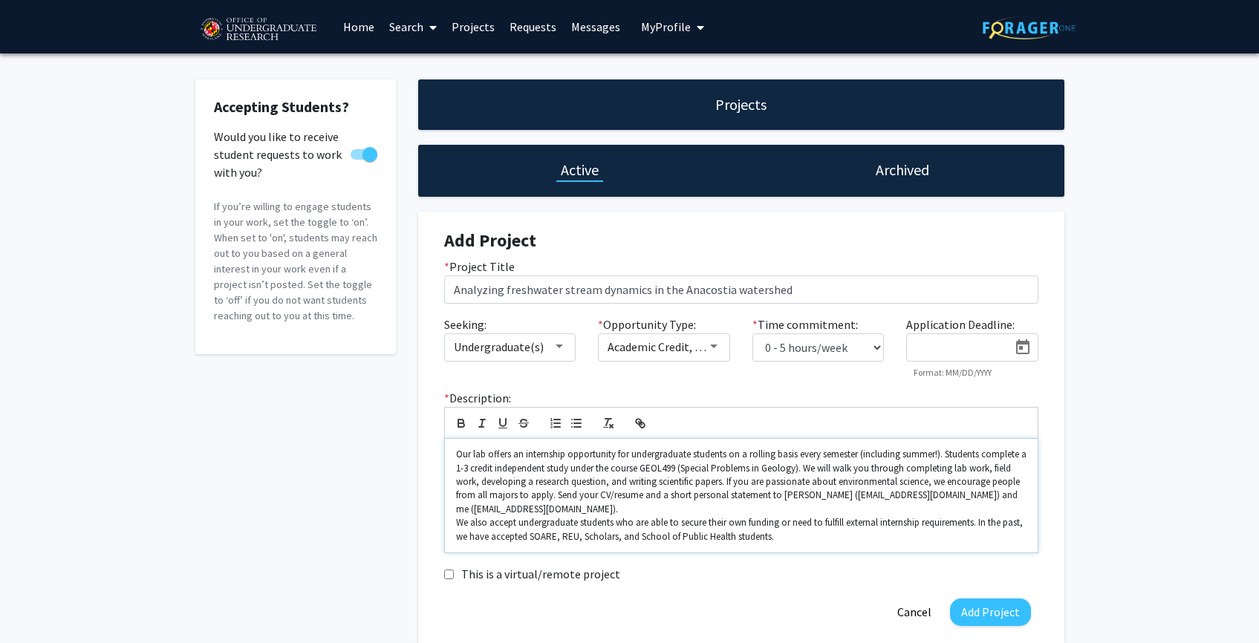
click at [670, 461] on p "Our lab offers an internship opportunity for undergraduate students on a rollin…" at bounding box center [741, 482] width 570 height 68
click at [725, 485] on p "Our lab offers an internship opportunity for undergraduate students on a rollin…" at bounding box center [741, 482] width 570 height 68
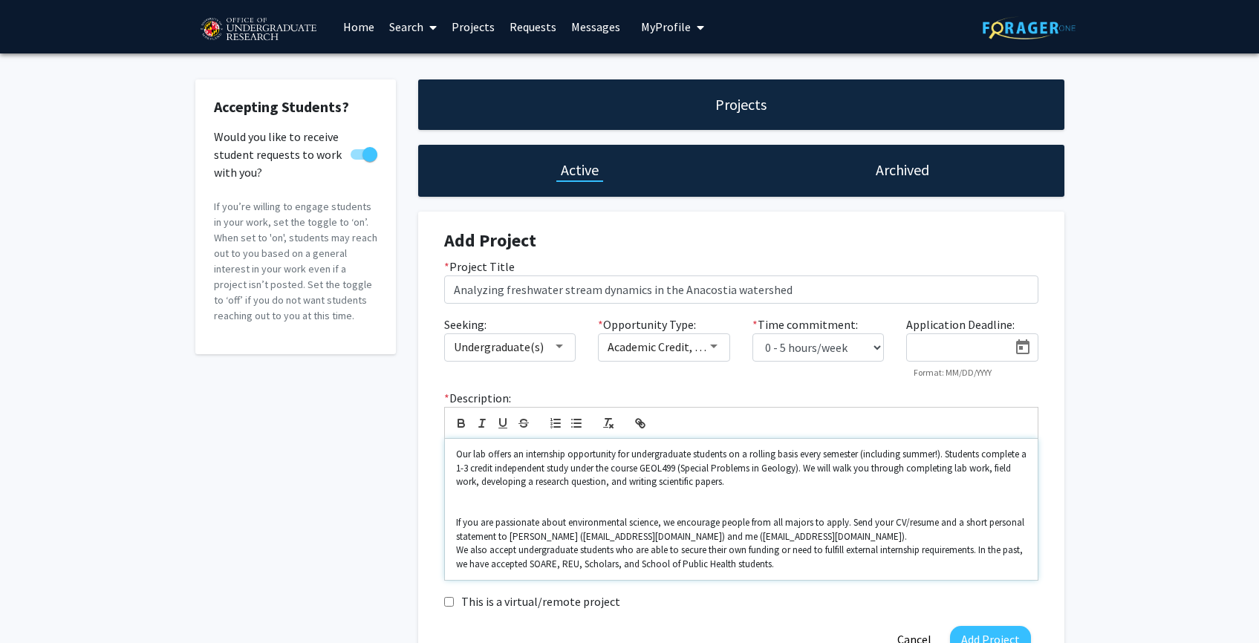
click at [752, 490] on p at bounding box center [741, 495] width 570 height 13
click at [745, 480] on p "Our lab offers an internship opportunity for undergraduate students on a rollin…" at bounding box center [741, 468] width 570 height 41
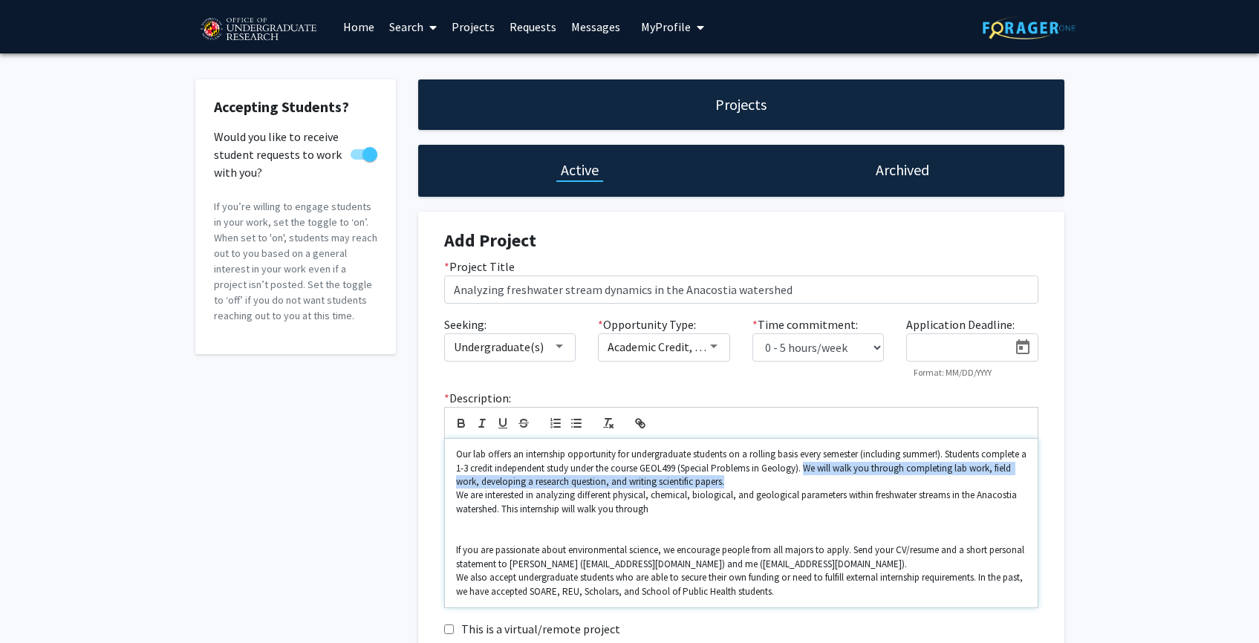
drag, startPoint x: 735, startPoint y: 487, endPoint x: 813, endPoint y: 466, distance: 80.7
click at [813, 466] on p "Our lab offers an internship opportunity for undergraduate students on a rollin…" at bounding box center [741, 468] width 570 height 41
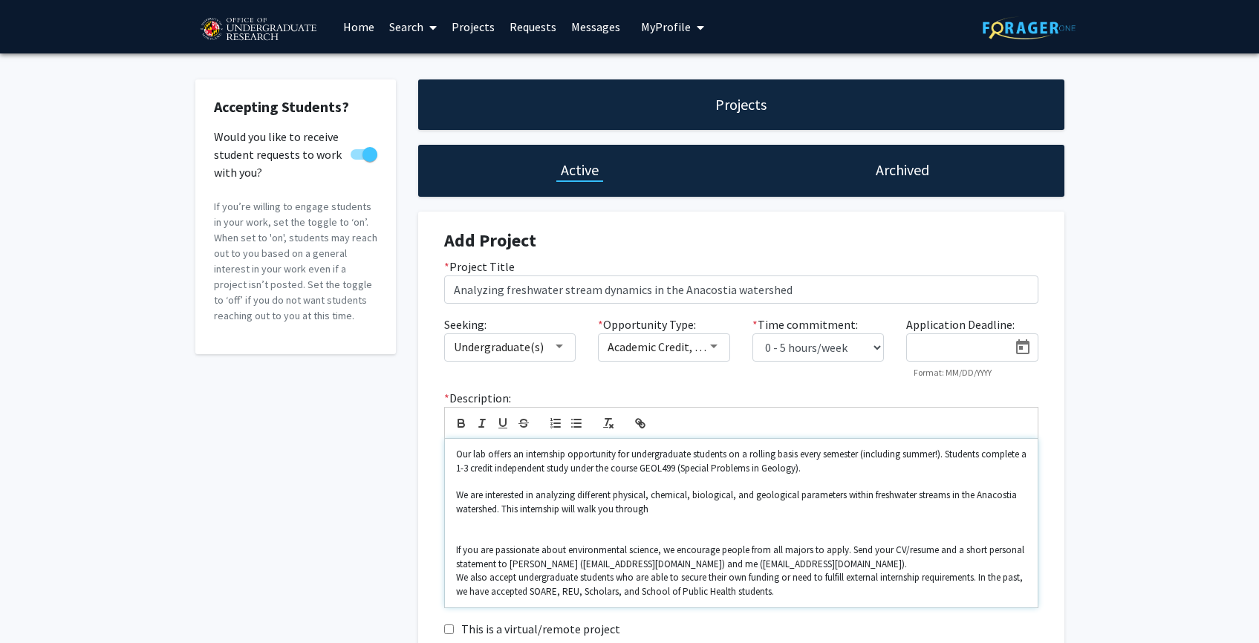
click at [733, 521] on p at bounding box center [741, 522] width 570 height 13
click at [715, 508] on p "We are interested in analyzing different physical, chemical, biological, and ge…" at bounding box center [741, 502] width 570 height 27
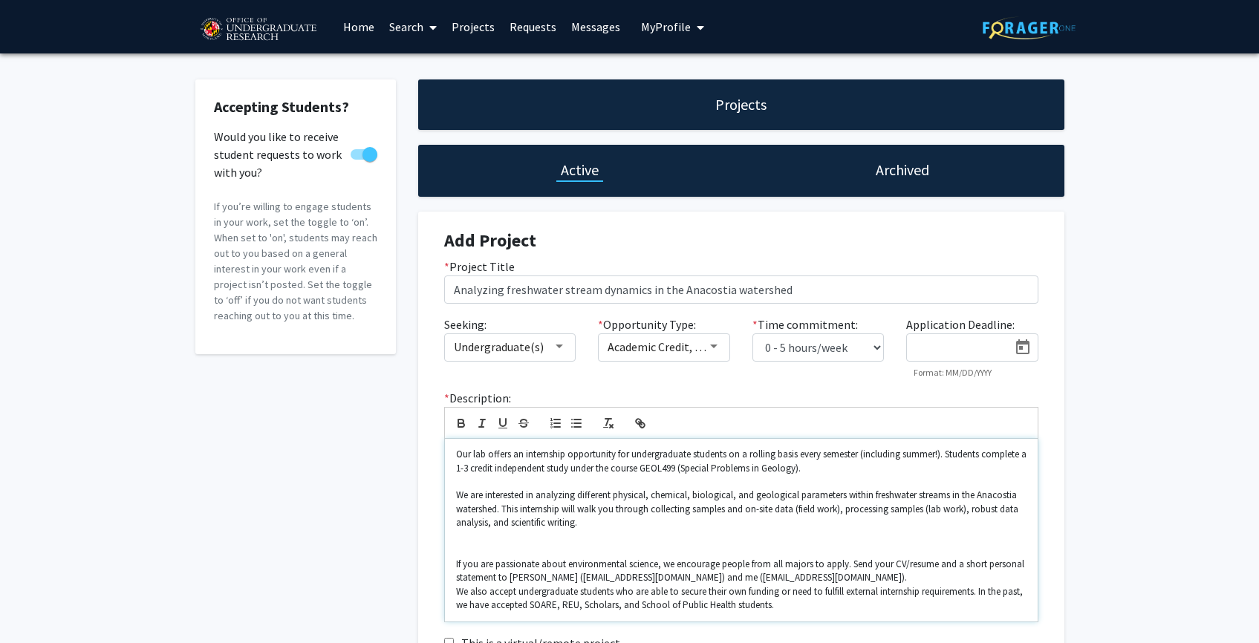
click at [996, 502] on p "We are interested in analyzing different physical, chemical, biological, and ge…" at bounding box center [741, 509] width 570 height 41
click at [915, 524] on p "We are interested in analyzing different physical, chemical, biological, and ge…" at bounding box center [741, 509] width 570 height 41
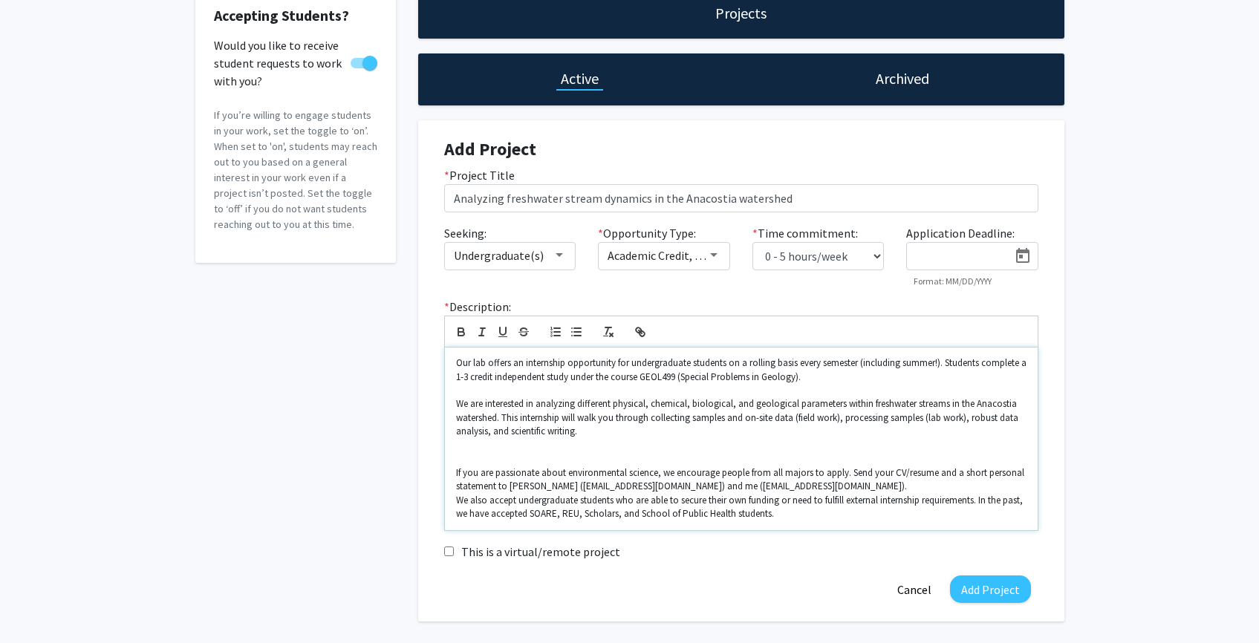
scroll to position [93, 0]
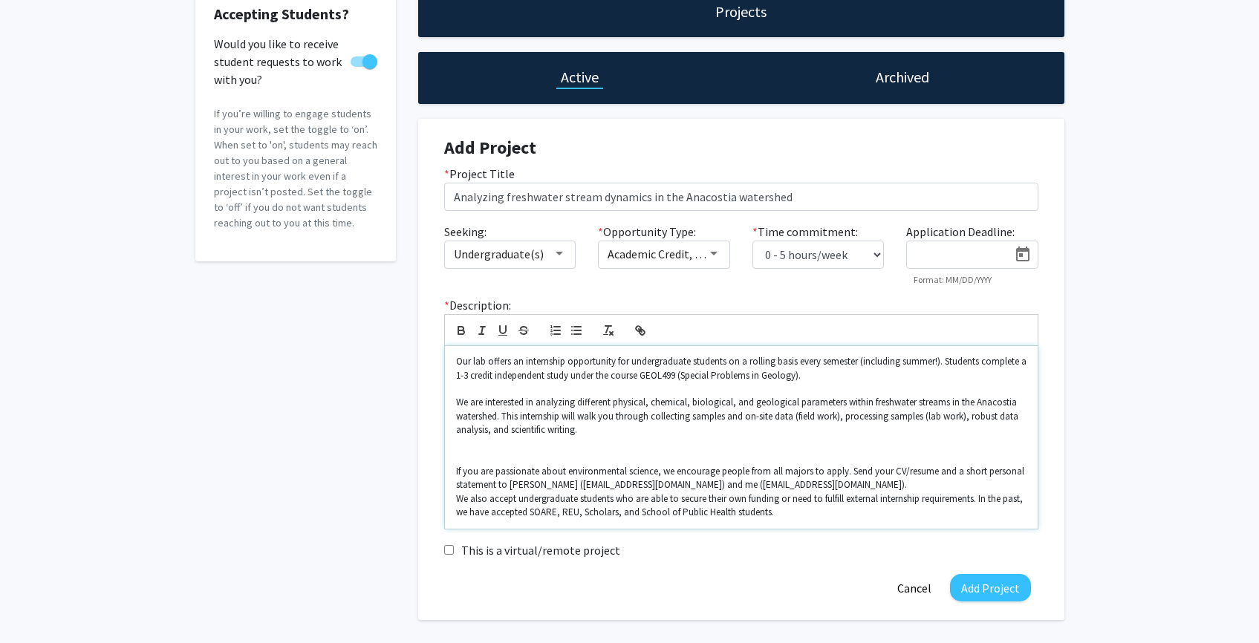
click at [984, 421] on p "We are interested in analyzing different physical, chemical, biological, and ge…" at bounding box center [741, 416] width 570 height 41
click at [914, 448] on p at bounding box center [741, 443] width 570 height 13
click at [897, 435] on p "We are interested in analyzing different physical, chemical, biological, and ge…" at bounding box center [741, 416] width 570 height 41
click at [744, 417] on p "We are interested in analyzing different physical, chemical, biological, and ge…" at bounding box center [741, 416] width 570 height 41
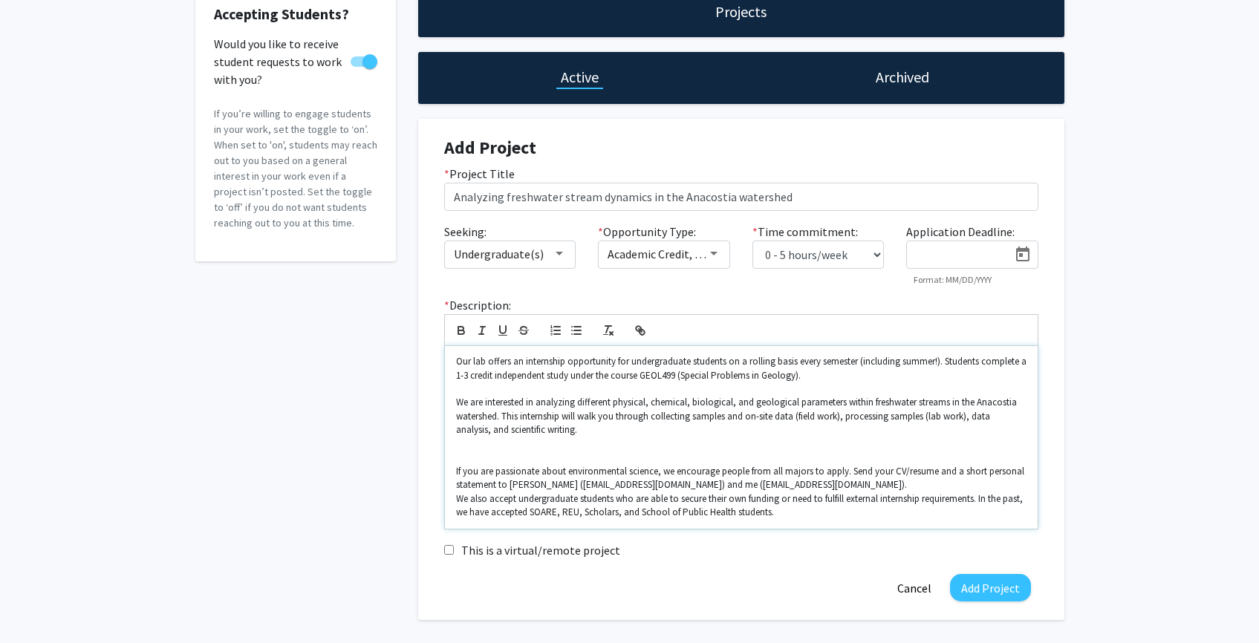
click at [774, 425] on p "We are interested in analyzing different physical, chemical, biological, and ge…" at bounding box center [741, 416] width 570 height 41
click at [457, 474] on p "If you are passionate about environmental science, we encourage people from all…" at bounding box center [741, 478] width 570 height 27
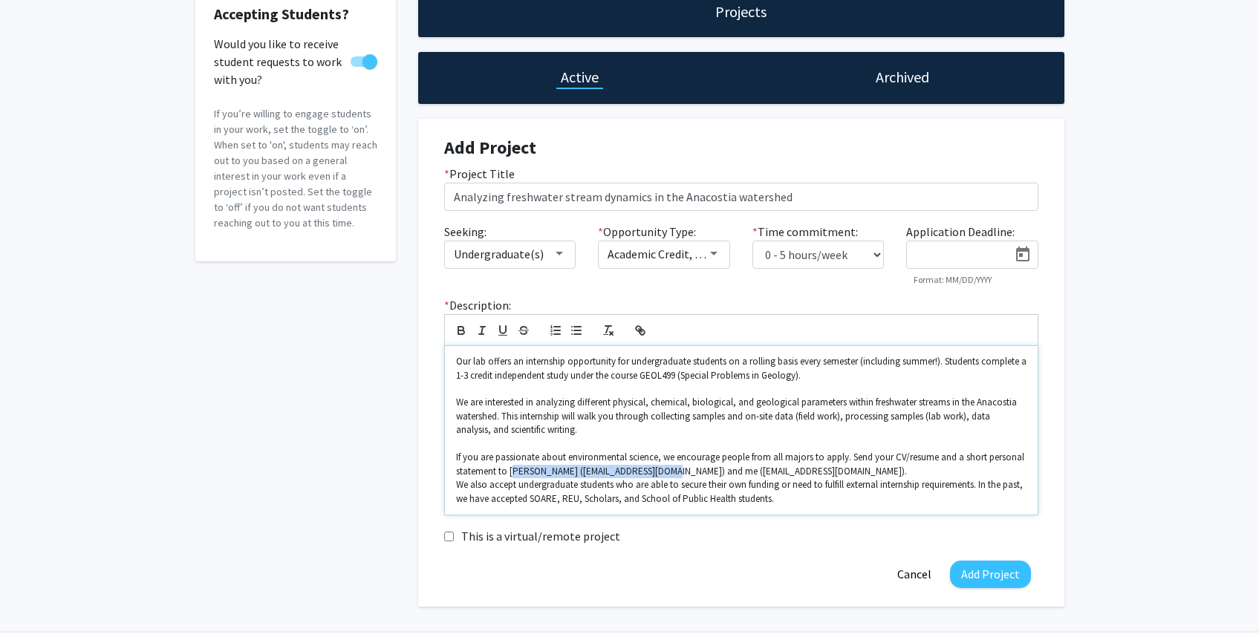
drag, startPoint x: 660, startPoint y: 472, endPoint x: 513, endPoint y: 470, distance: 147.8
click at [513, 470] on p "If you are passionate about environmental science, we encourage people from all…" at bounding box center [741, 464] width 570 height 27
click at [456, 485] on p "We also accept undergraduate students who are able to secure their own funding …" at bounding box center [741, 491] width 570 height 27
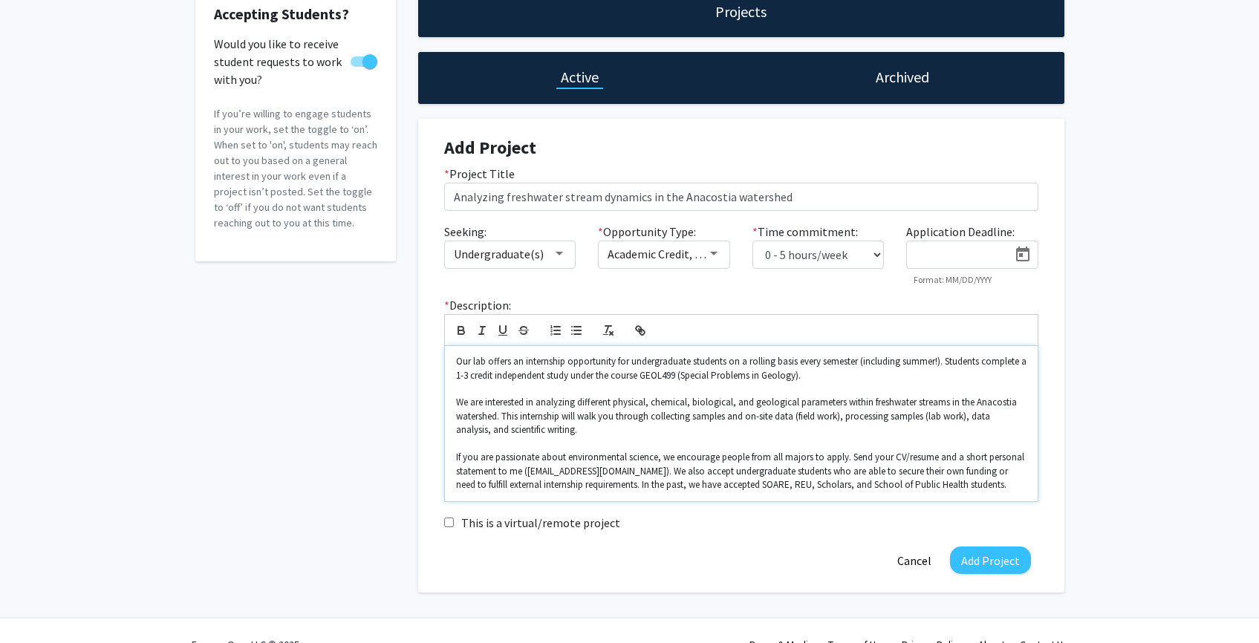
click at [529, 472] on p "If you are passionate about environmental science, we encourage people from all…" at bounding box center [741, 471] width 570 height 41
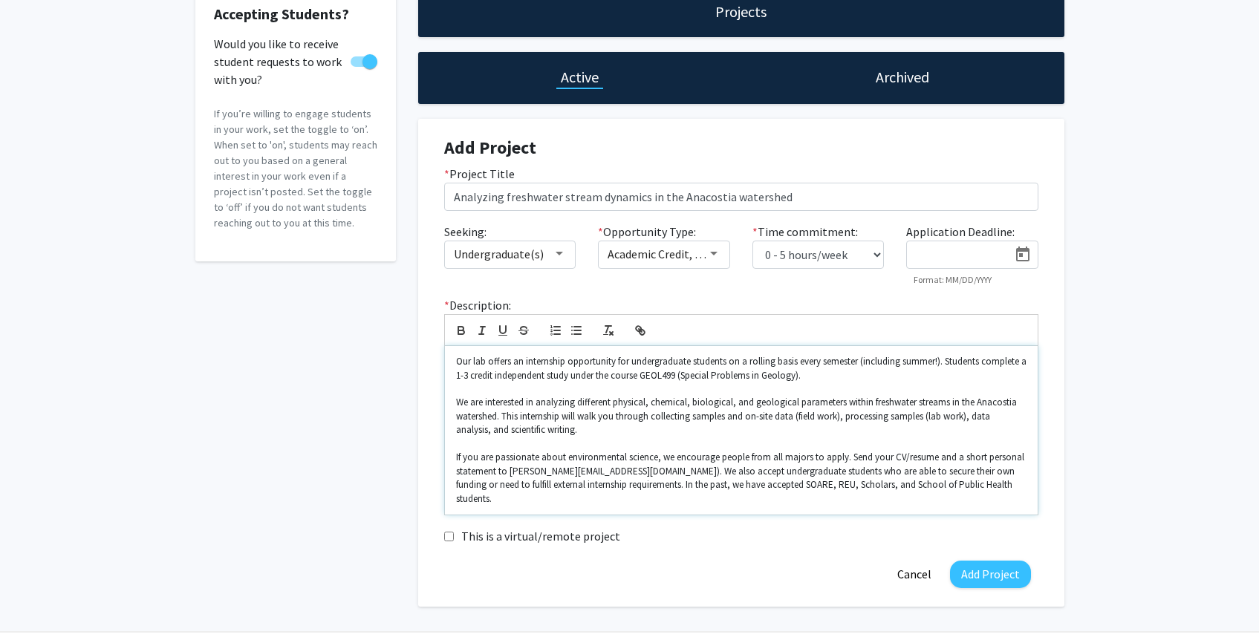
click at [579, 475] on p "If you are passionate about environmental science, we encourage people from all…" at bounding box center [741, 478] width 570 height 55
click at [573, 461] on p "If you are passionate about environmental science, we encourage people from all…" at bounding box center [741, 478] width 570 height 55
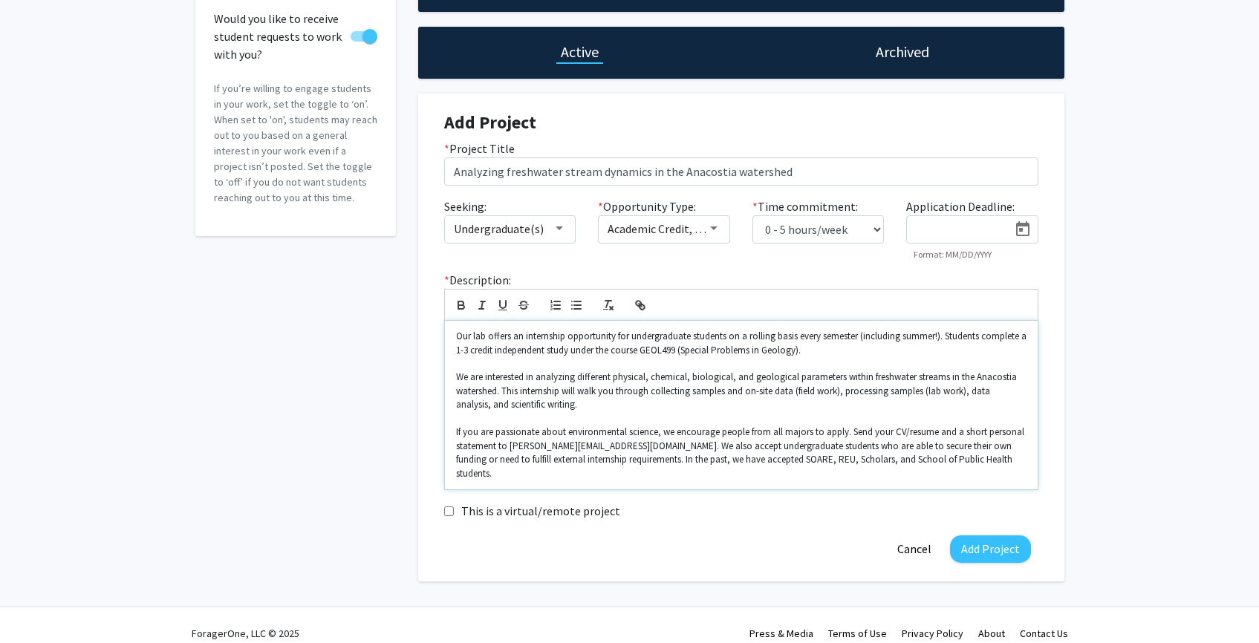
scroll to position [121, 0]
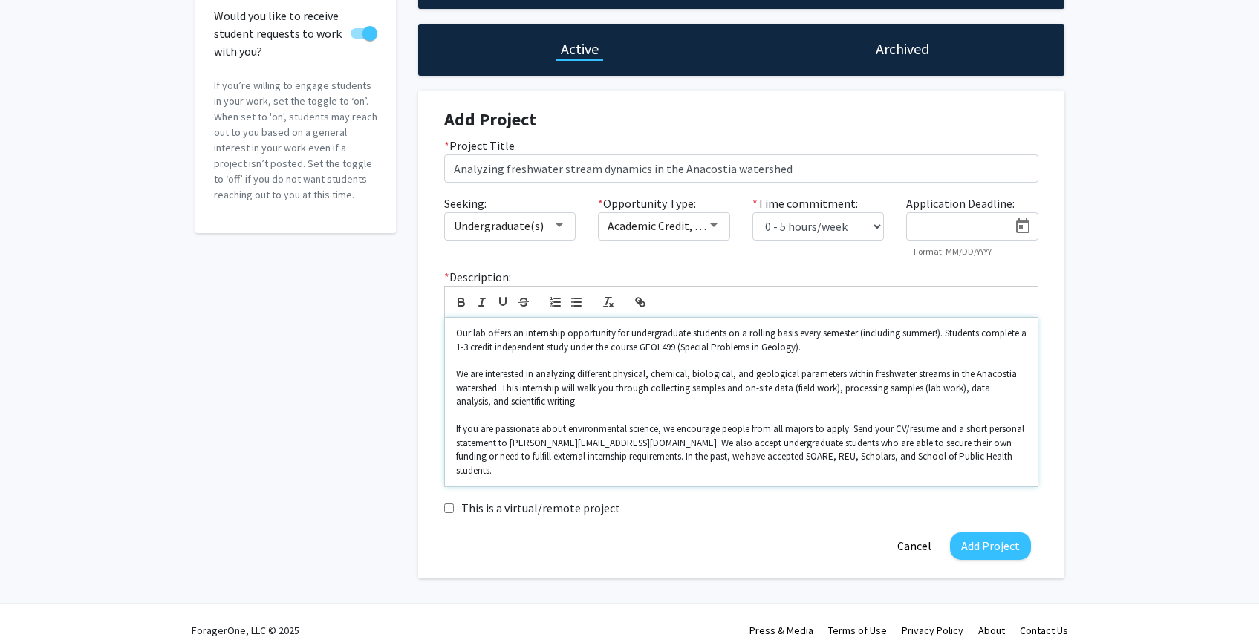
click at [738, 432] on p "If you are passionate about environmental science, we encourage people from all…" at bounding box center [741, 450] width 570 height 55
click at [828, 406] on p "We are interested in analyzing different physical, chemical, biological, and ge…" at bounding box center [741, 388] width 570 height 41
click at [867, 430] on p "If you are passionate about environmental science, we encourage undergraduate s…" at bounding box center [741, 450] width 570 height 55
click at [947, 439] on p "If you are passionate about environmental science, we encourage undergraduate s…" at bounding box center [741, 450] width 570 height 55
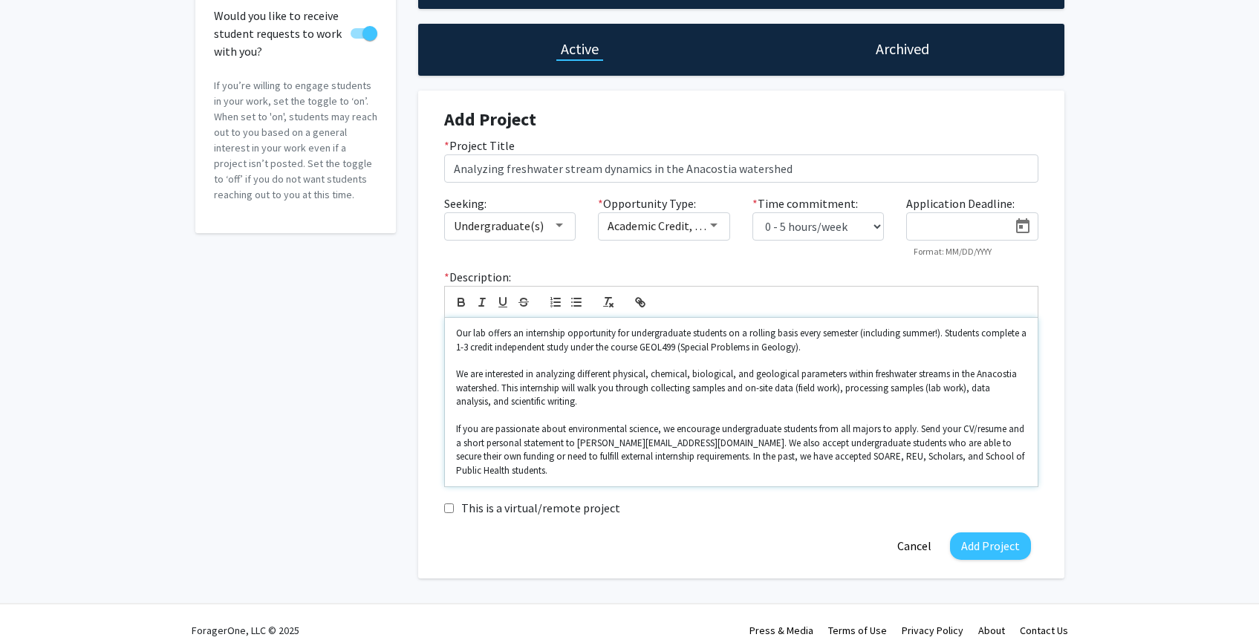
click at [1012, 463] on p "If you are passionate about environmental science, we encourage undergraduate s…" at bounding box center [741, 450] width 570 height 55
click at [977, 533] on button "Add Project" at bounding box center [990, 546] width 81 height 27
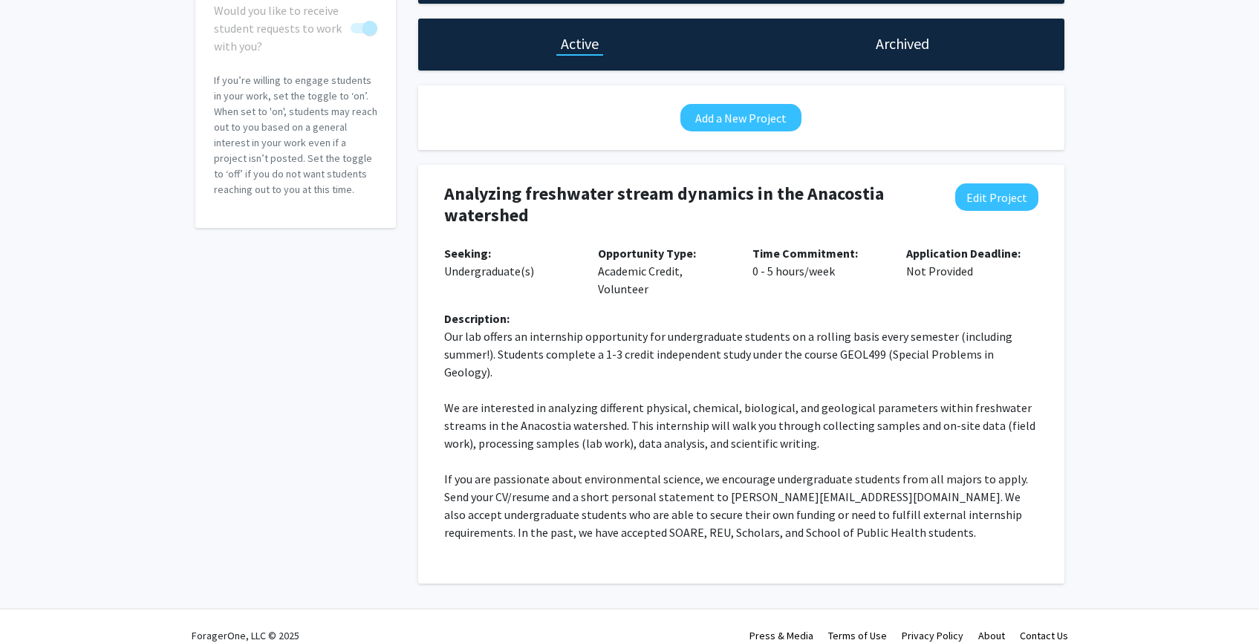
scroll to position [0, 0]
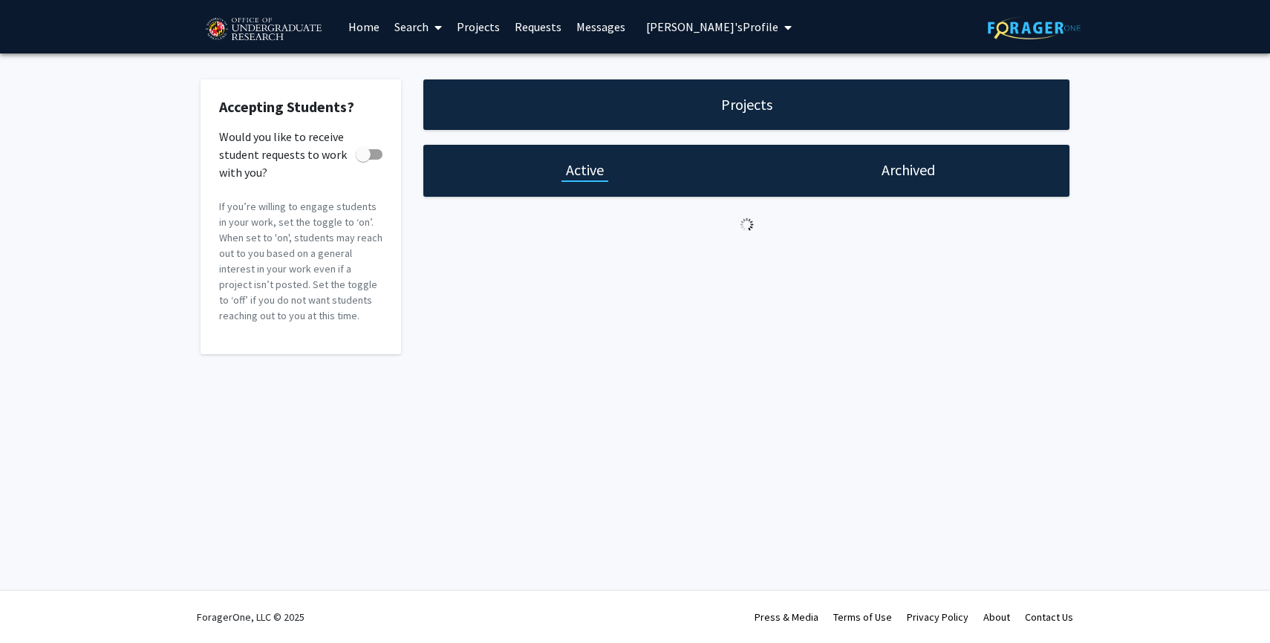
checkbox input "true"
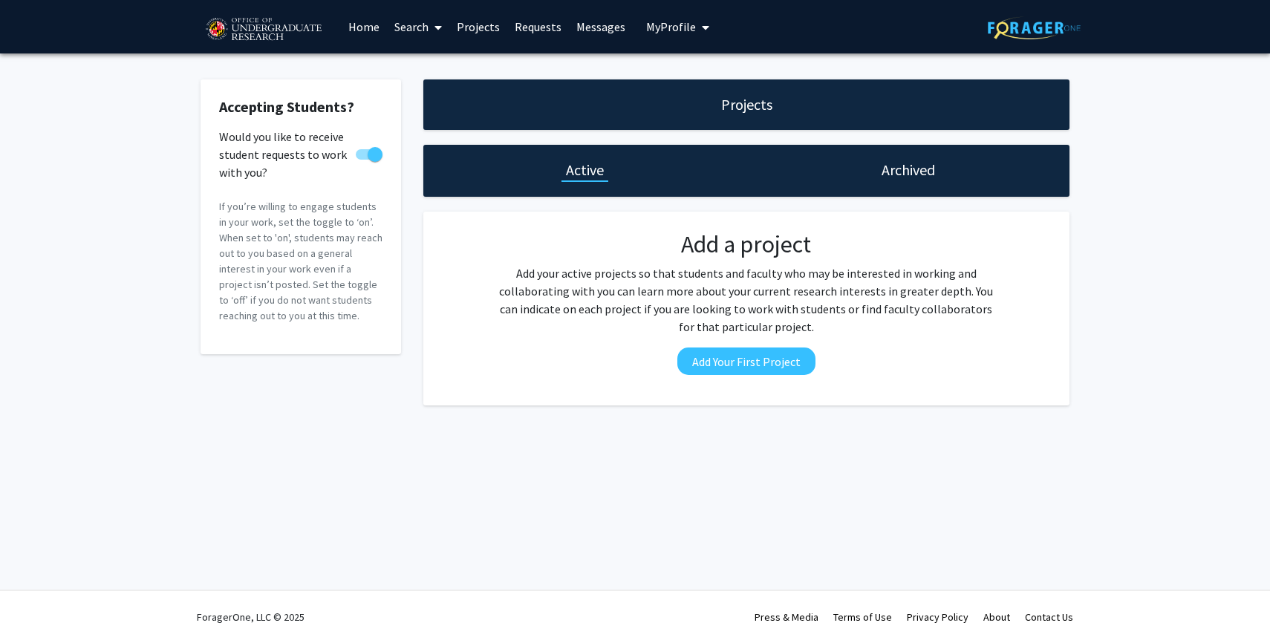
drag, startPoint x: 694, startPoint y: 27, endPoint x: 683, endPoint y: 33, distance: 12.0
click at [696, 27] on span "My profile dropdown to access profile and logout" at bounding box center [702, 27] width 13 height 52
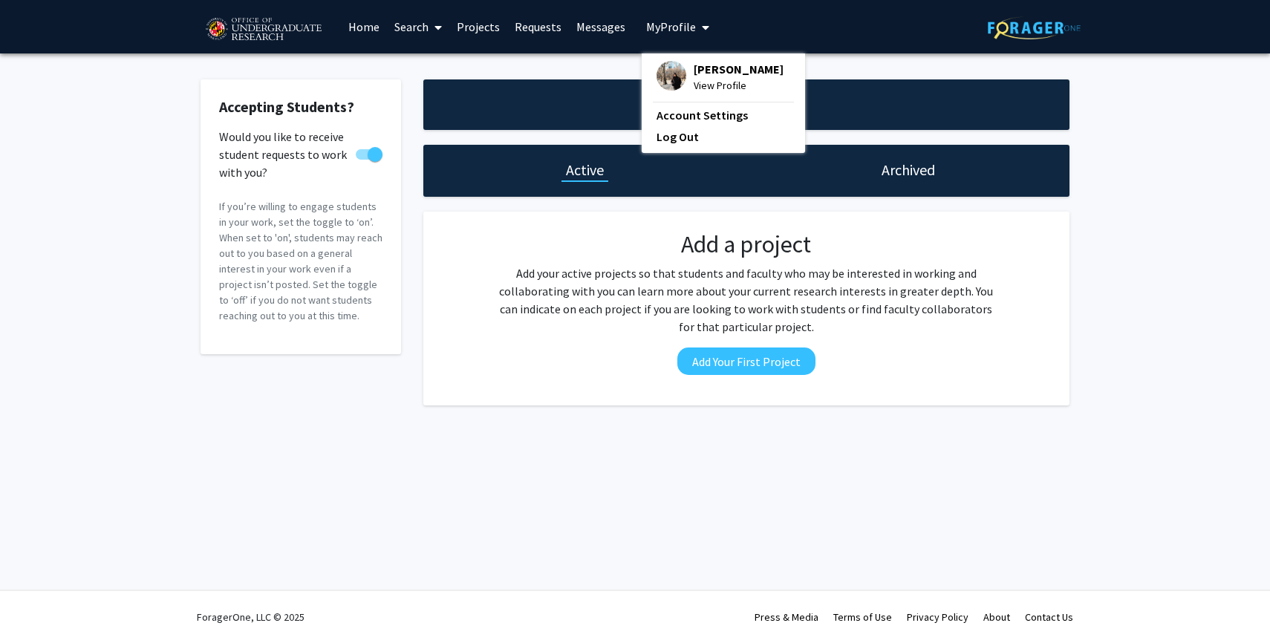
click at [666, 65] on img at bounding box center [672, 76] width 30 height 30
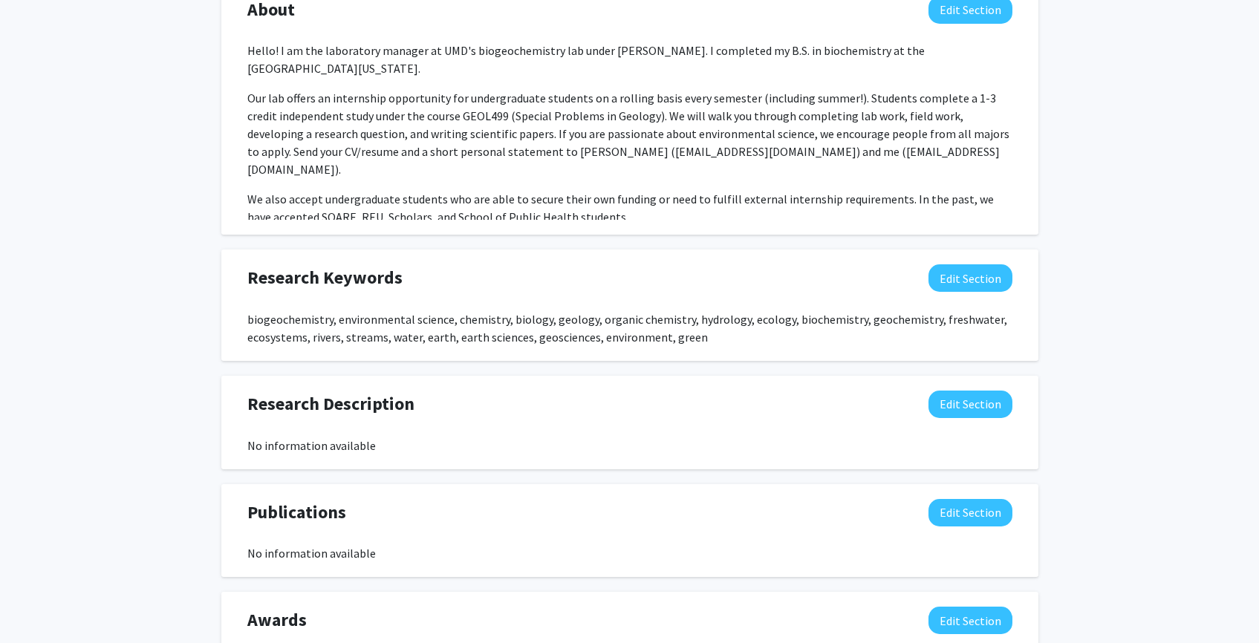
scroll to position [587, 0]
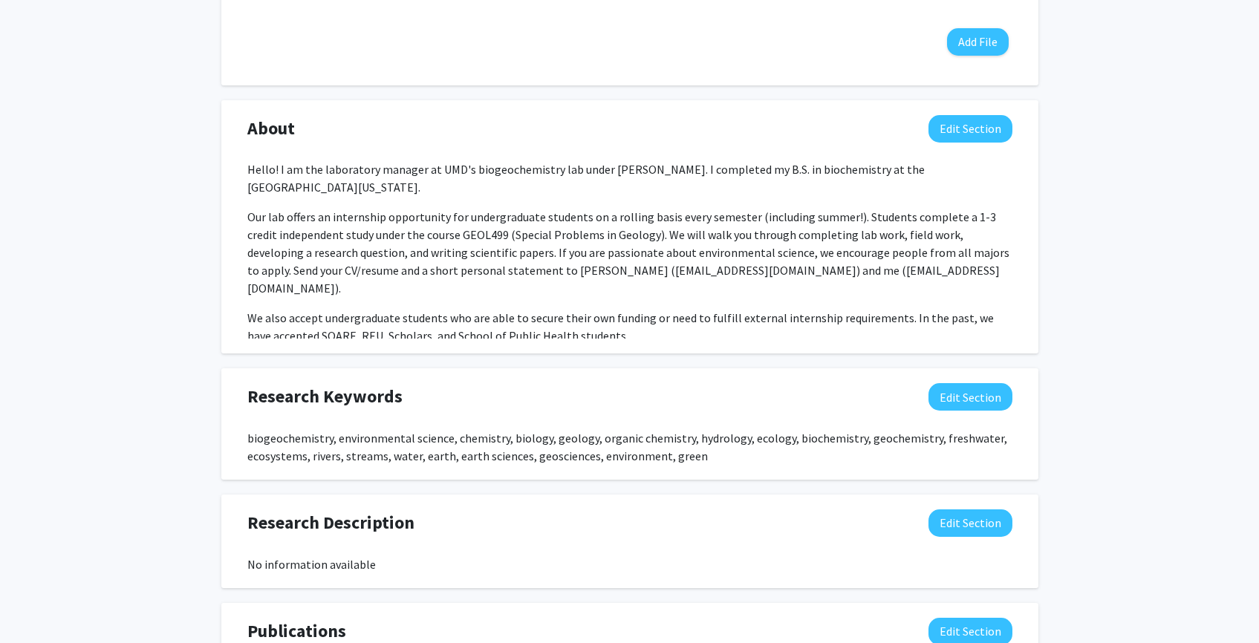
drag, startPoint x: 241, startPoint y: 216, endPoint x: 833, endPoint y: 315, distance: 600.2
click at [833, 315] on div "Hello! I am the laboratory manager at UMD's biogeochemistry lab under [PERSON_N…" at bounding box center [629, 249] width 787 height 178
copy div "Our lab offers an internship opportunity for undergraduate students on a rollin…"
click at [648, 222] on p "Our lab offers an internship opportunity for undergraduate students on a rollin…" at bounding box center [629, 252] width 765 height 89
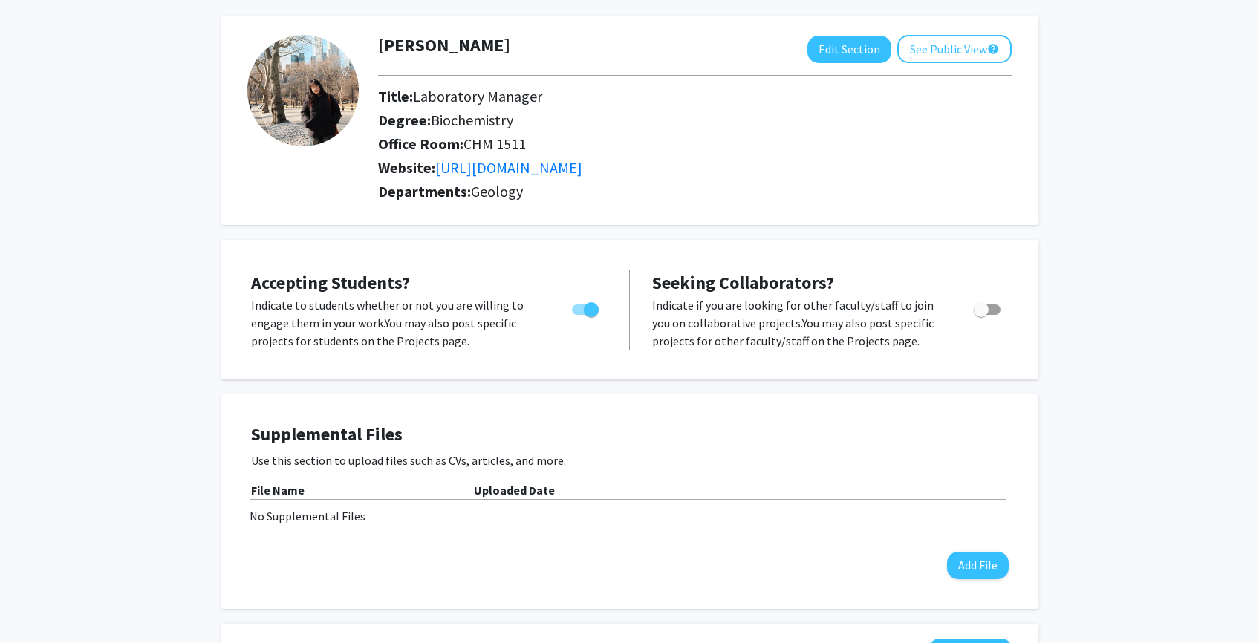
scroll to position [0, 0]
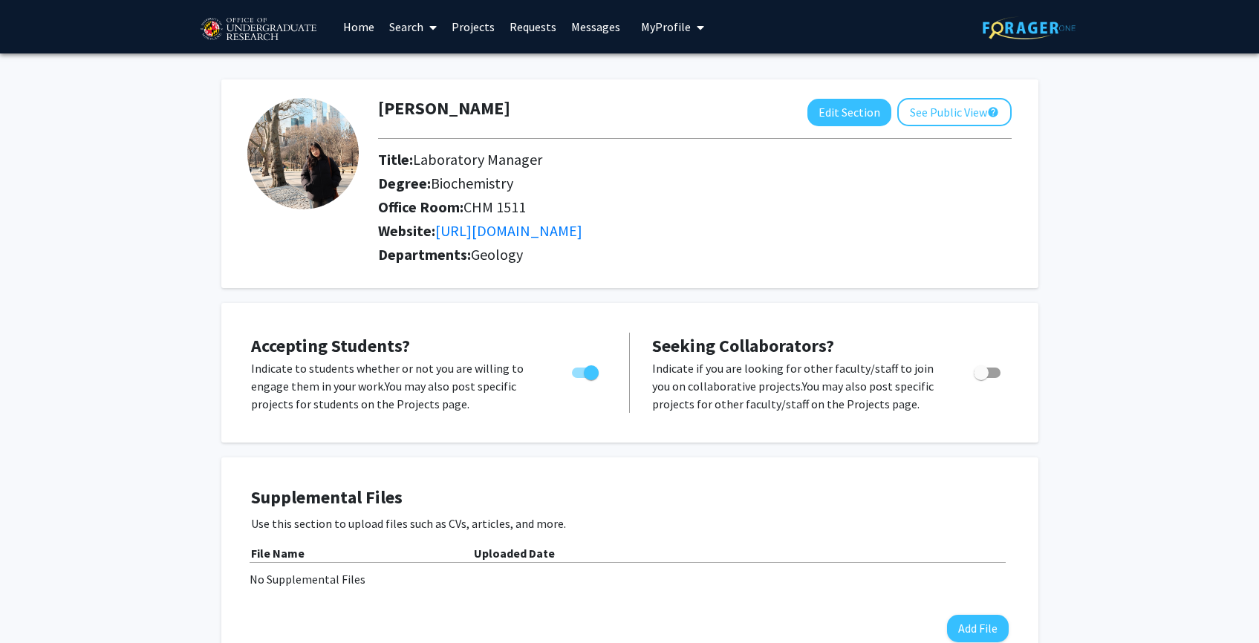
click at [463, 28] on link "Projects" at bounding box center [473, 27] width 58 height 52
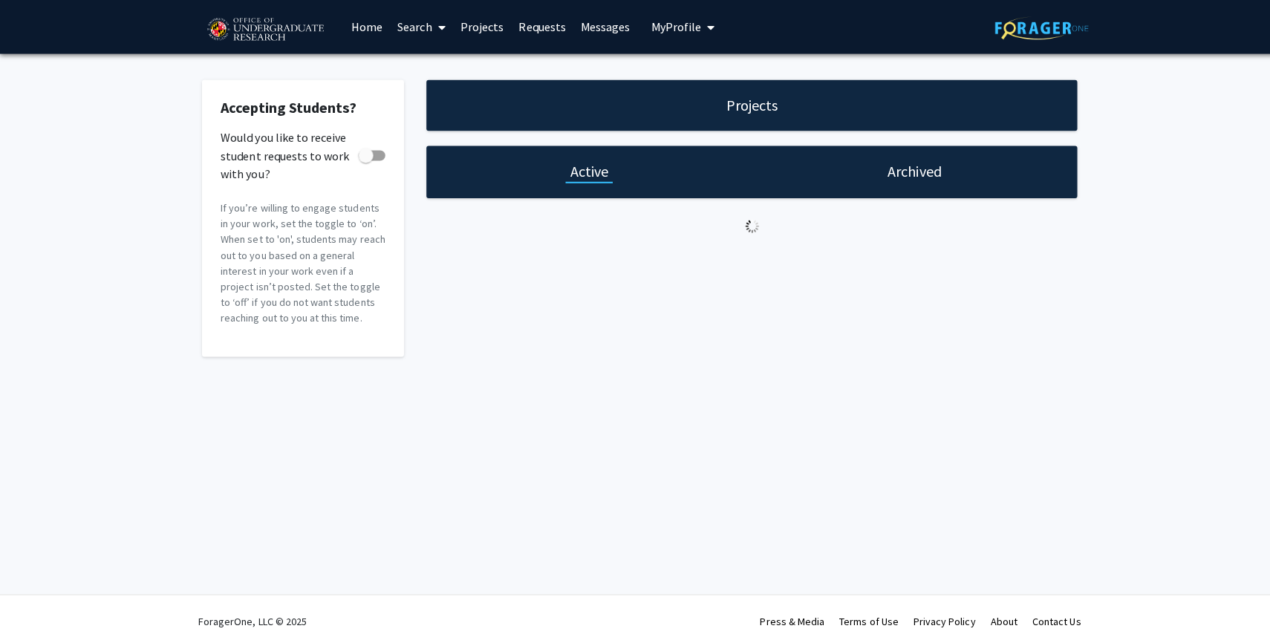
checkbox input "true"
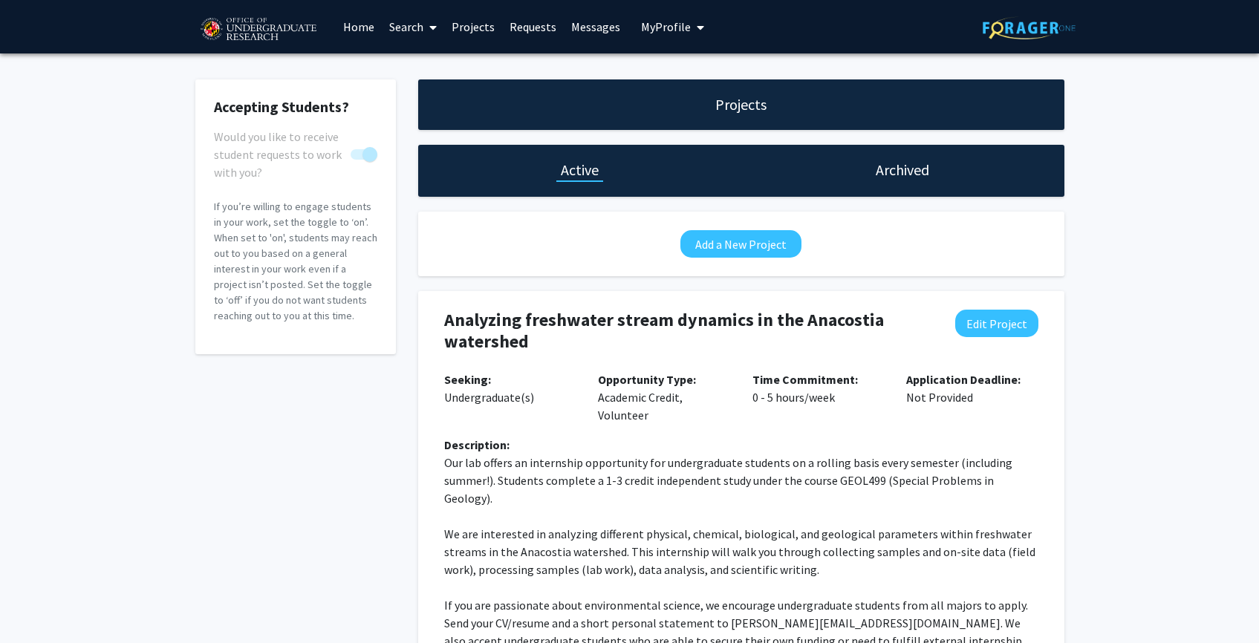
click at [352, 29] on link "Home" at bounding box center [359, 27] width 46 height 52
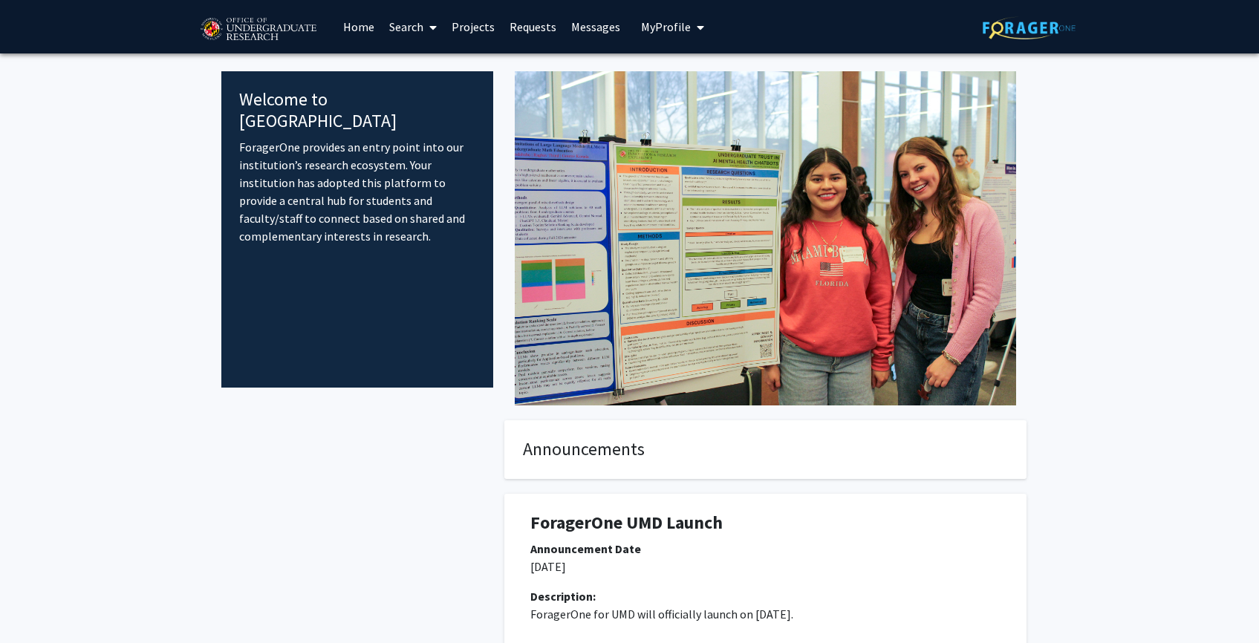
click at [417, 24] on link "Search" at bounding box center [413, 27] width 62 height 52
click at [425, 71] on span "Faculty/Staff" at bounding box center [436, 68] width 109 height 30
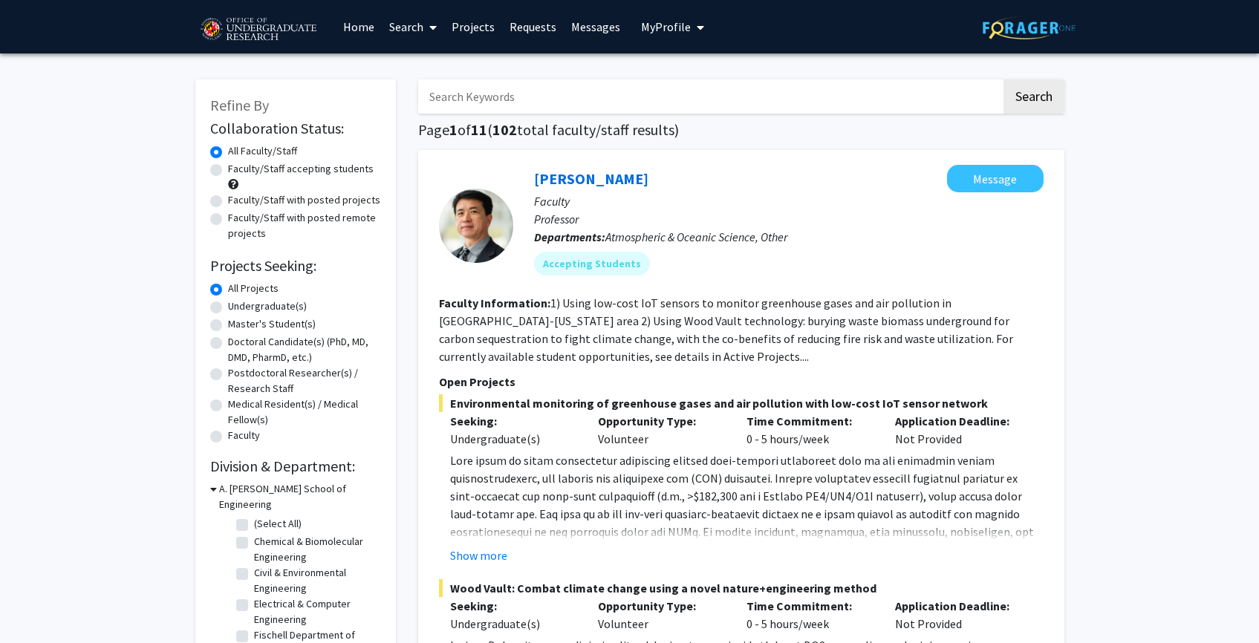
click at [648, 33] on span "My Profile" at bounding box center [666, 26] width 50 height 15
click at [659, 70] on img at bounding box center [666, 76] width 30 height 30
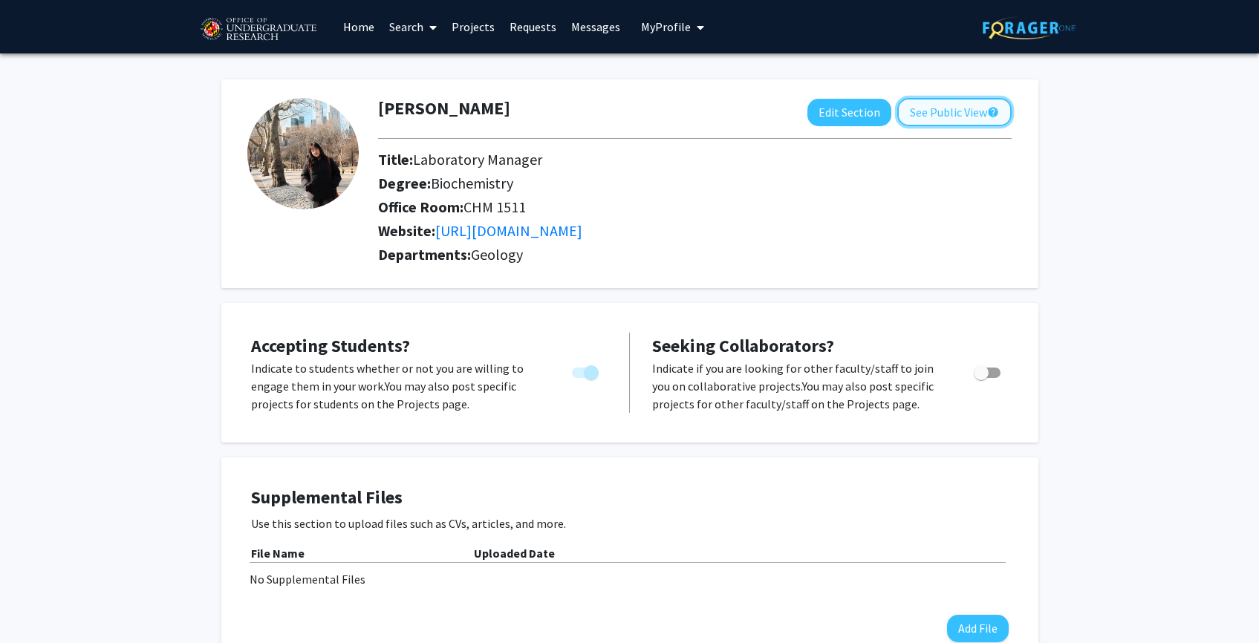
click at [966, 114] on button "See Public View help" at bounding box center [954, 112] width 114 height 28
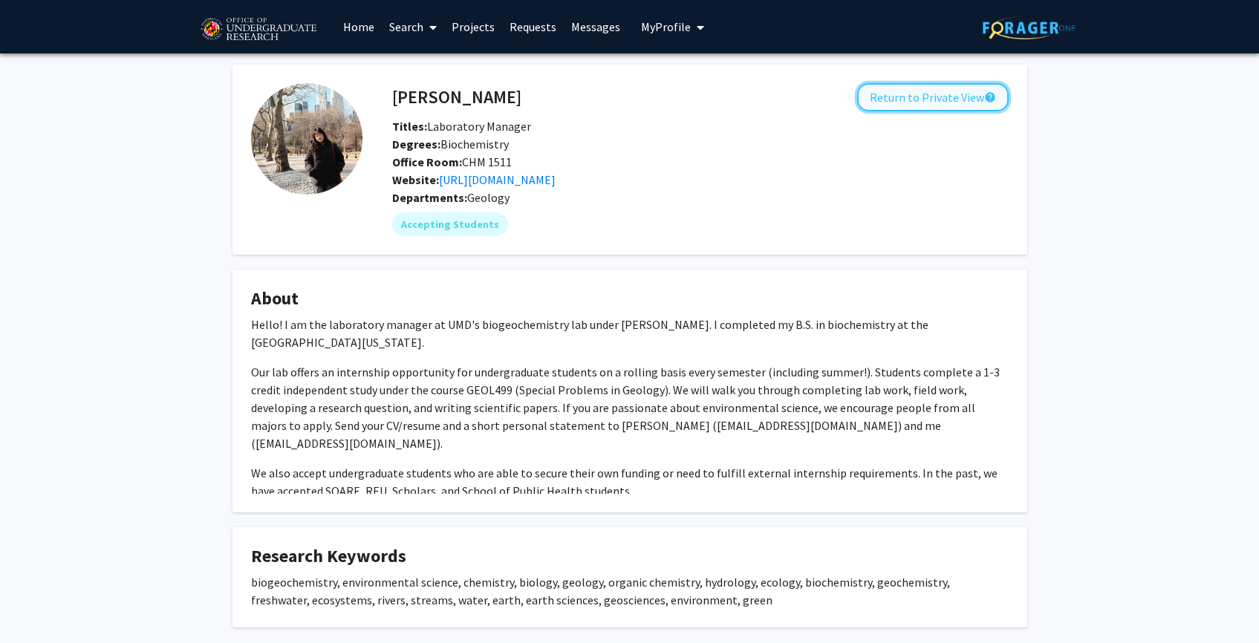
click at [897, 94] on button "Return to Private View help" at bounding box center [933, 97] width 152 height 28
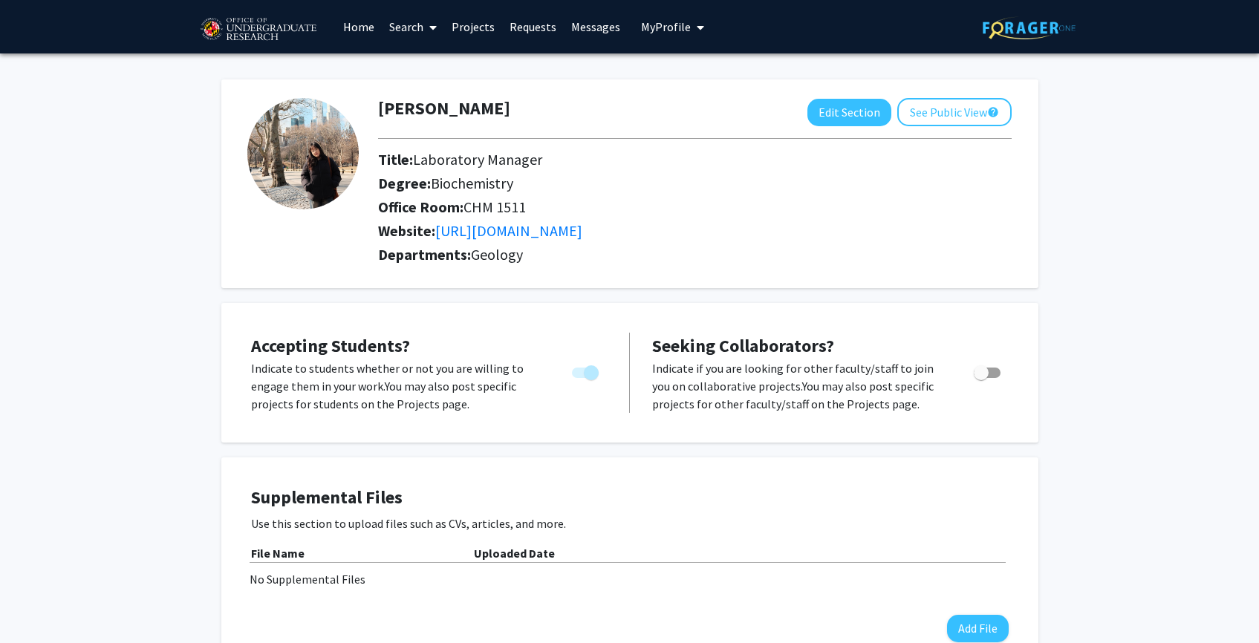
click at [471, 33] on link "Projects" at bounding box center [473, 27] width 58 height 52
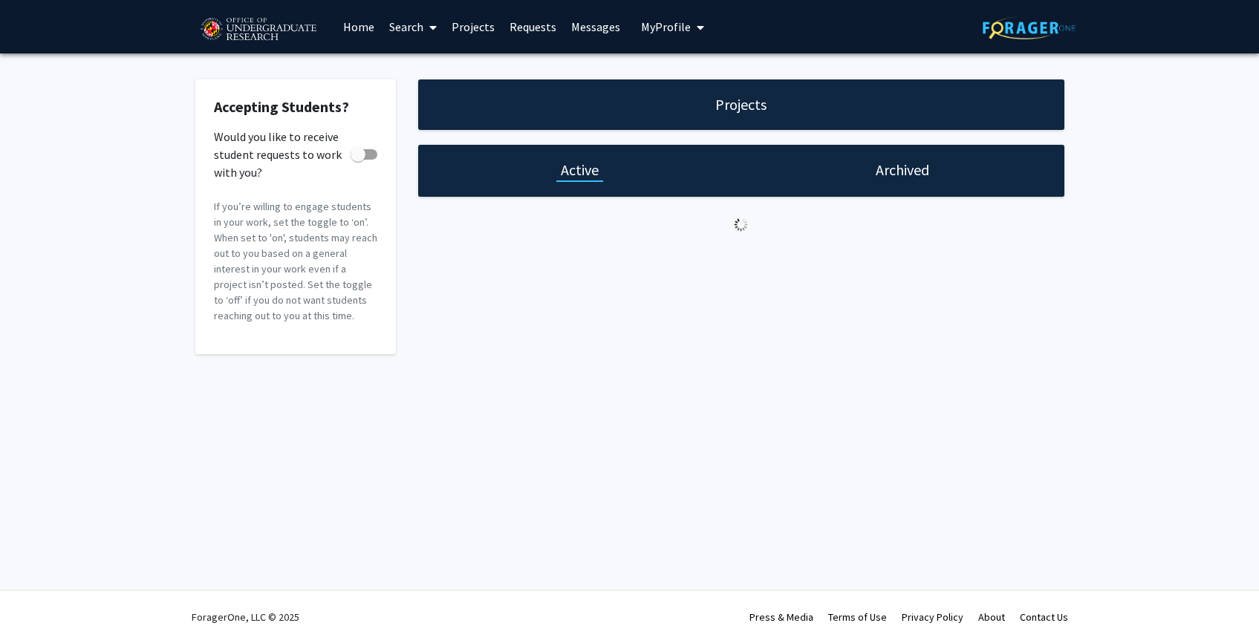
checkbox input "true"
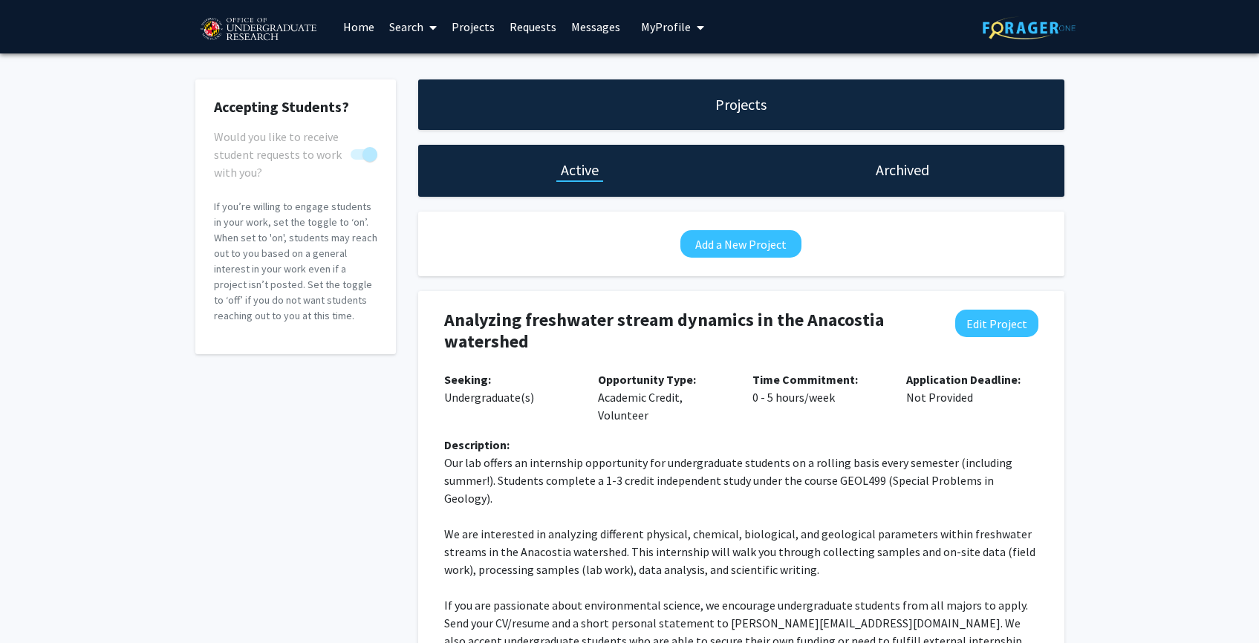
click at [396, 31] on link "Search" at bounding box center [413, 27] width 62 height 52
click at [417, 69] on span "Faculty/Staff" at bounding box center [436, 68] width 109 height 30
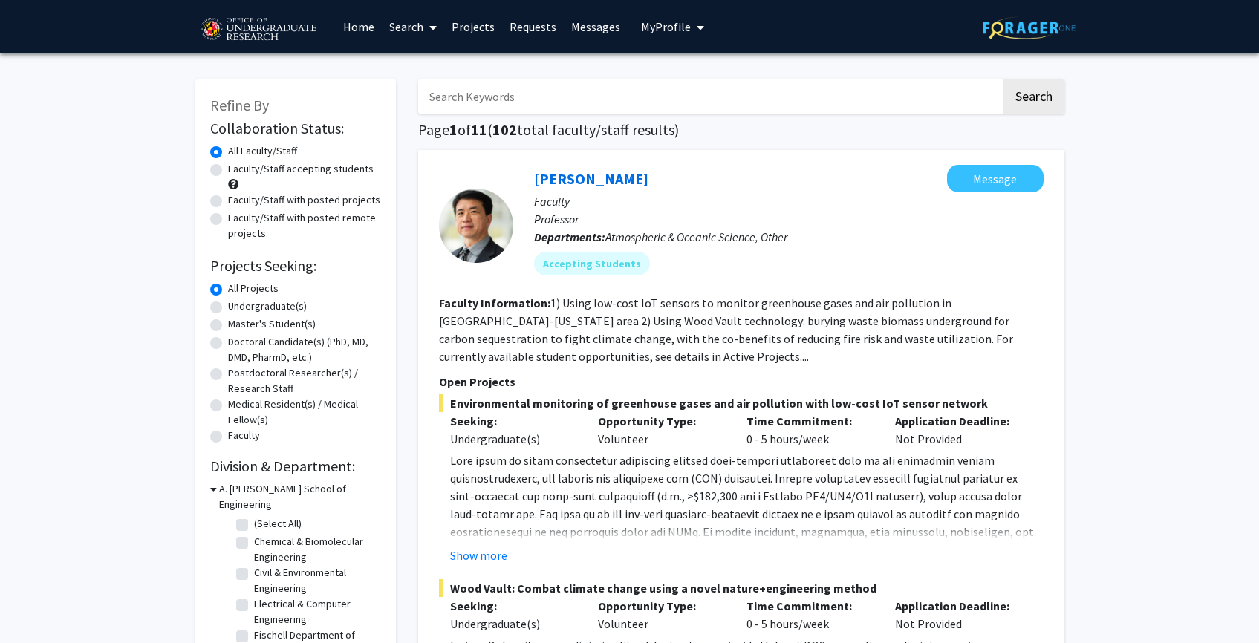
click at [305, 200] on label "Faculty/Staff with posted projects" at bounding box center [304, 200] width 152 height 16
click at [238, 200] on input "Faculty/Staff with posted projects" at bounding box center [233, 197] width 10 height 10
radio input "true"
click at [537, 95] on input "Search Keywords" at bounding box center [709, 96] width 583 height 34
type input "ashley mon"
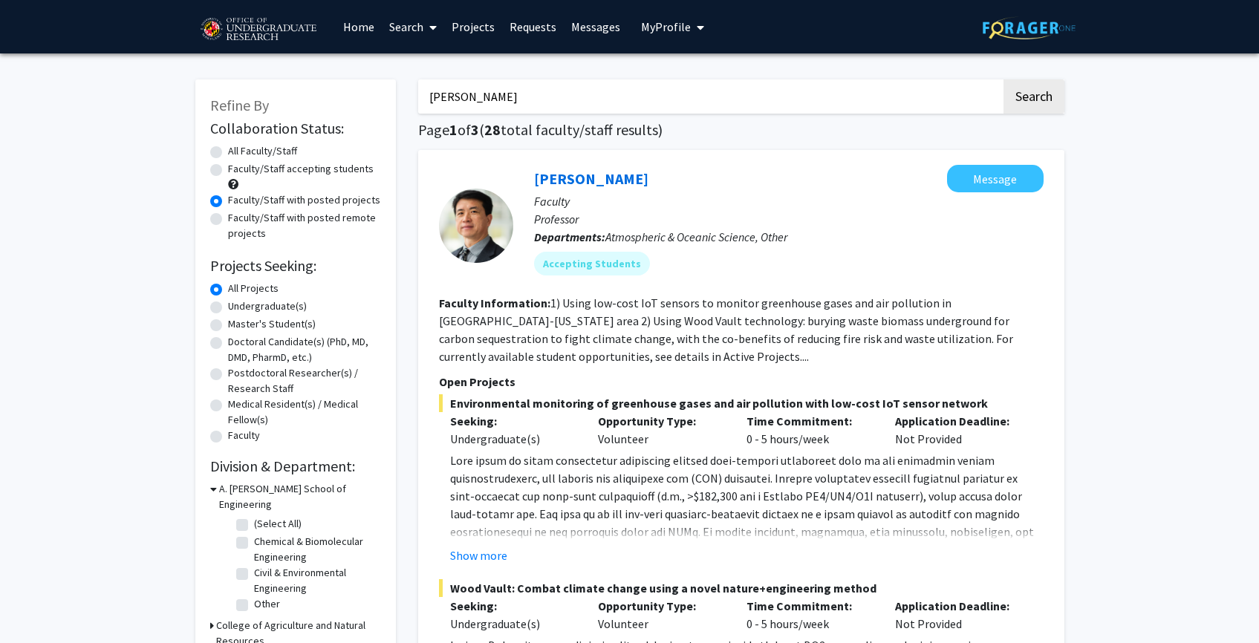
click at [1003, 79] on button "Search" at bounding box center [1033, 96] width 61 height 34
radio input "true"
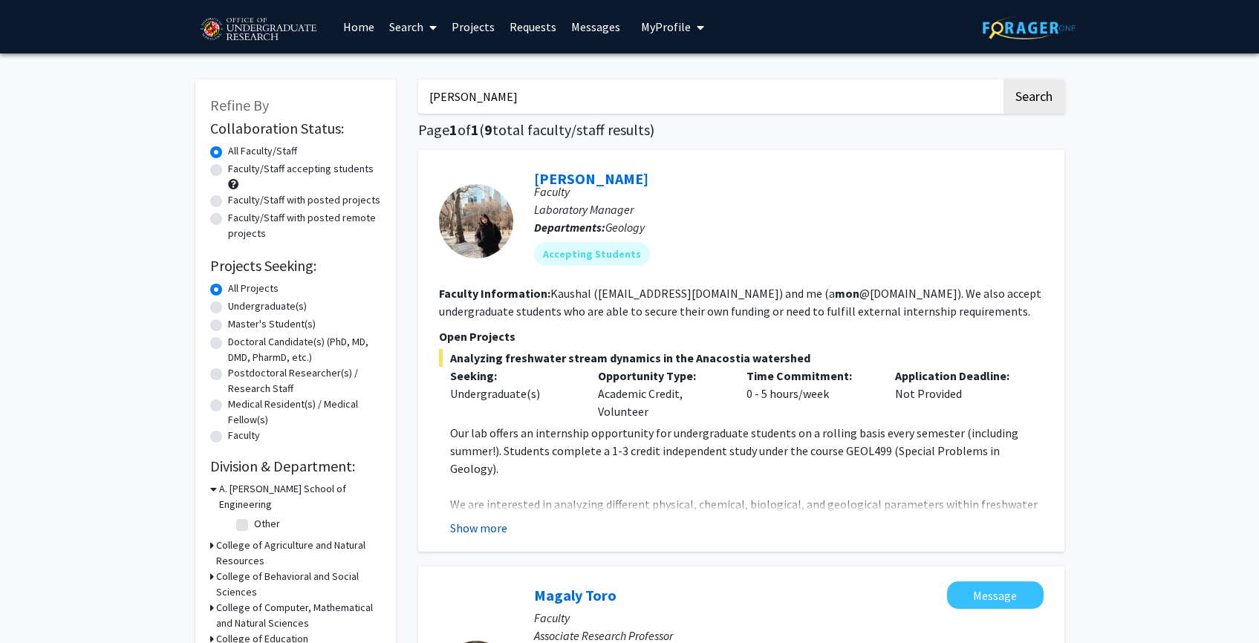
click at [478, 527] on button "Show more" at bounding box center [478, 528] width 57 height 18
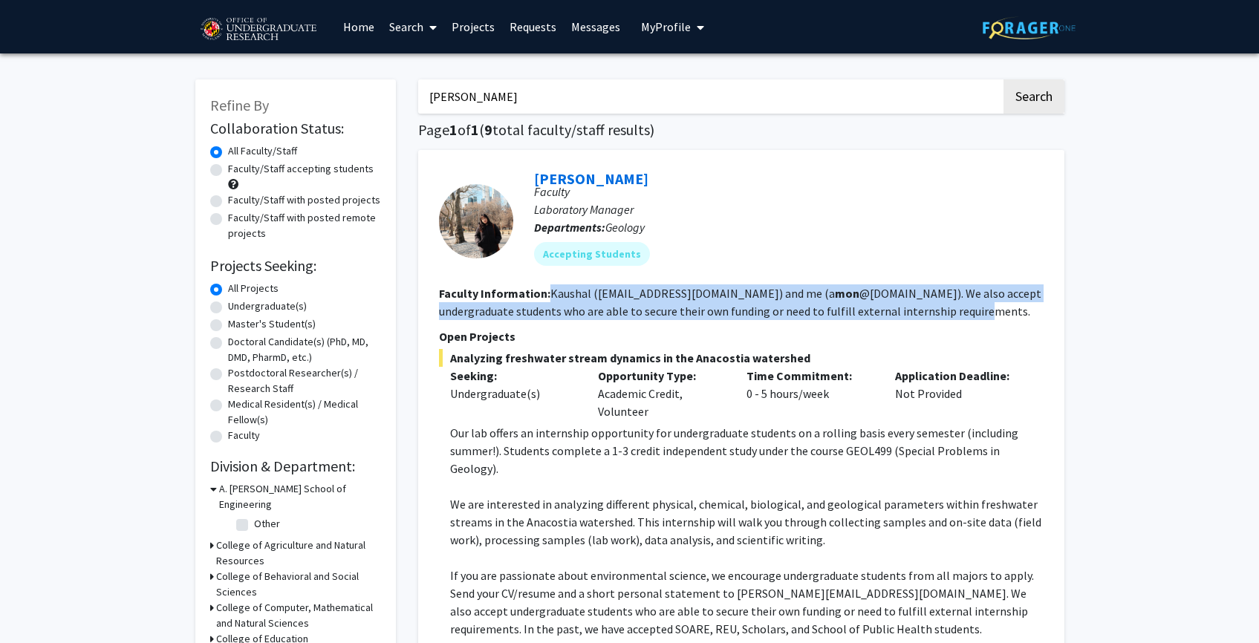
drag, startPoint x: 544, startPoint y: 293, endPoint x: 911, endPoint y: 311, distance: 367.4
click at [911, 311] on section "Faculty Information: Kaushal (skaushal@umd.edu) and me (a mon @umd.edu). We als…" at bounding box center [741, 302] width 605 height 36
click at [909, 316] on section "Faculty Information: Kaushal (skaushal@umd.edu) and me (a mon @umd.edu). We als…" at bounding box center [741, 302] width 605 height 36
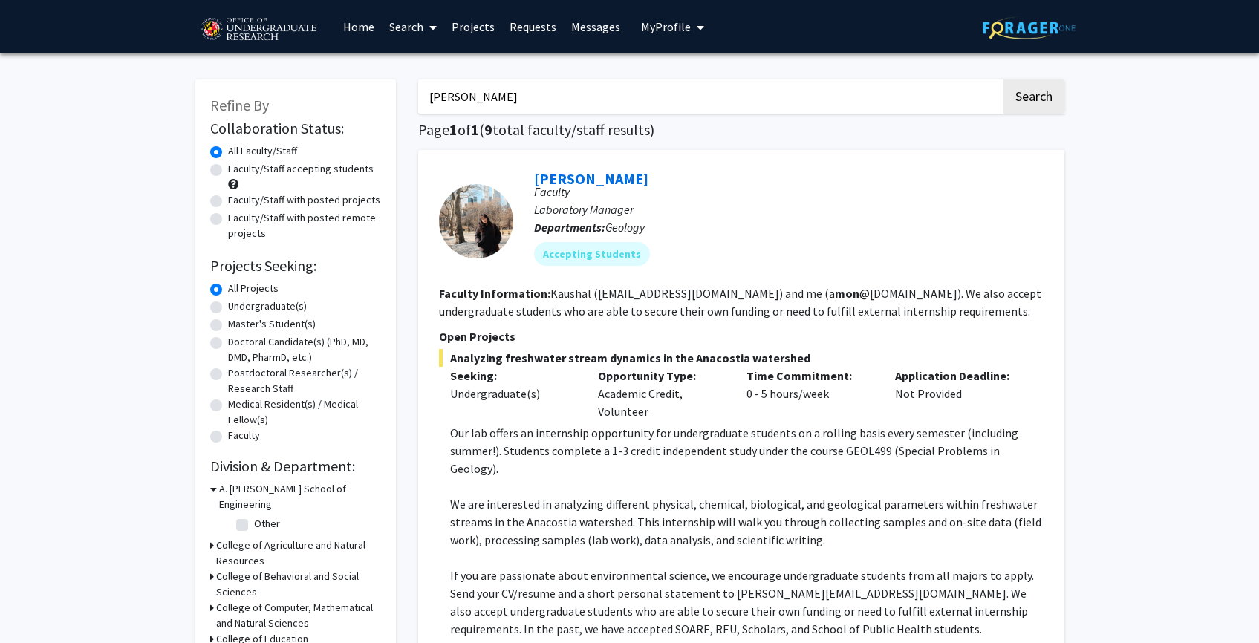
click at [1034, 27] on img at bounding box center [1029, 27] width 93 height 23
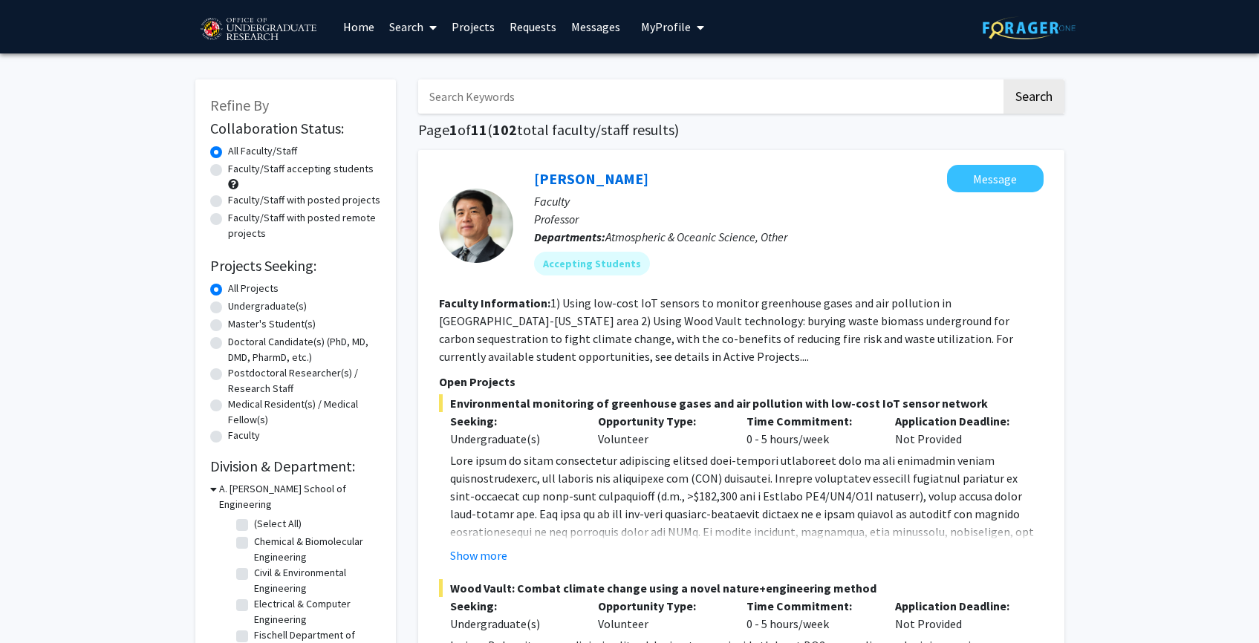
click at [691, 33] on span "My profile dropdown to access profile and logout" at bounding box center [697, 27] width 13 height 52
click at [671, 68] on img at bounding box center [666, 76] width 30 height 30
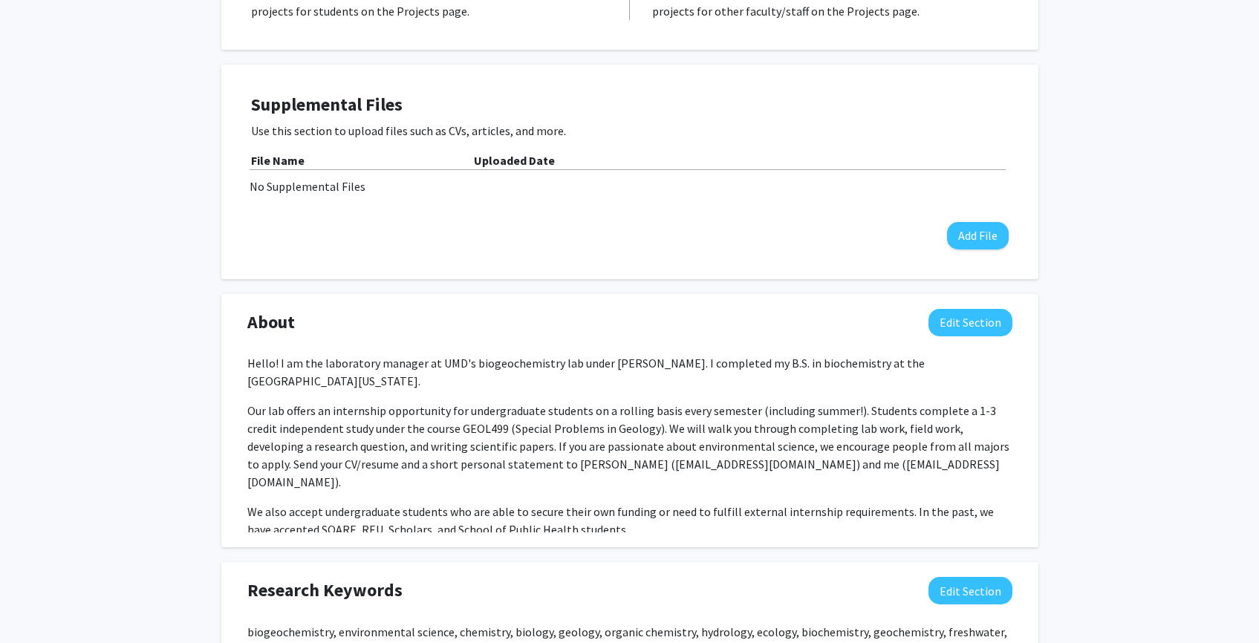
scroll to position [514, 0]
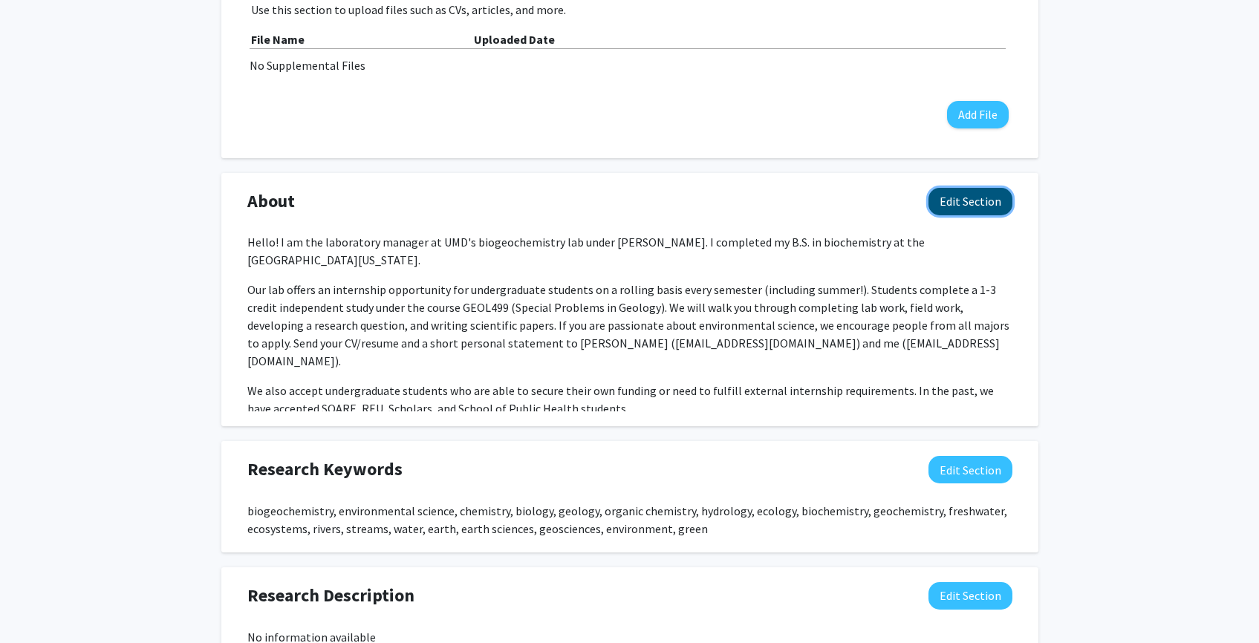
click at [988, 199] on button "Edit Section" at bounding box center [970, 201] width 84 height 27
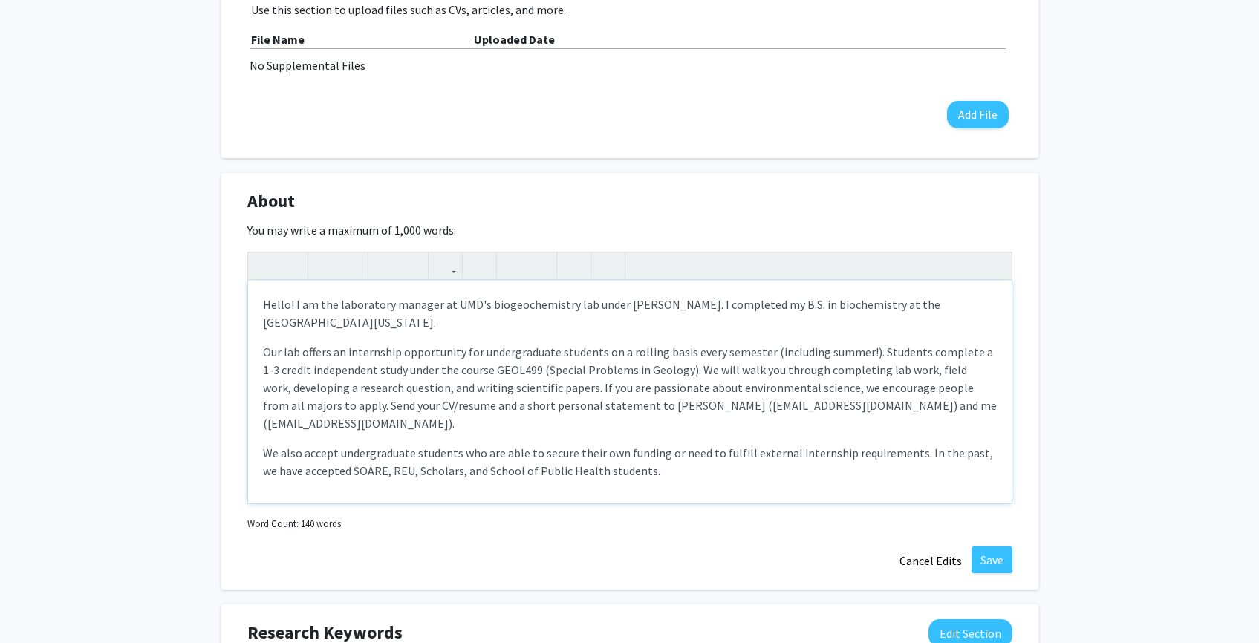
drag, startPoint x: 636, startPoint y: 457, endPoint x: 235, endPoint y: 282, distance: 437.4
click at [235, 282] on div "About Edit Section You may write a maximum of 1,000 words: Hello! I am the labo…" at bounding box center [629, 381] width 817 height 417
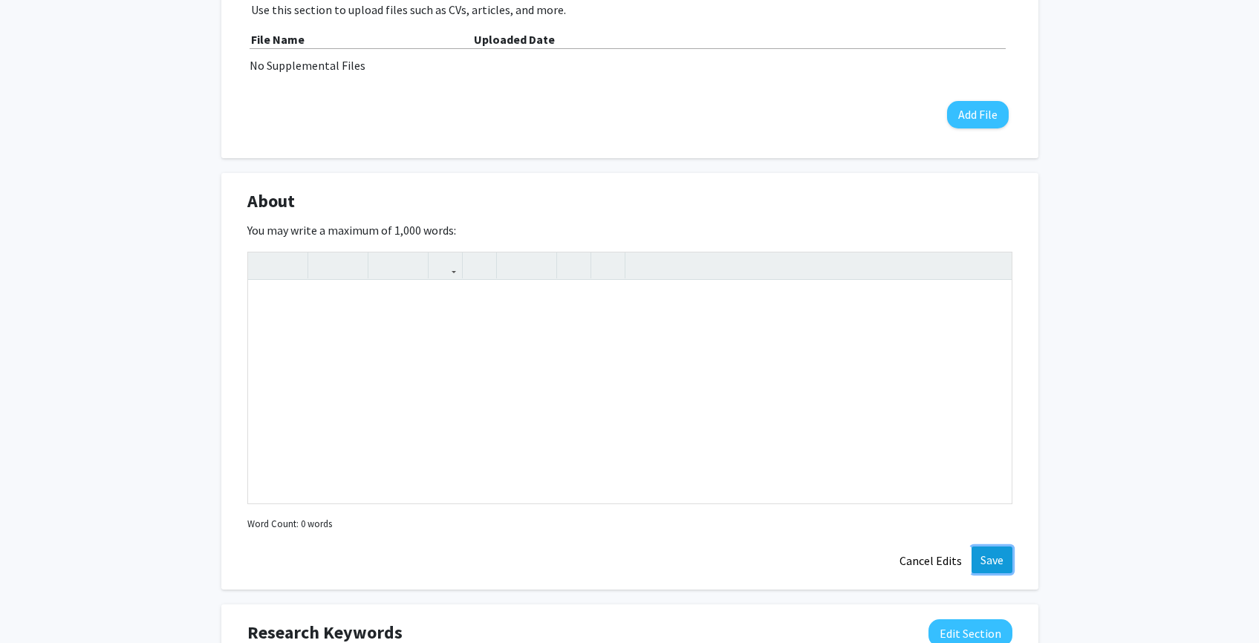
click at [991, 559] on button "Save" at bounding box center [992, 560] width 41 height 27
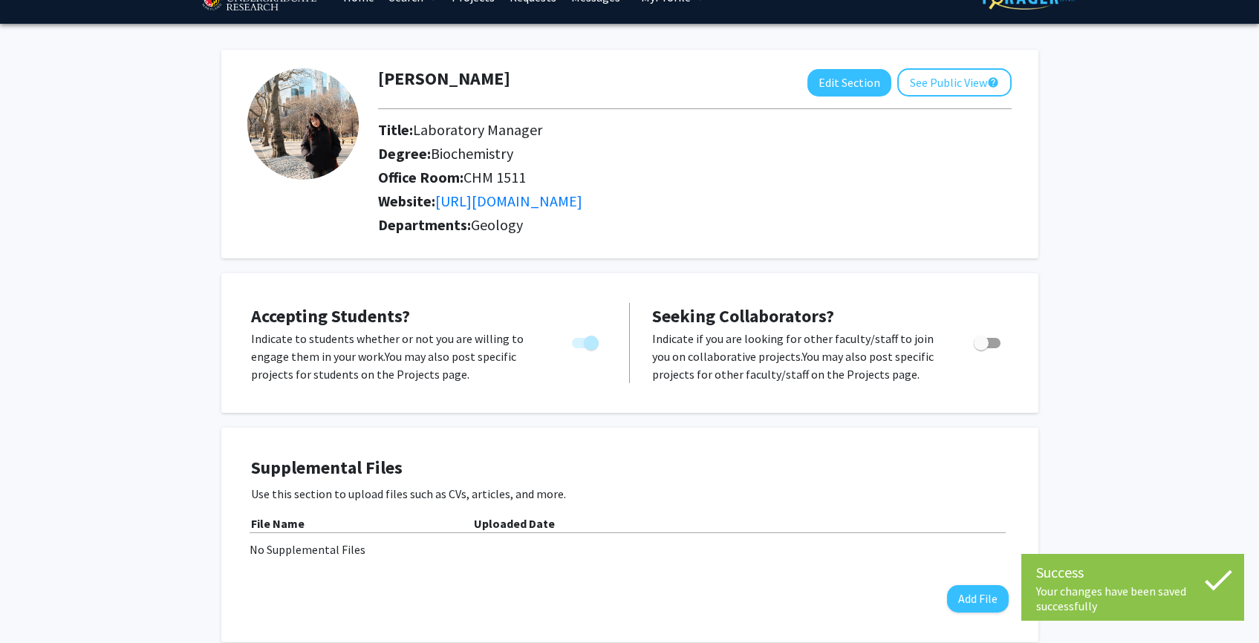
scroll to position [0, 0]
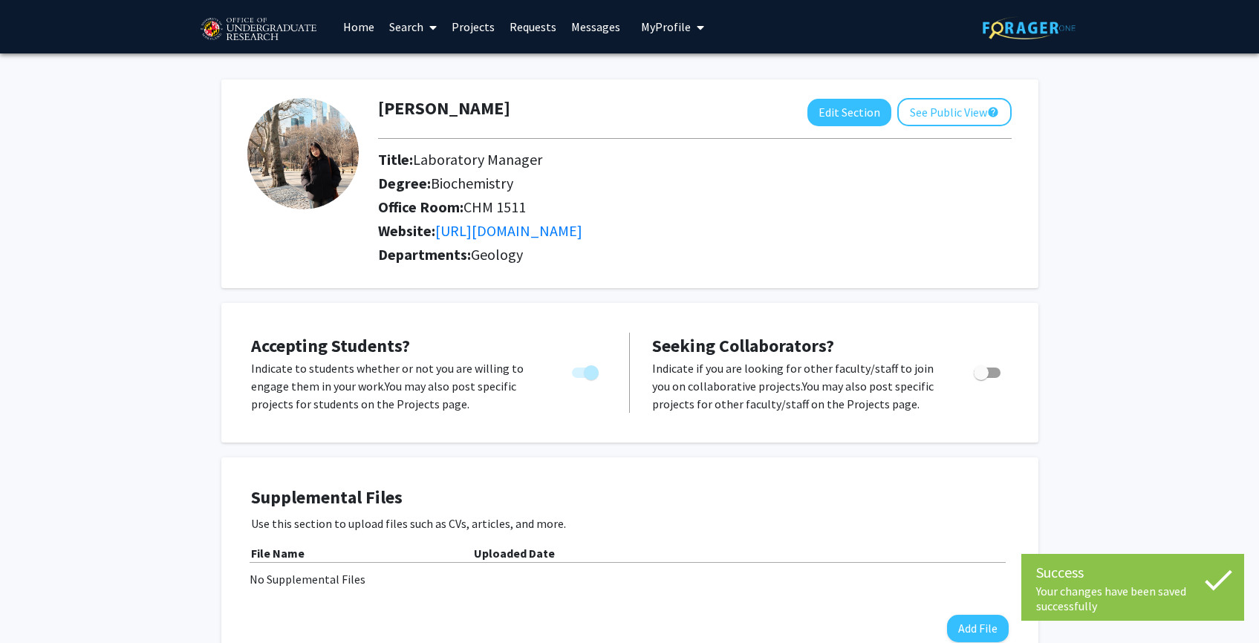
click at [374, 25] on link "Home" at bounding box center [359, 27] width 46 height 52
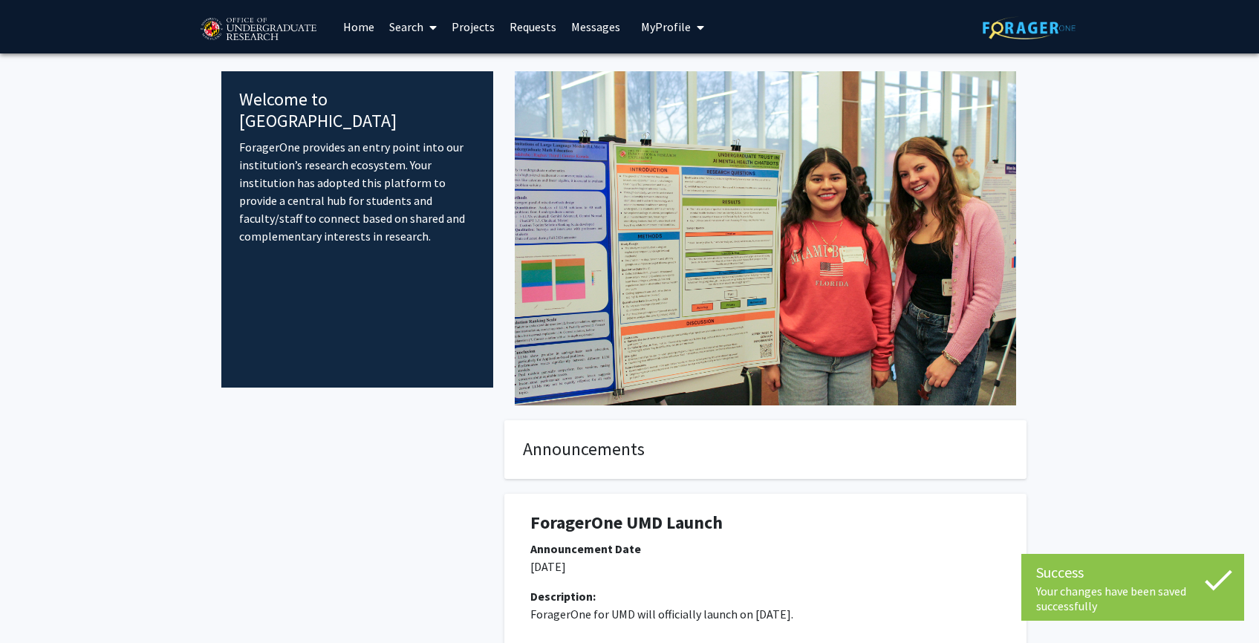
click at [407, 22] on link "Search" at bounding box center [413, 27] width 62 height 52
click at [417, 62] on span "Faculty/Staff" at bounding box center [436, 68] width 109 height 30
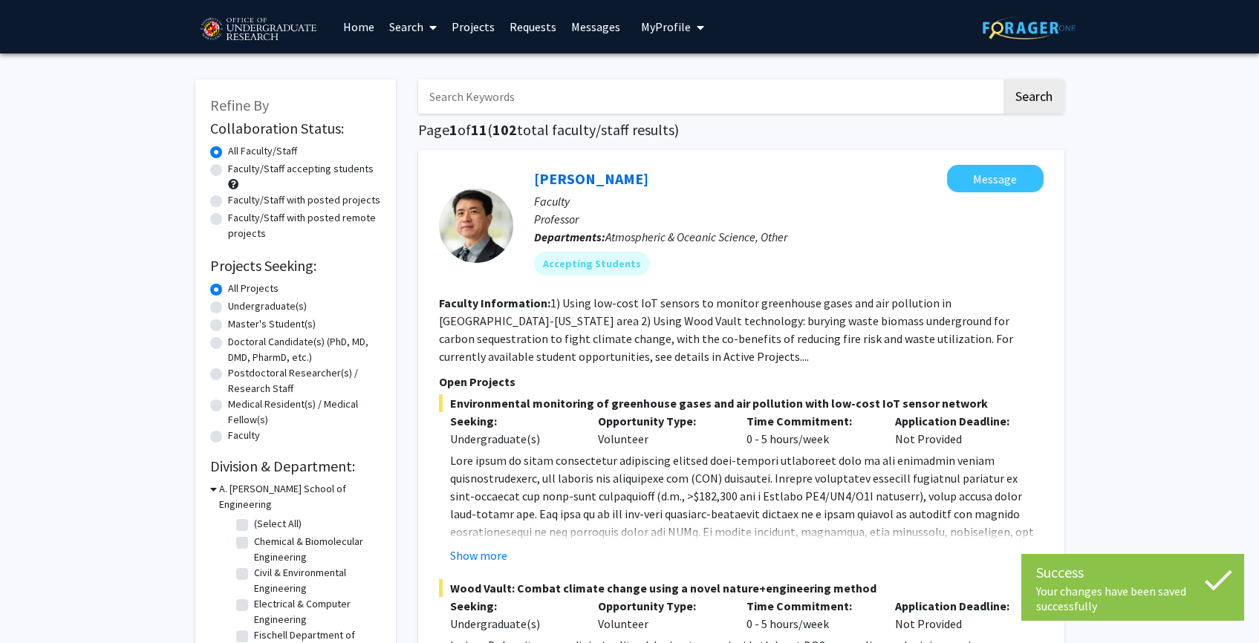
click at [569, 96] on input "Search Keywords" at bounding box center [709, 96] width 583 height 34
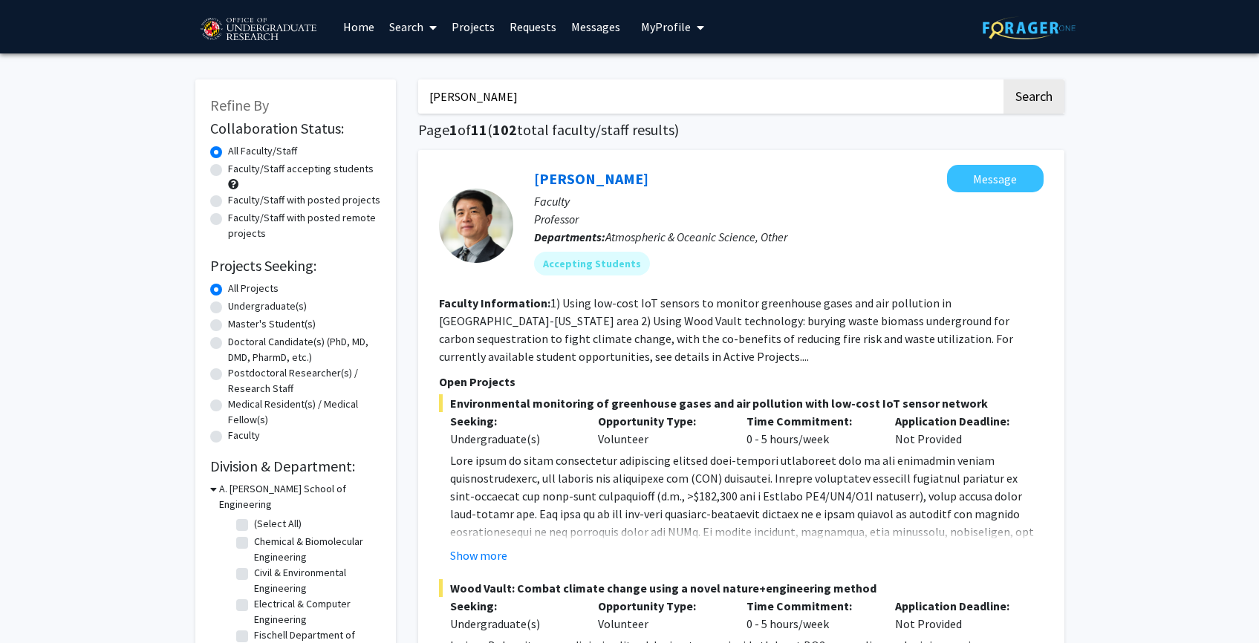
type input "ashley mon"
click at [1003, 79] on button "Search" at bounding box center [1033, 96] width 61 height 34
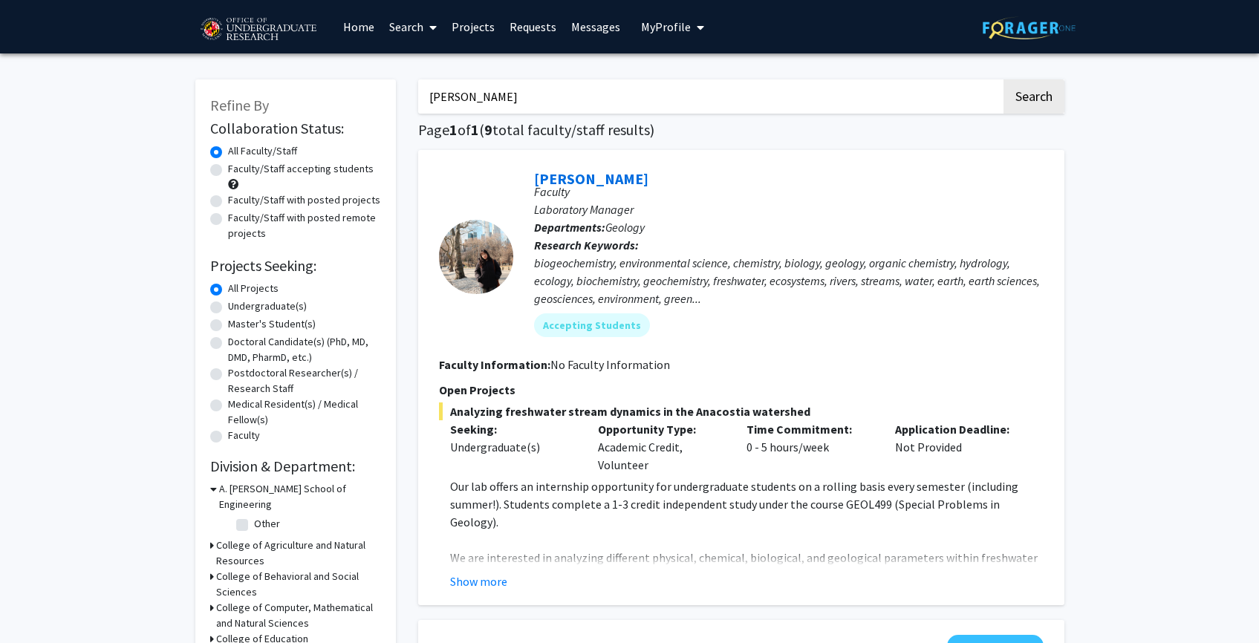
click at [394, 36] on link "Search" at bounding box center [413, 27] width 62 height 52
click at [420, 98] on span "Students" at bounding box center [427, 98] width 91 height 30
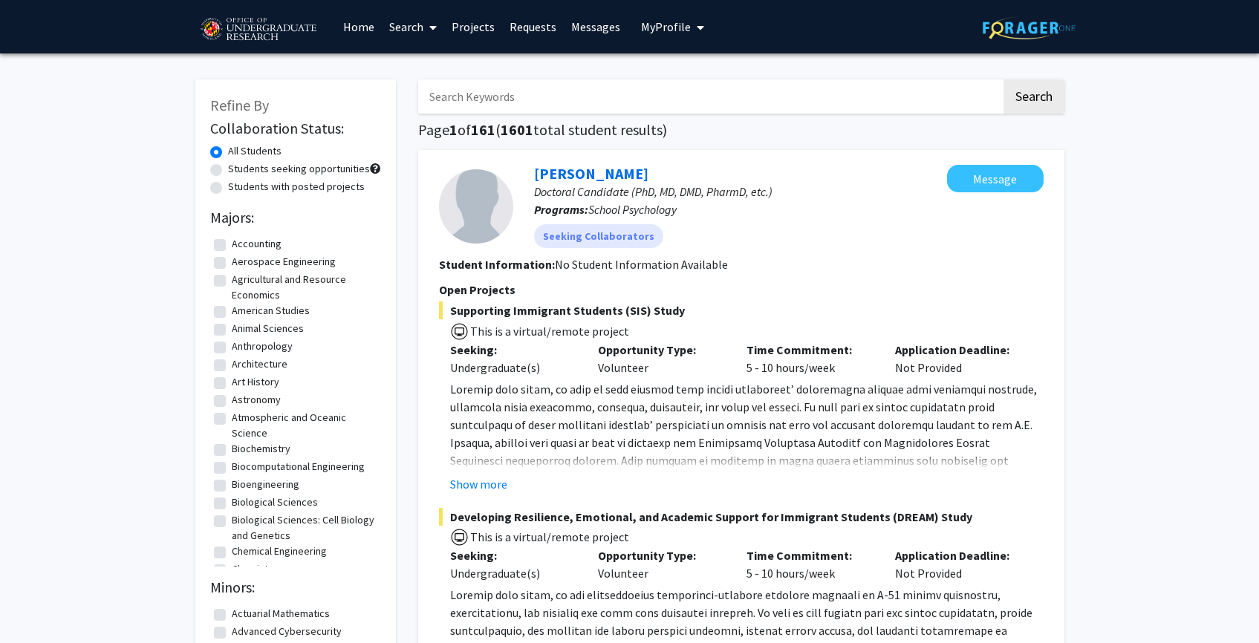
click at [287, 174] on label "Students seeking opportunities" at bounding box center [299, 169] width 142 height 16
click at [238, 171] on input "Students seeking opportunities" at bounding box center [233, 166] width 10 height 10
radio input "true"
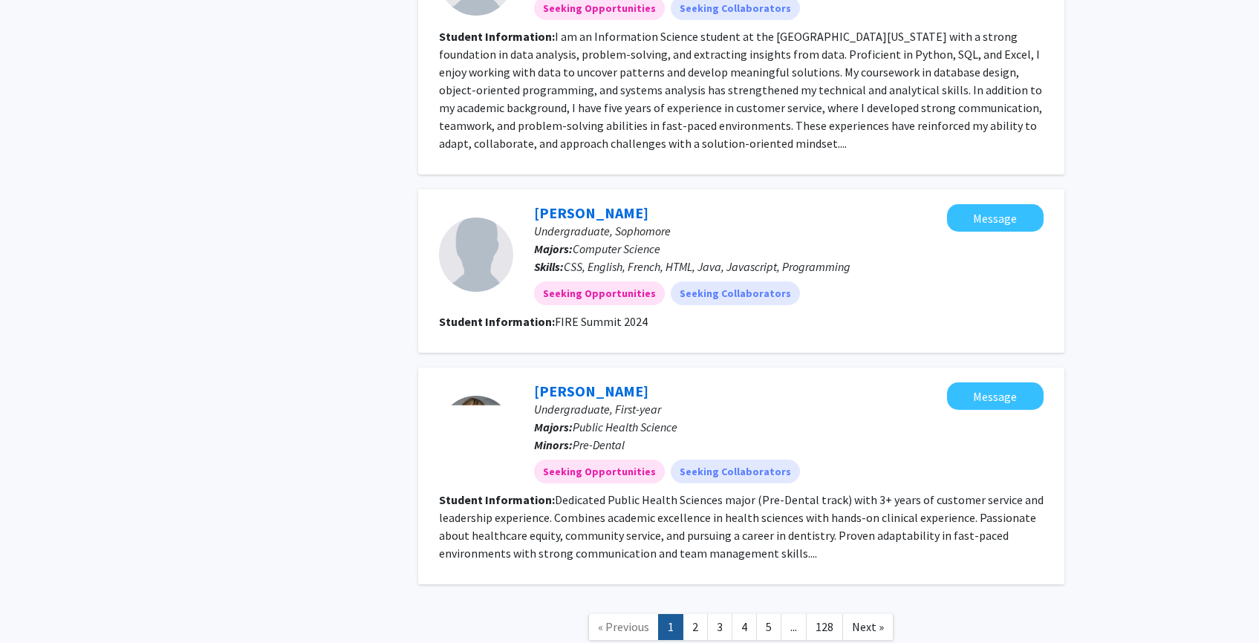
scroll to position [2170, 0]
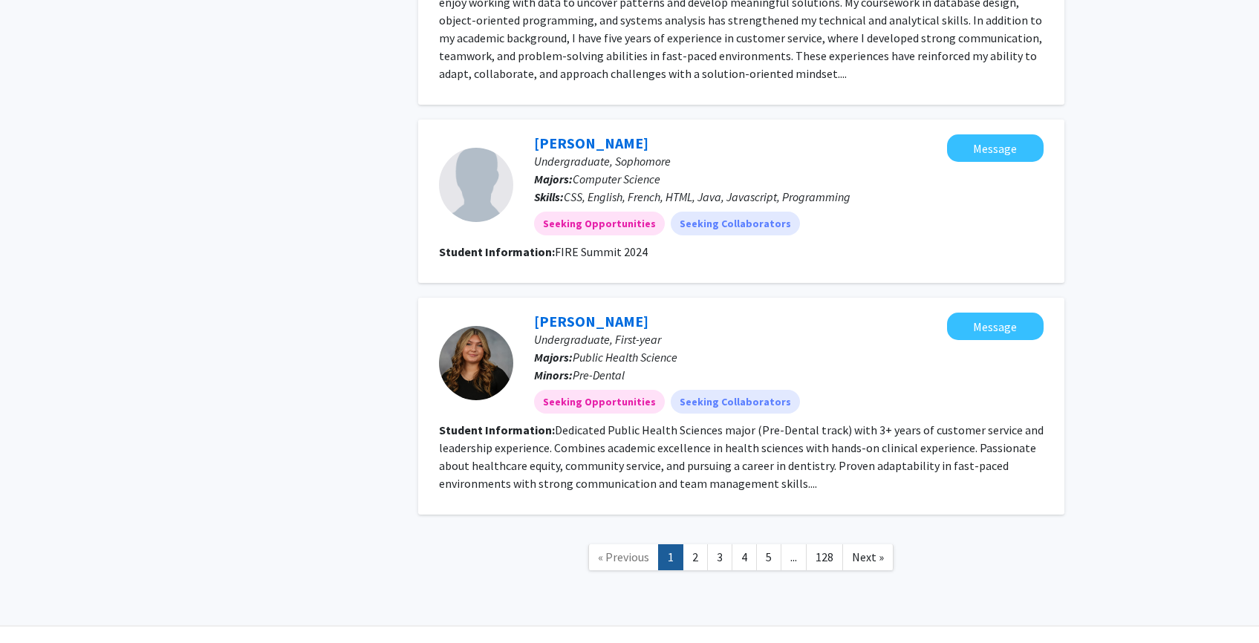
click at [694, 544] on link "2" at bounding box center [695, 557] width 25 height 26
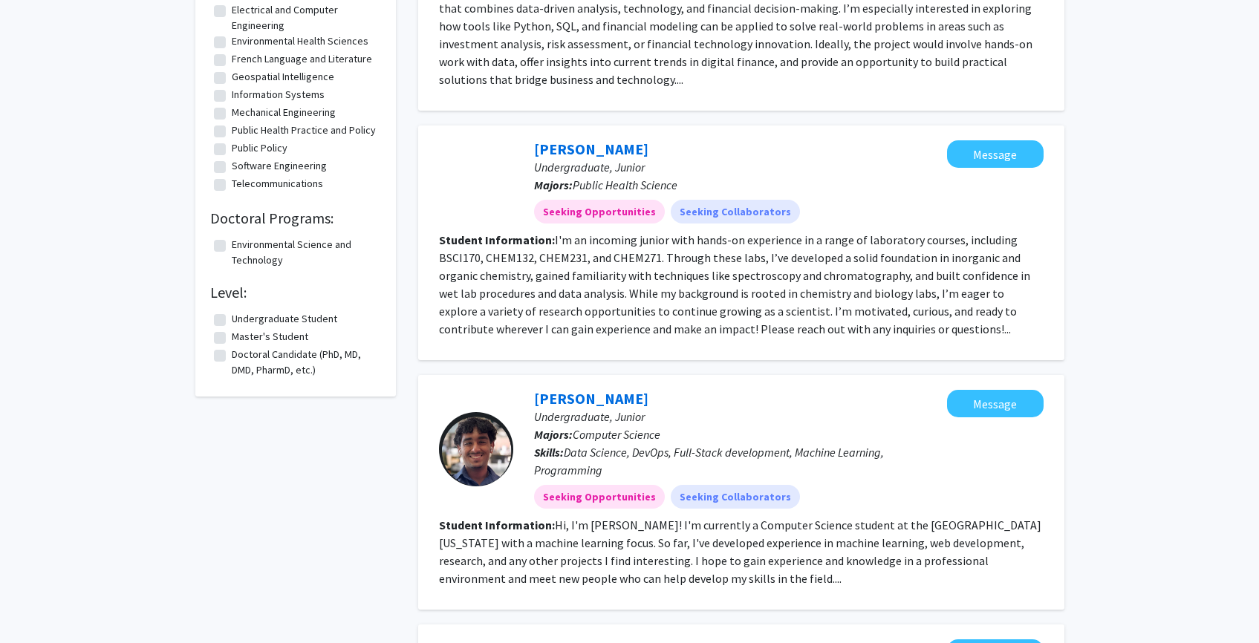
scroll to position [1090, 0]
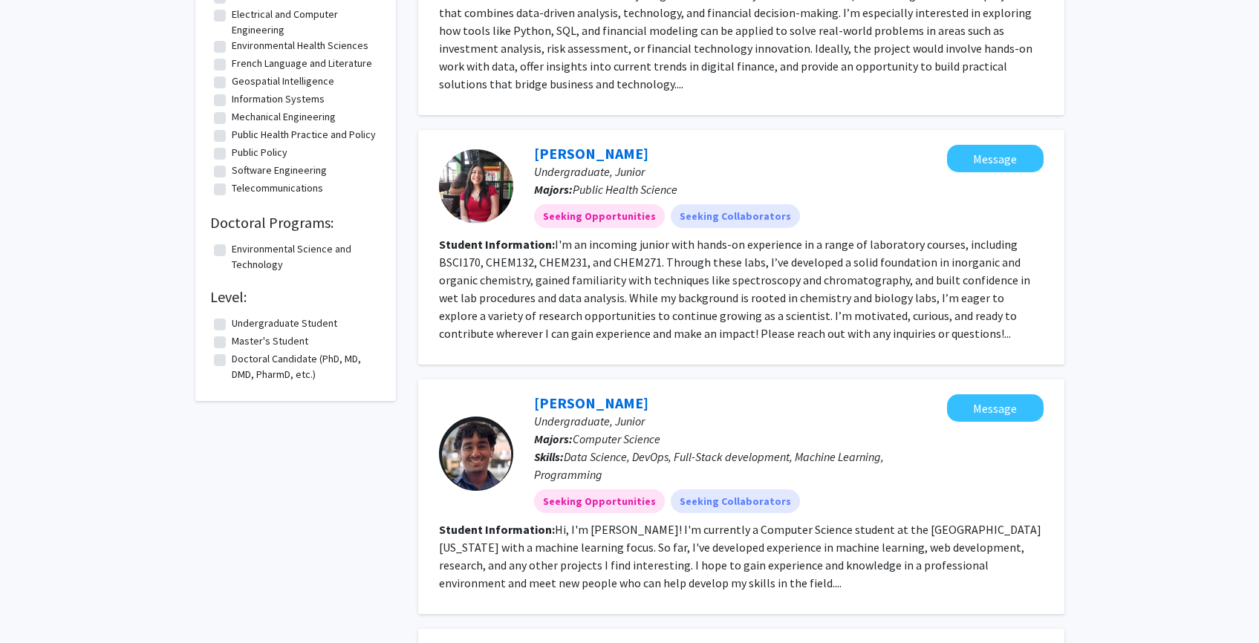
click at [304, 331] on label "Undergraduate Student" at bounding box center [284, 324] width 105 height 16
click at [241, 325] on input "Undergraduate Student" at bounding box center [237, 321] width 10 height 10
checkbox input "true"
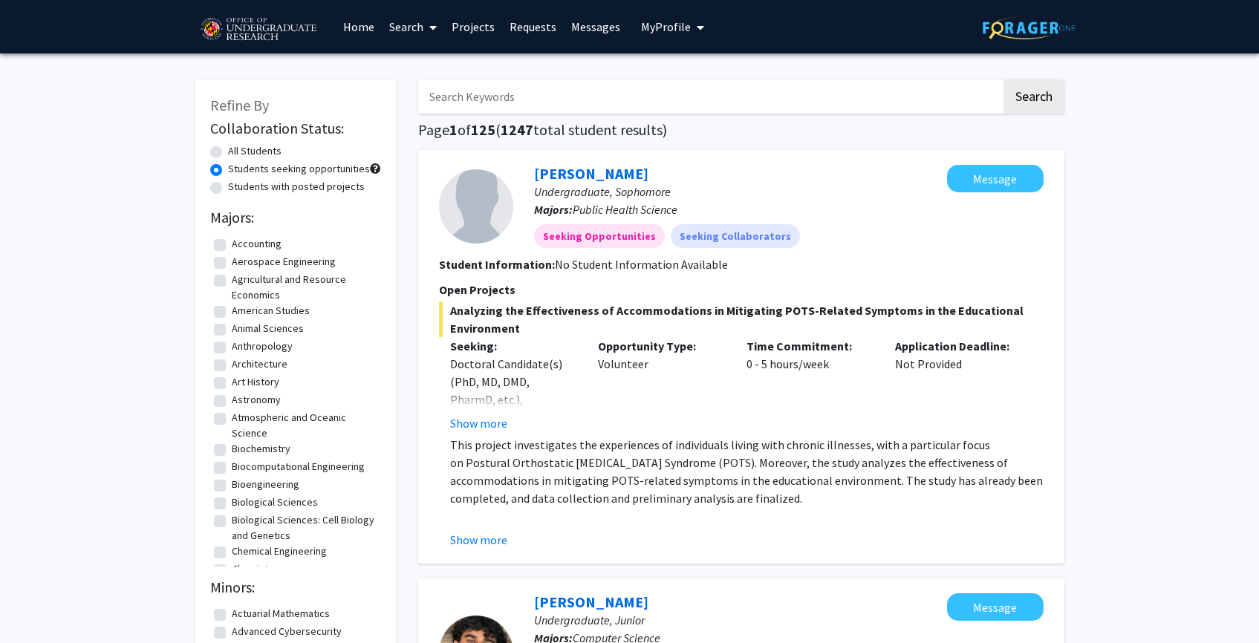
click at [483, 84] on input "Search Keywords" at bounding box center [709, 96] width 583 height 34
type input "chemistry"
click at [1003, 79] on button "Search" at bounding box center [1033, 96] width 61 height 34
radio input "true"
checkbox input "false"
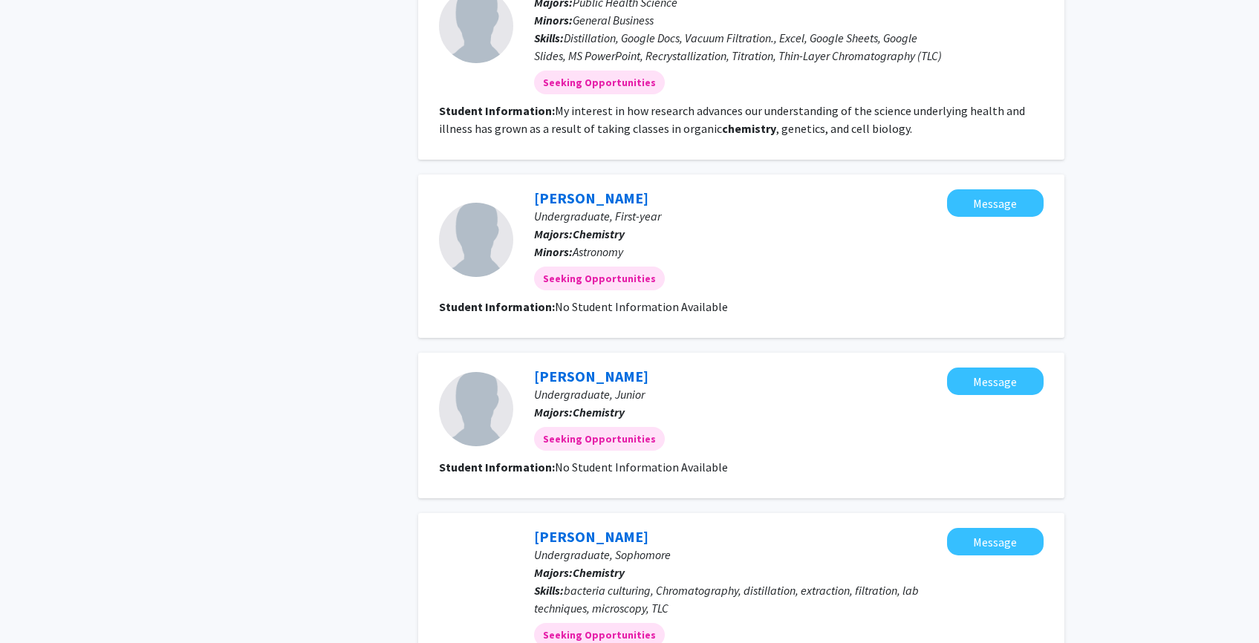
scroll to position [1159, 0]
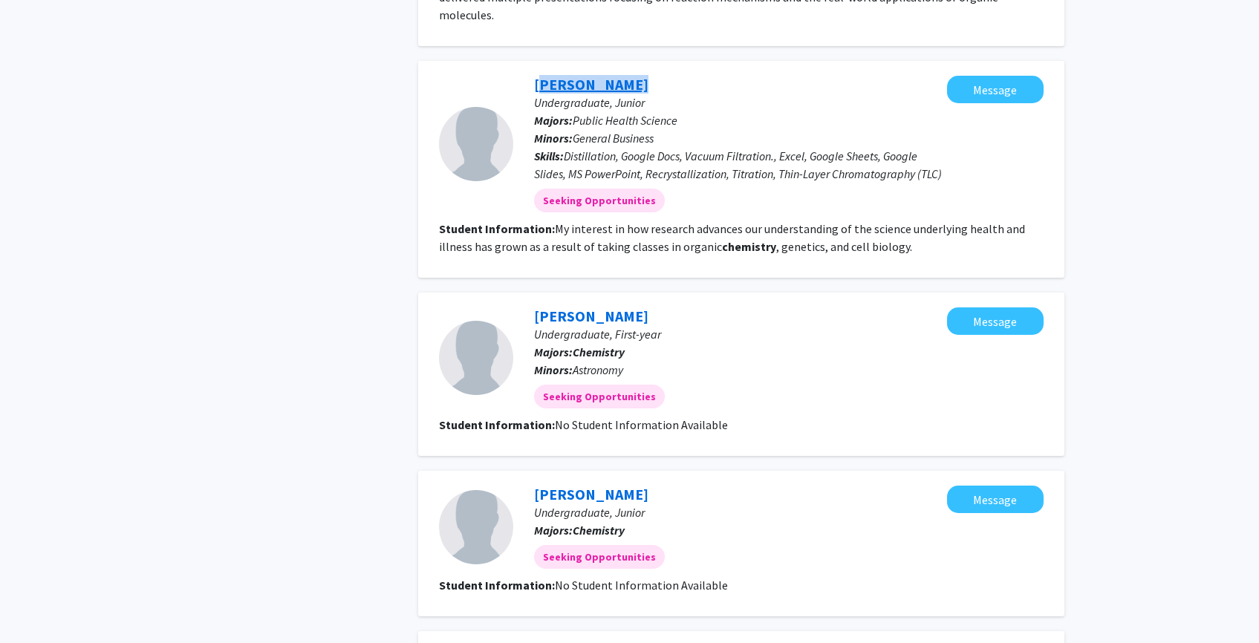
drag, startPoint x: 645, startPoint y: 52, endPoint x: 533, endPoint y: 53, distance: 112.2
click at [533, 76] on div "Anusha Sastry Undergraduate, Junior Majors: Public Health Science Minors: Gener…" at bounding box center [730, 144] width 434 height 137
copy link "Anusha Sastry"
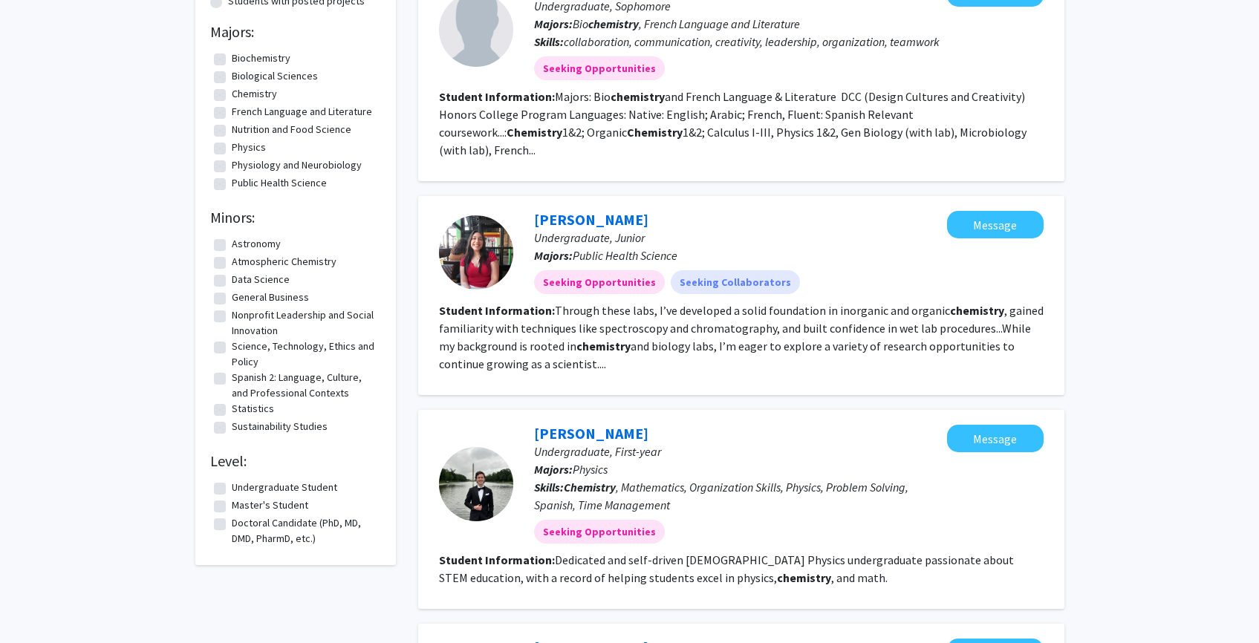
scroll to position [0, 0]
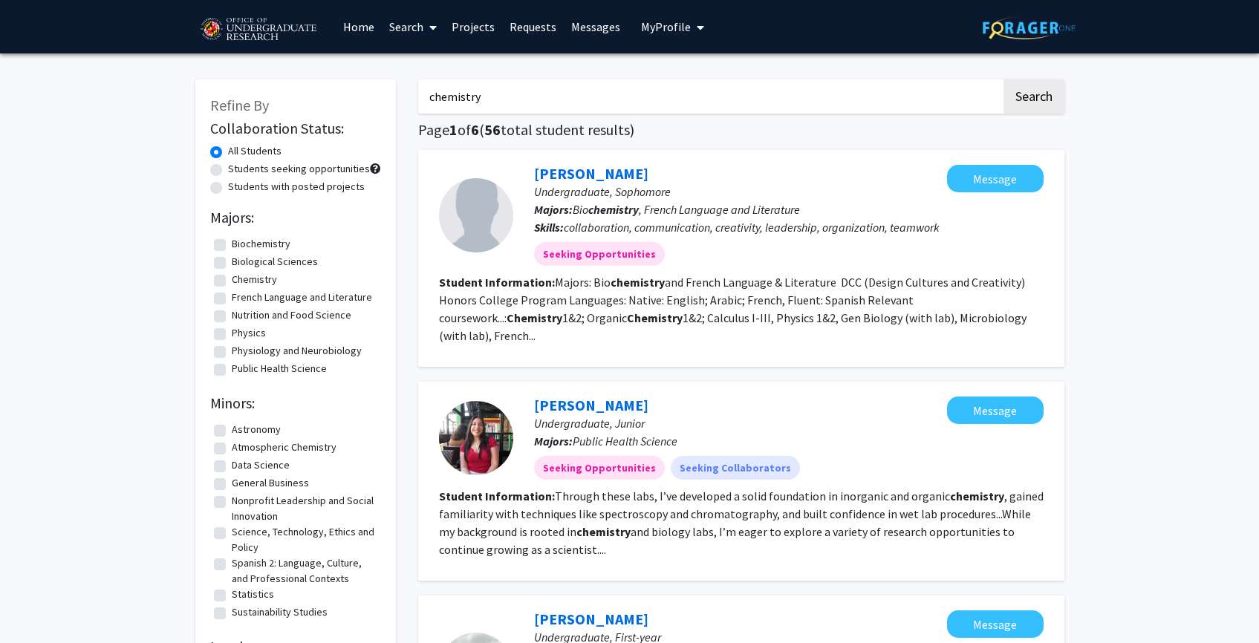
click at [548, 110] on input "chemistry" at bounding box center [709, 96] width 583 height 34
type input "environment"
click at [1003, 79] on button "Search" at bounding box center [1033, 96] width 61 height 34
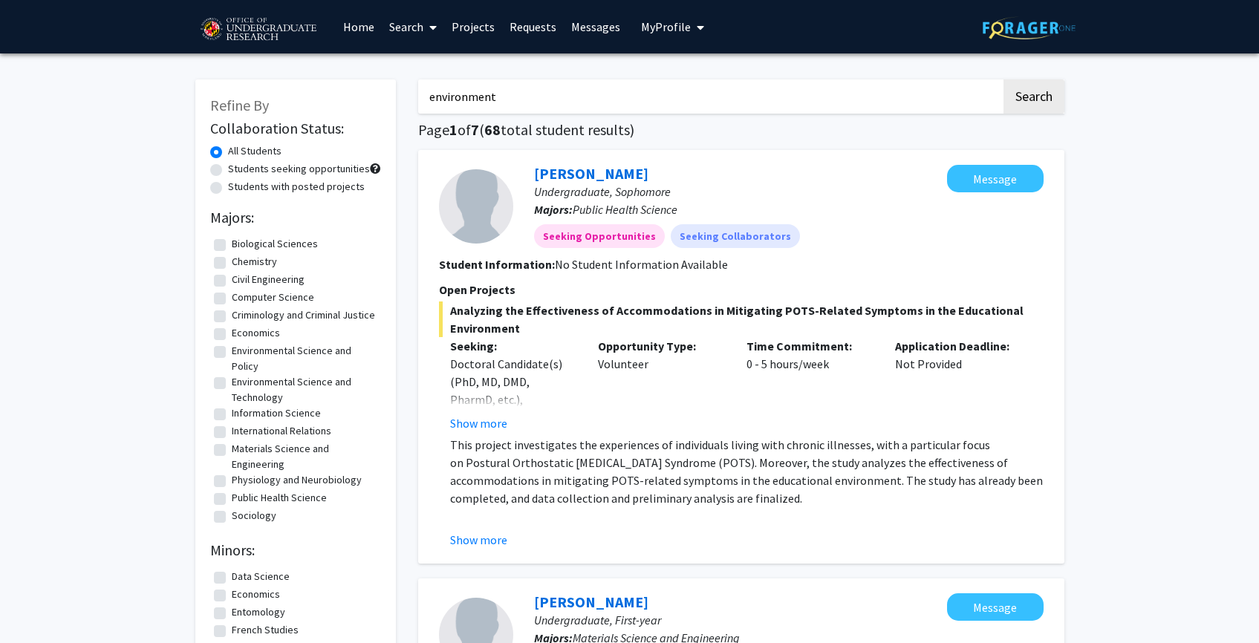
click at [527, 39] on link "Requests" at bounding box center [533, 27] width 62 height 52
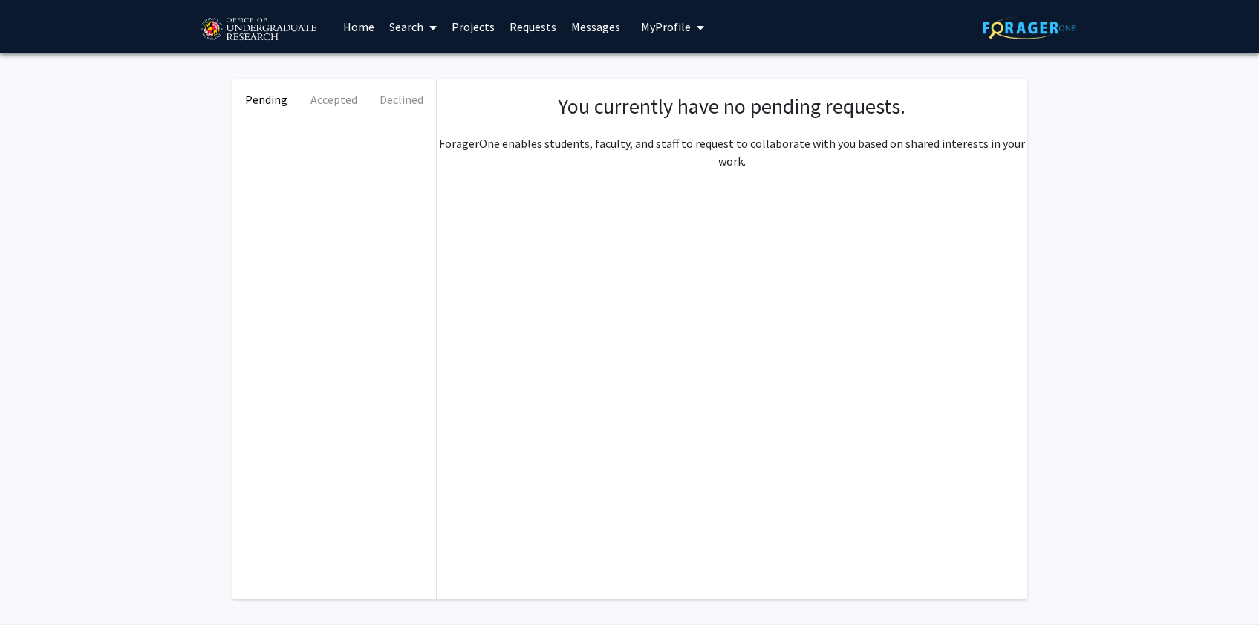
click at [603, 24] on link "Messages" at bounding box center [596, 27] width 64 height 52
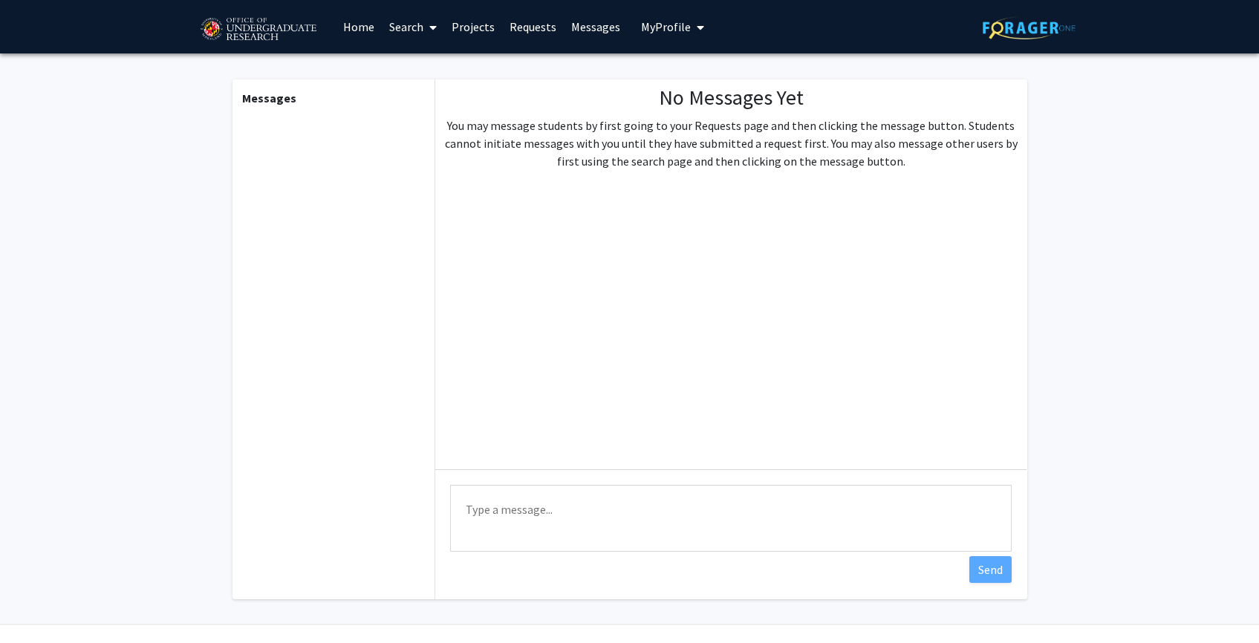
click at [664, 23] on span "My Profile" at bounding box center [666, 26] width 50 height 15
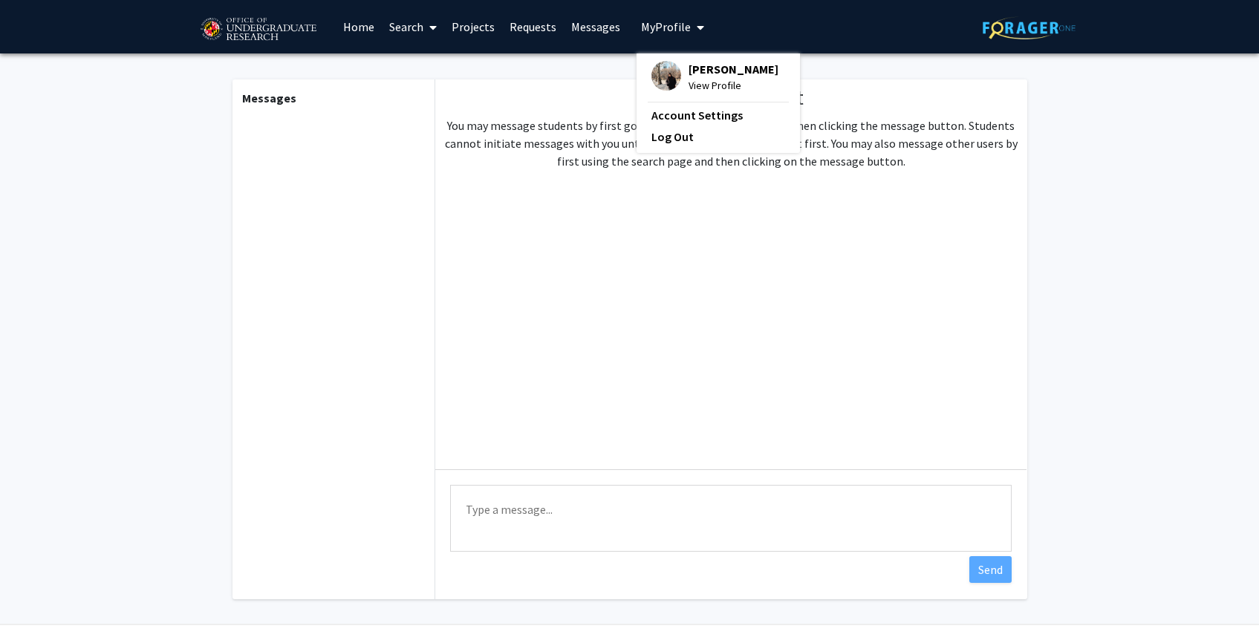
click at [671, 65] on img at bounding box center [666, 76] width 30 height 30
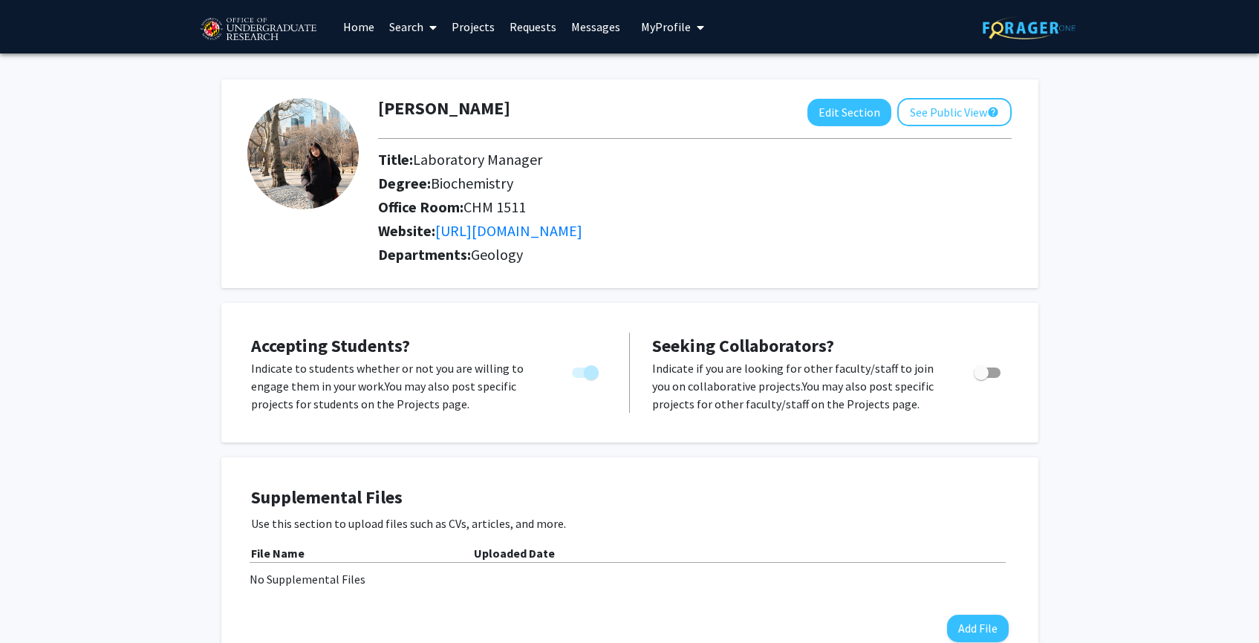
click at [354, 26] on link "Home" at bounding box center [359, 27] width 46 height 52
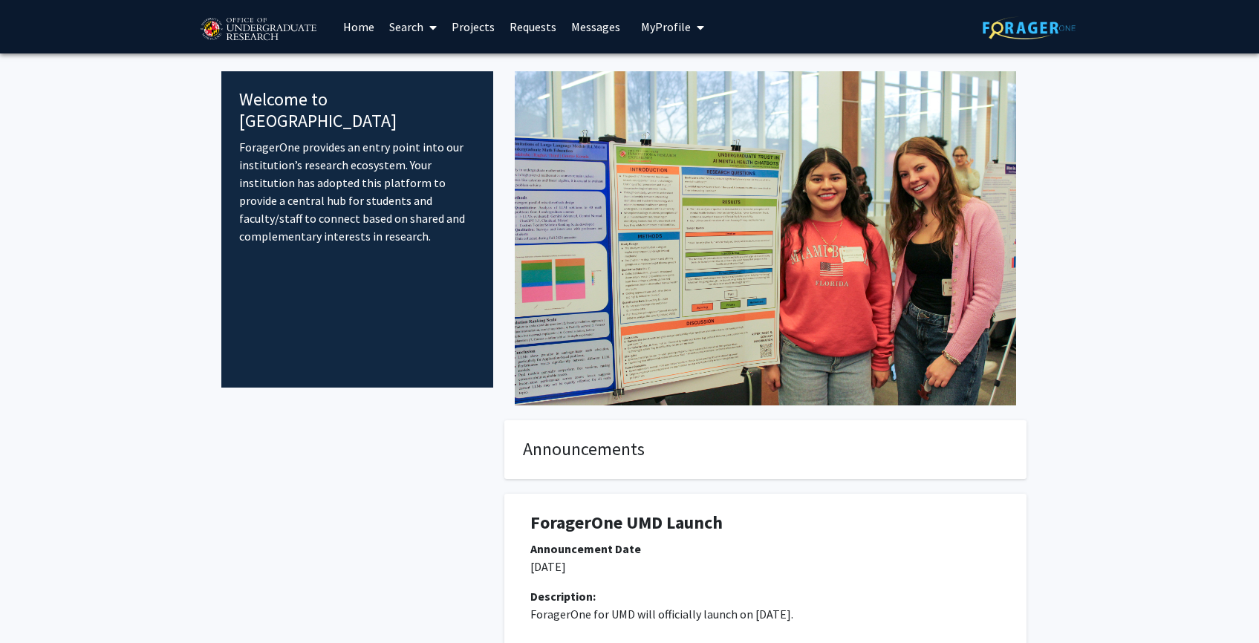
click at [405, 30] on link "Search" at bounding box center [413, 27] width 62 height 52
click at [446, 62] on span "Faculty/Staff" at bounding box center [436, 68] width 109 height 30
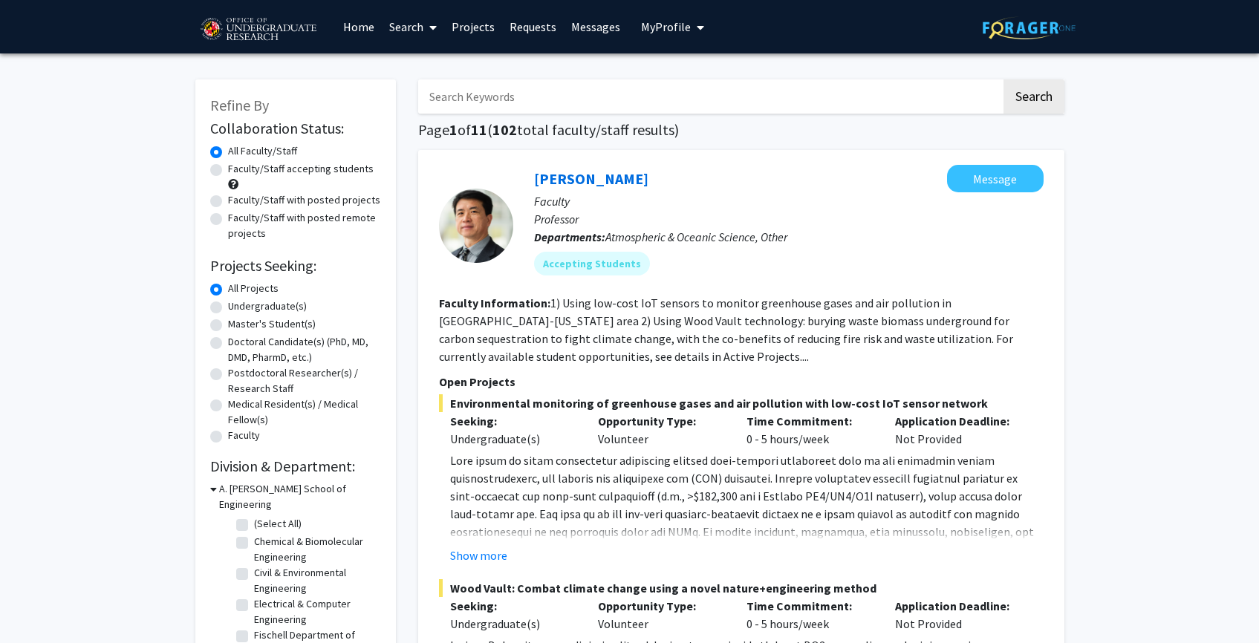
click at [542, 111] on input "Search Keywords" at bounding box center [709, 96] width 583 height 34
type input "sujay kaushal"
click at [1003, 79] on button "Search" at bounding box center [1033, 96] width 61 height 34
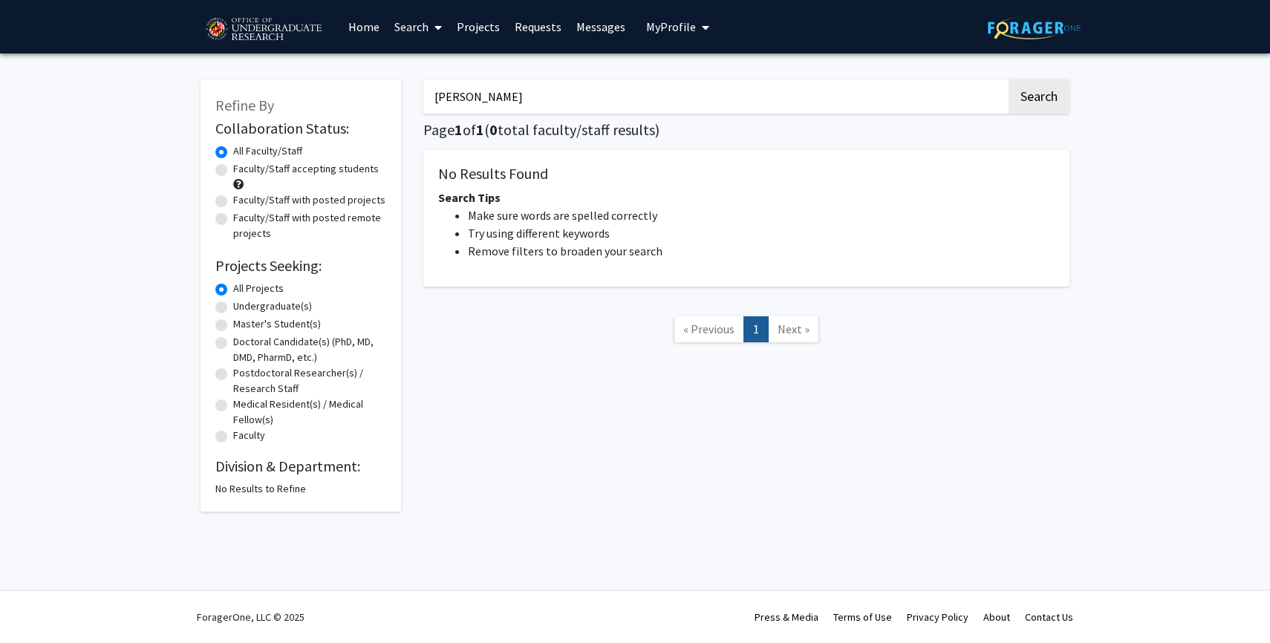
click at [541, 107] on input "sujay kaushal" at bounding box center [714, 96] width 583 height 34
click at [524, 290] on div "Search Page 1 of 1 ( 0 total faculty/staff results) No Results Found Search Tip…" at bounding box center [746, 288] width 668 height 447
click at [273, 304] on label "Undergraduate(s)" at bounding box center [272, 307] width 79 height 16
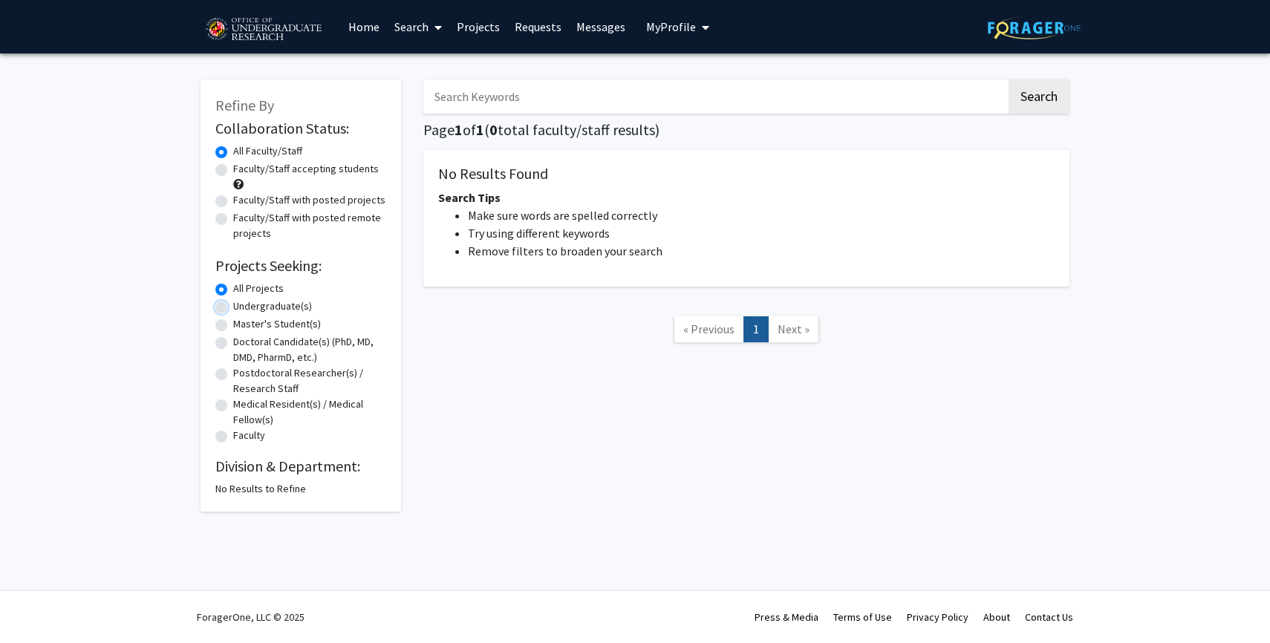
click at [243, 304] on input "Undergraduate(s)" at bounding box center [238, 304] width 10 height 10
radio input "true"
click at [1014, 98] on button "Search" at bounding box center [1039, 96] width 61 height 34
radio input "true"
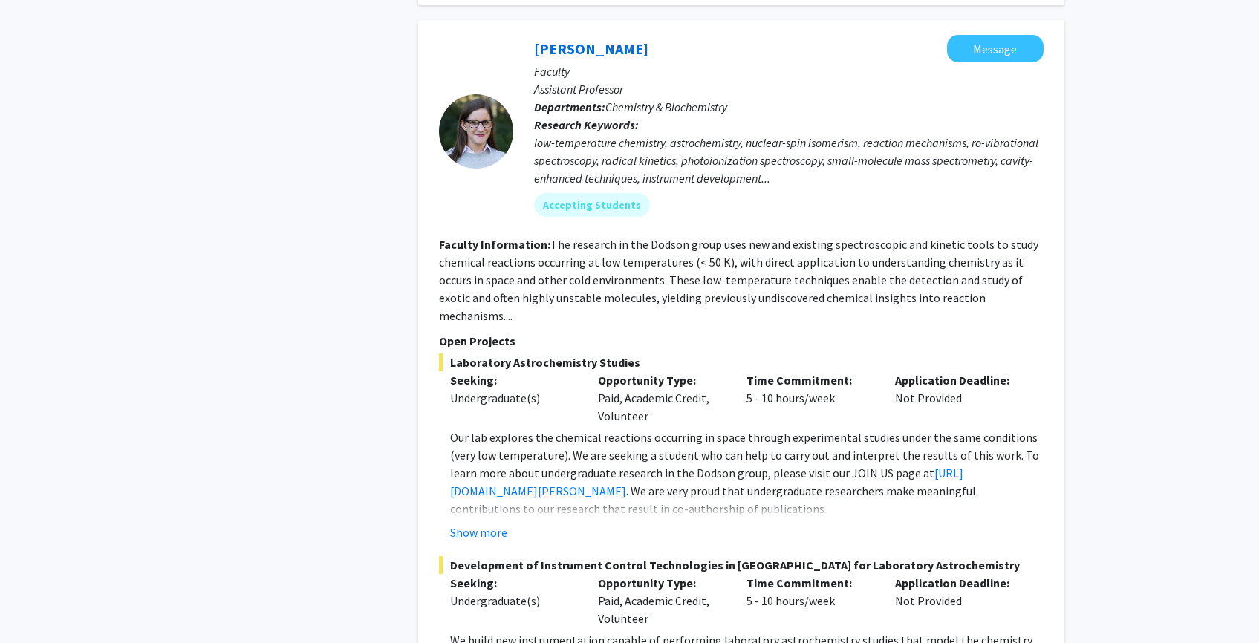
scroll to position [1560, 0]
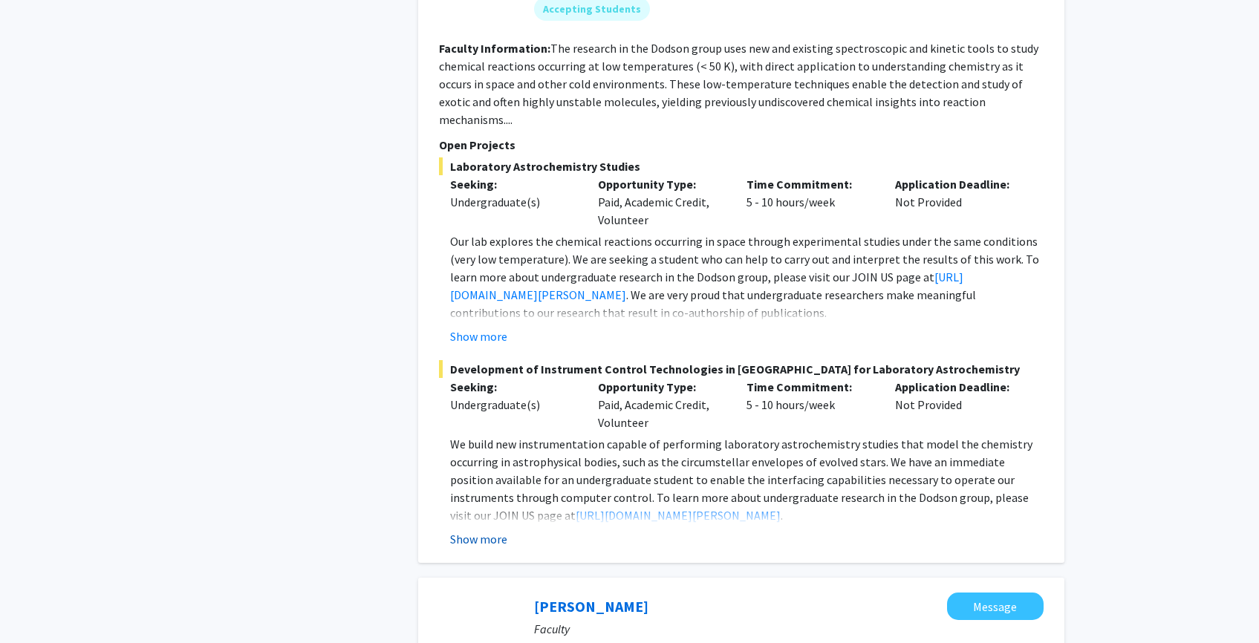
click at [495, 530] on button "Show more" at bounding box center [478, 539] width 57 height 18
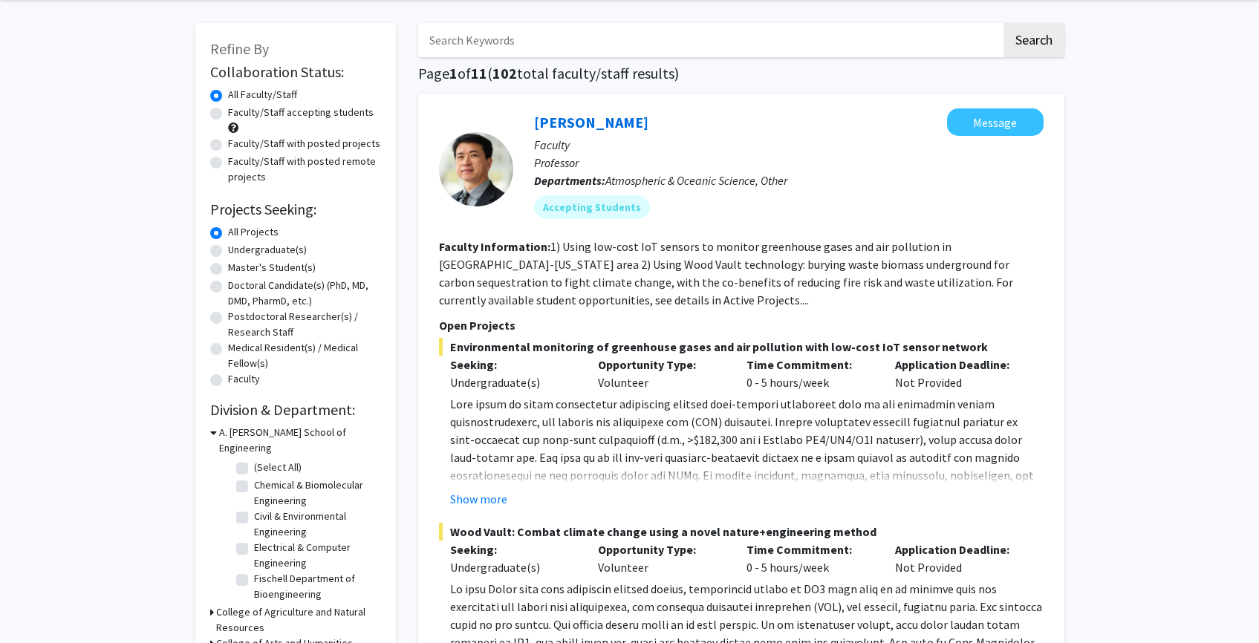
scroll to position [0, 0]
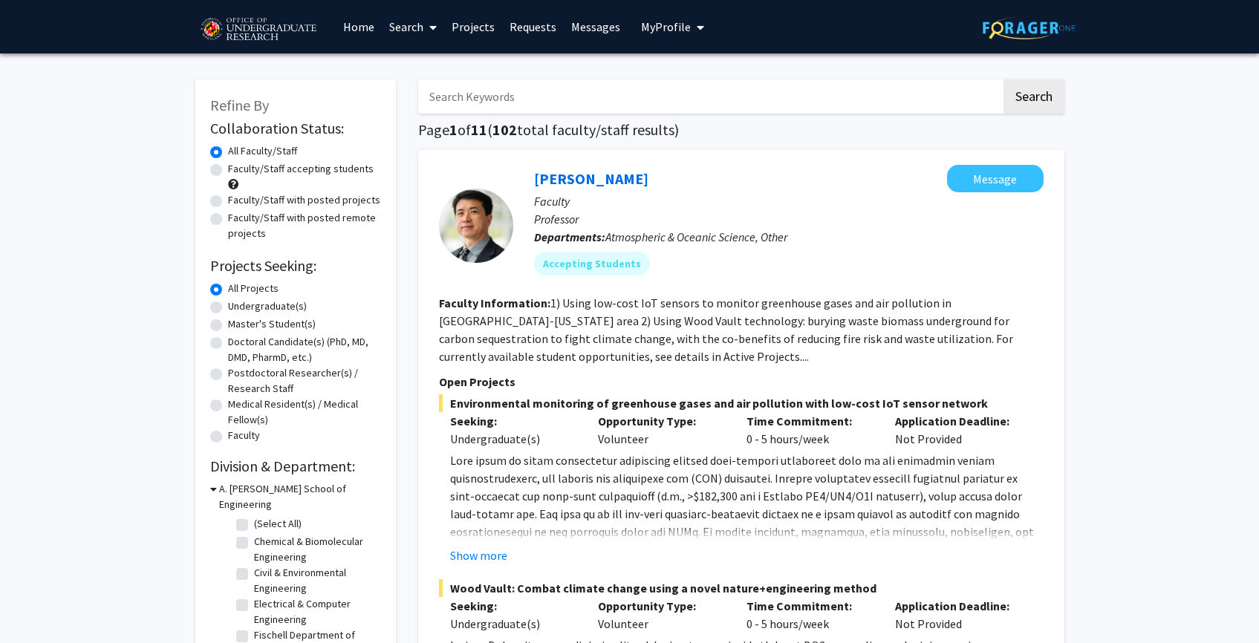
click at [654, 35] on button "My Profile" at bounding box center [673, 26] width 72 height 53
click at [654, 68] on img at bounding box center [666, 76] width 30 height 30
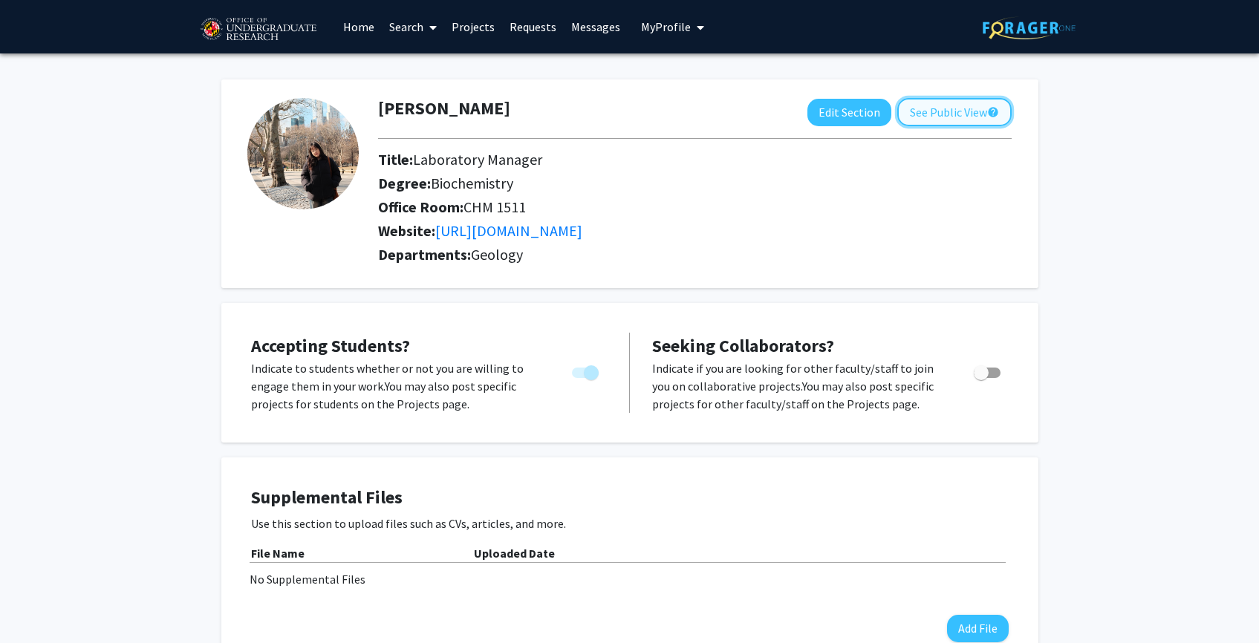
click at [954, 117] on button "See Public View help" at bounding box center [954, 112] width 114 height 28
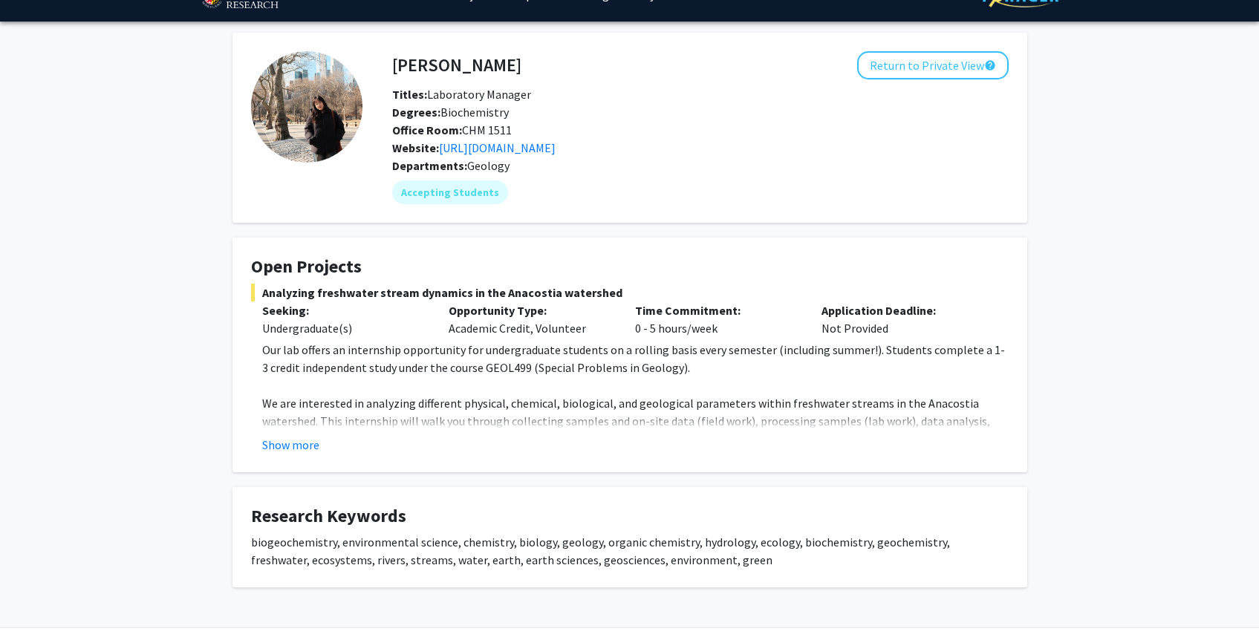
scroll to position [68, 0]
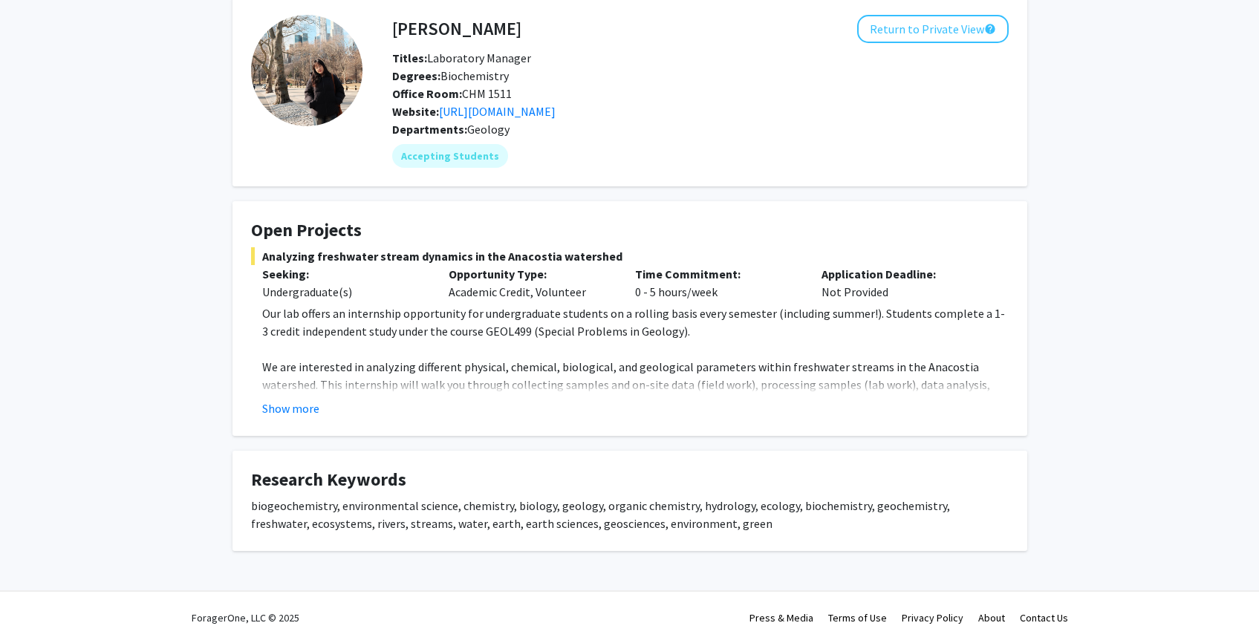
click at [304, 405] on button "Show more" at bounding box center [290, 409] width 57 height 18
